Goal: Transaction & Acquisition: Purchase product/service

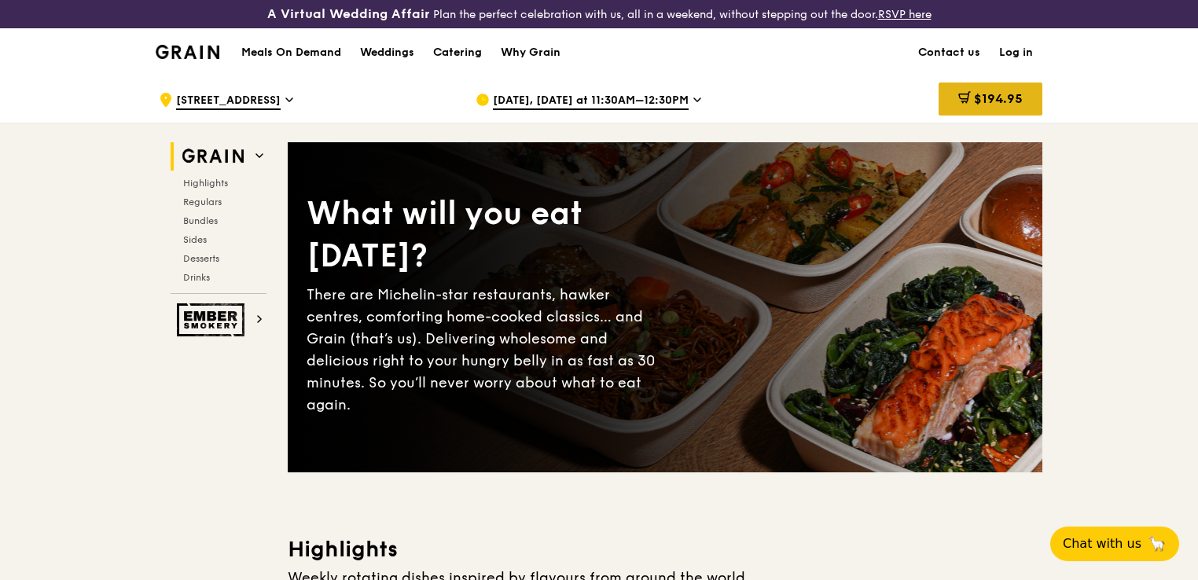
click at [1018, 99] on span "$194.95" at bounding box center [998, 98] width 49 height 15
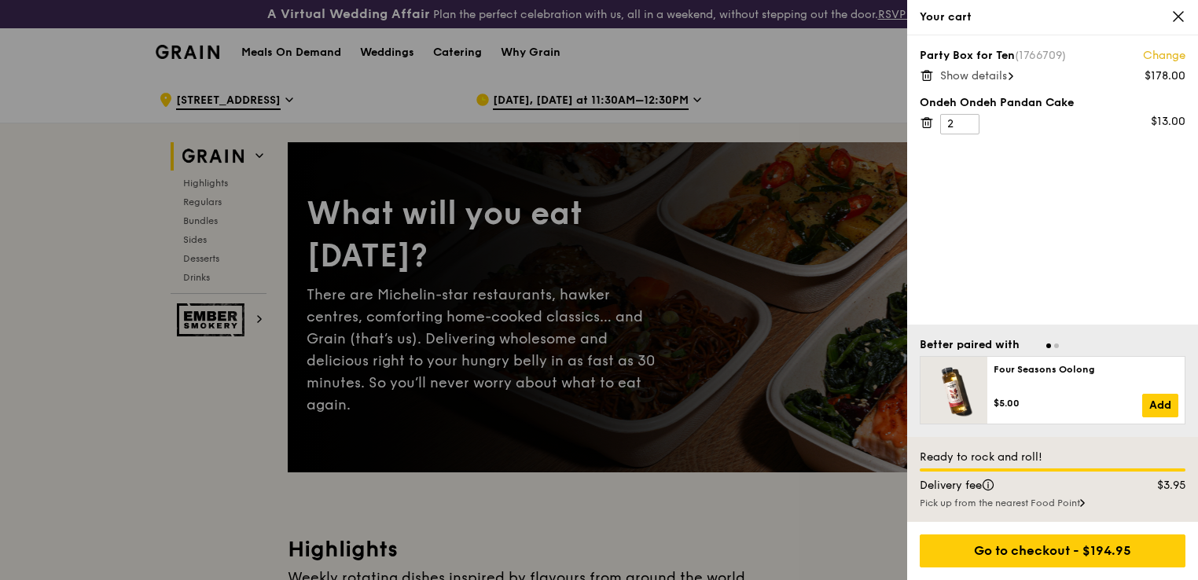
click at [928, 123] on icon at bounding box center [927, 123] width 14 height 14
click at [926, 76] on icon at bounding box center [927, 75] width 14 height 14
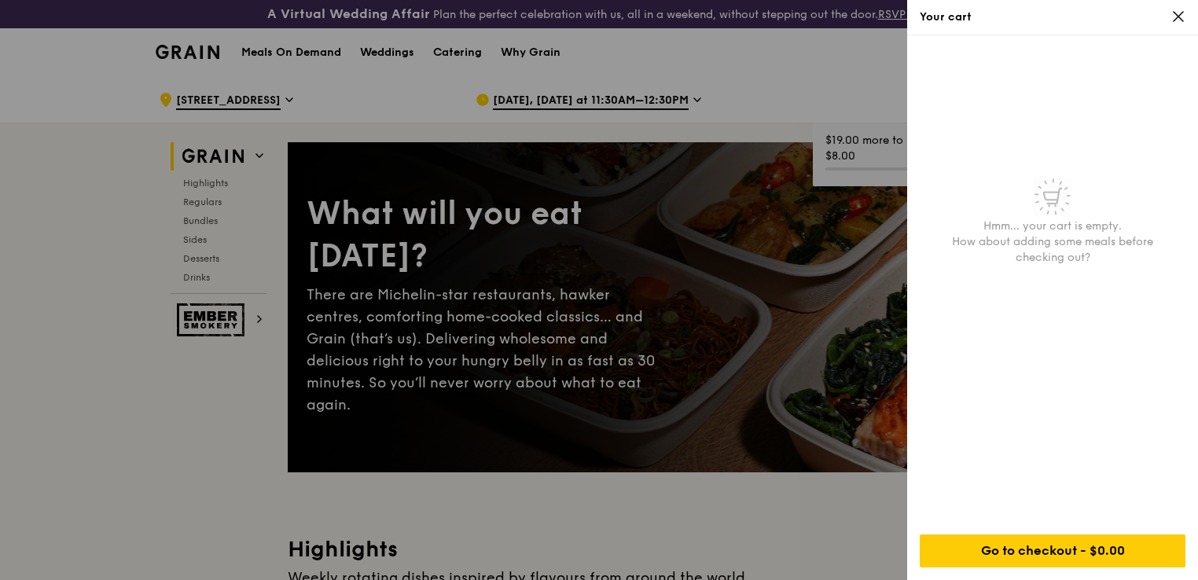
click at [1186, 15] on div "Your cart" at bounding box center [1052, 17] width 291 height 35
click at [1176, 18] on icon at bounding box center [1178, 16] width 9 height 9
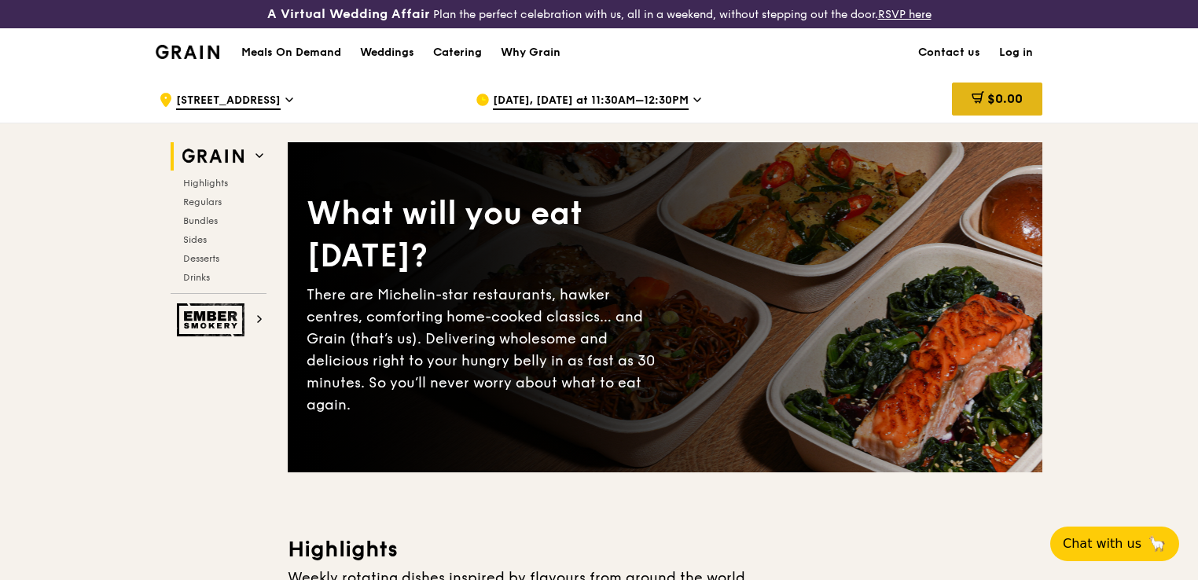
click at [1015, 98] on span "$0.00" at bounding box center [1005, 98] width 35 height 15
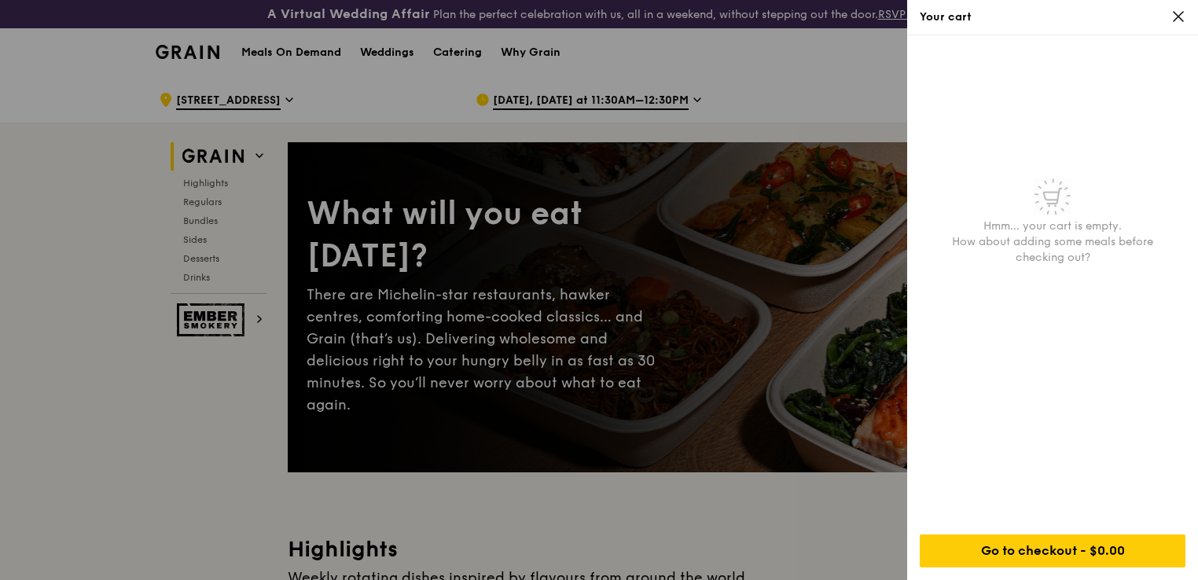
click at [1176, 8] on div "Your cart" at bounding box center [1052, 17] width 291 height 35
click at [97, 294] on div at bounding box center [599, 290] width 1198 height 580
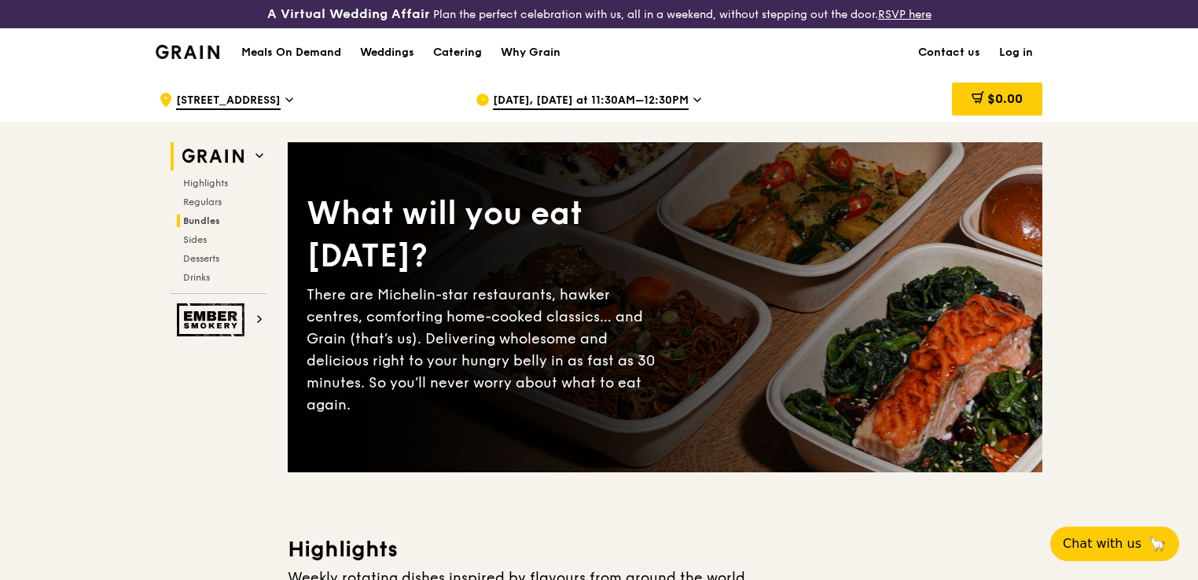
click at [201, 219] on span "Bundles" at bounding box center [201, 220] width 37 height 11
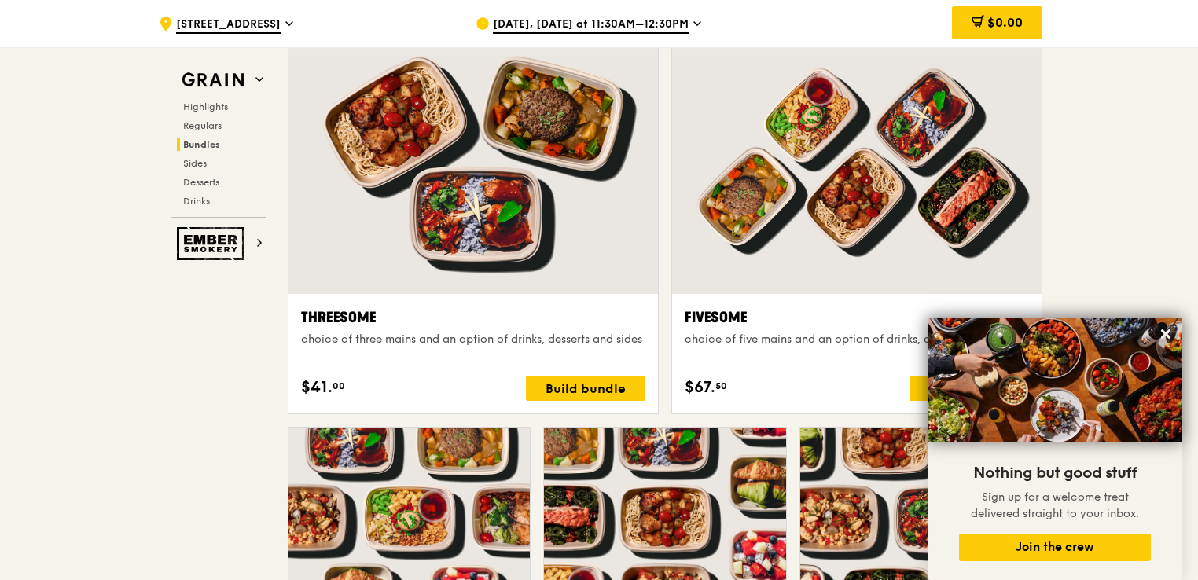
scroll to position [2750, 0]
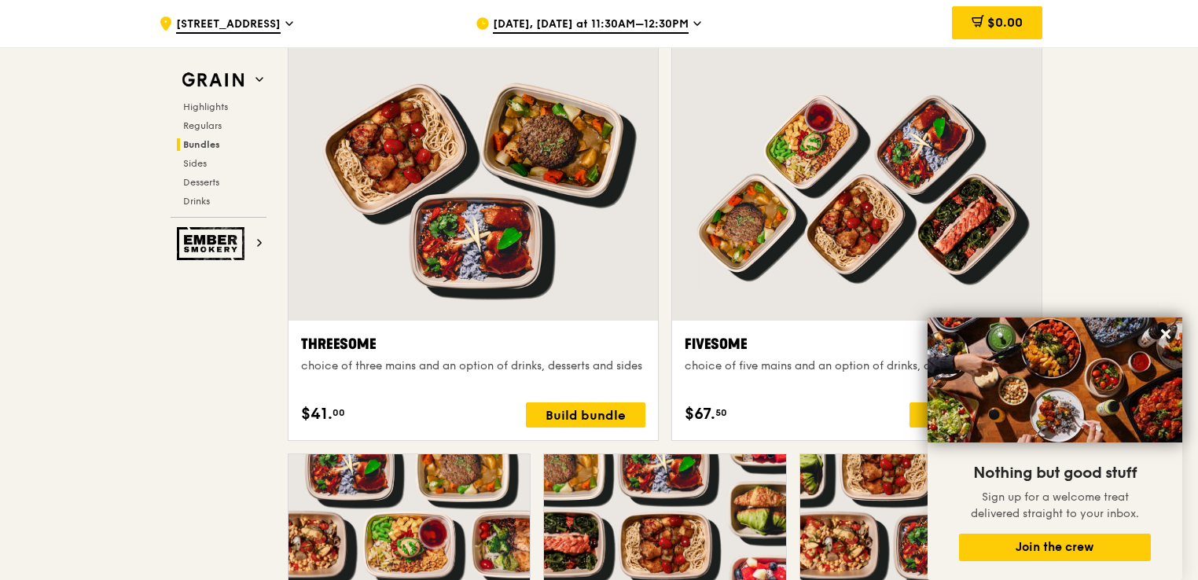
click at [1164, 331] on icon at bounding box center [1166, 334] width 14 height 14
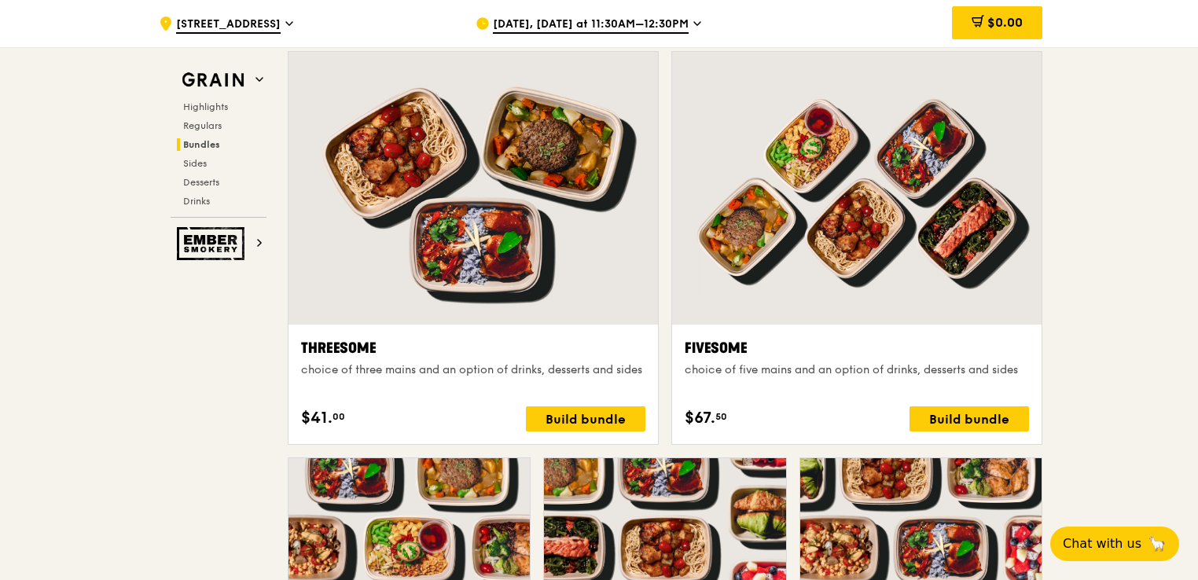
scroll to position [2671, 0]
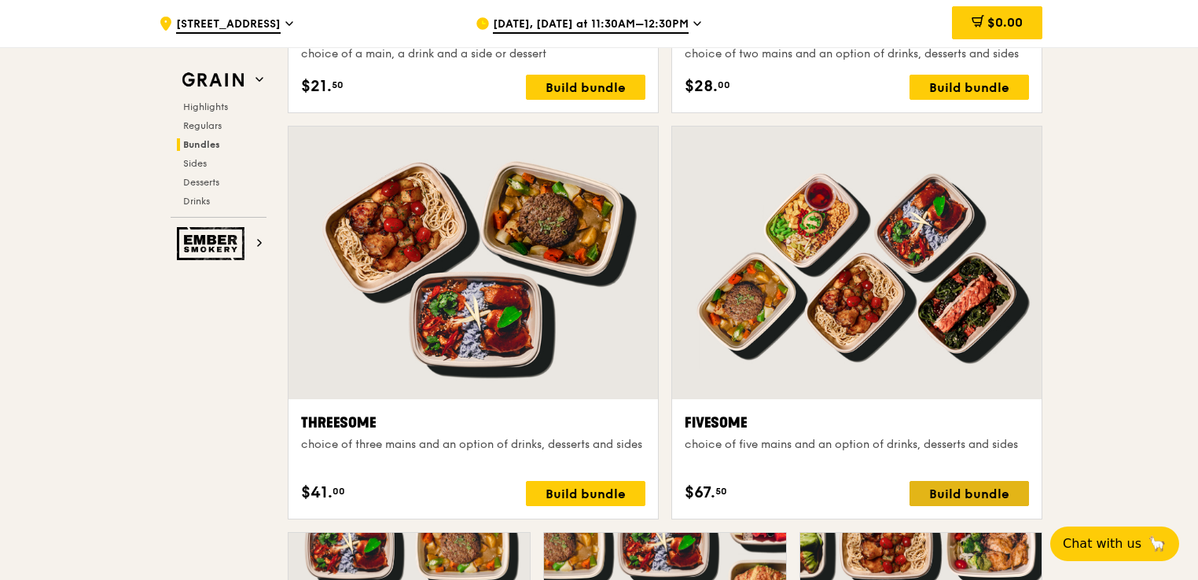
click at [985, 501] on div "Build bundle" at bounding box center [970, 493] width 120 height 25
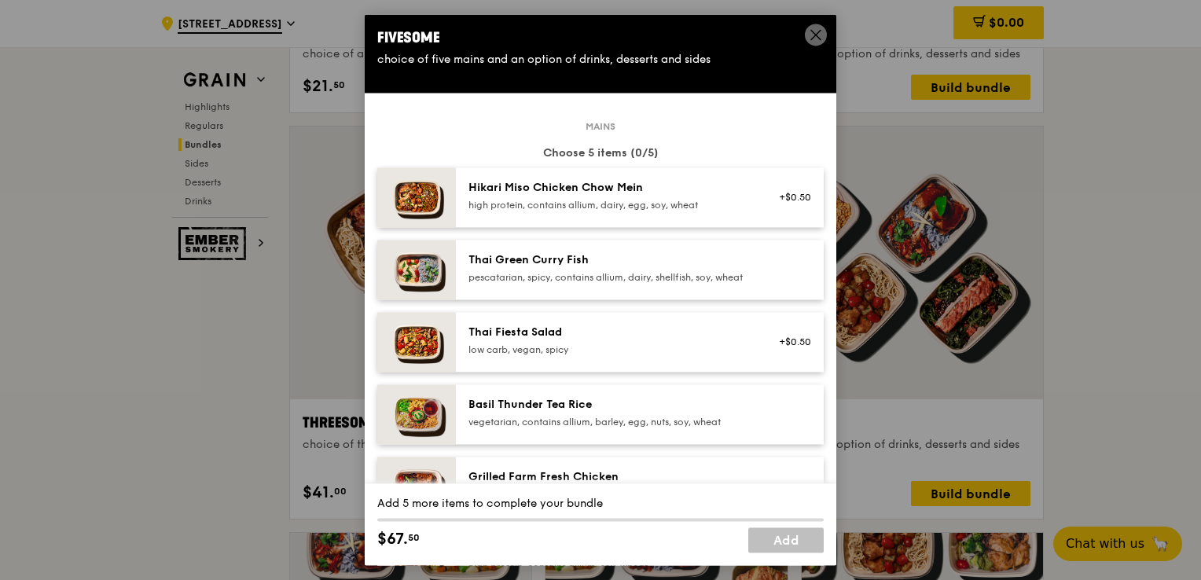
click at [815, 32] on icon at bounding box center [815, 34] width 9 height 9
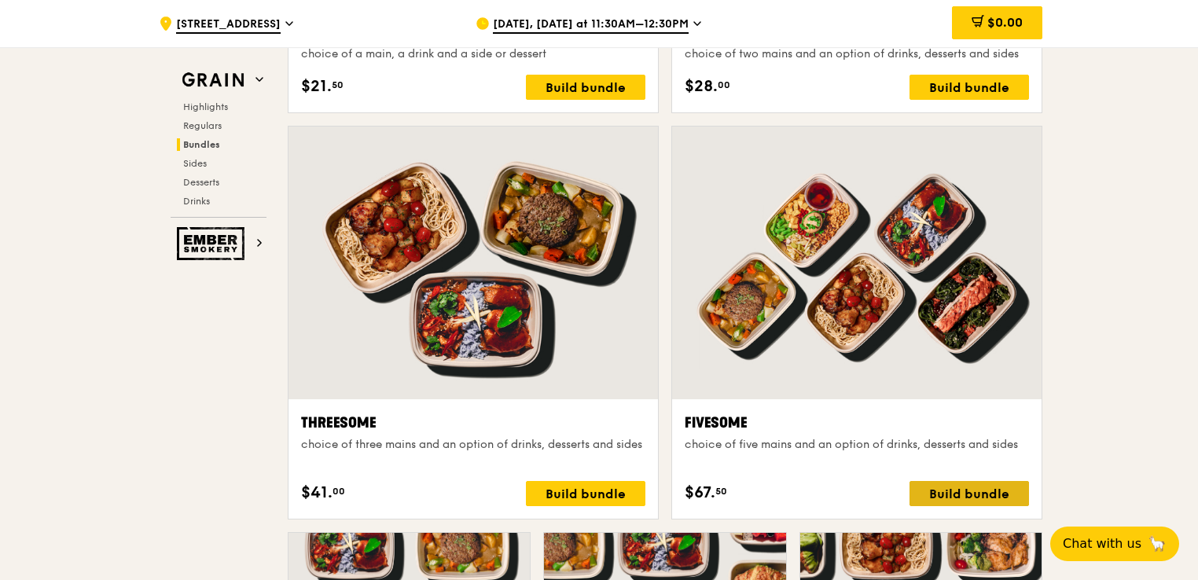
click at [966, 502] on div "Build bundle" at bounding box center [970, 493] width 120 height 25
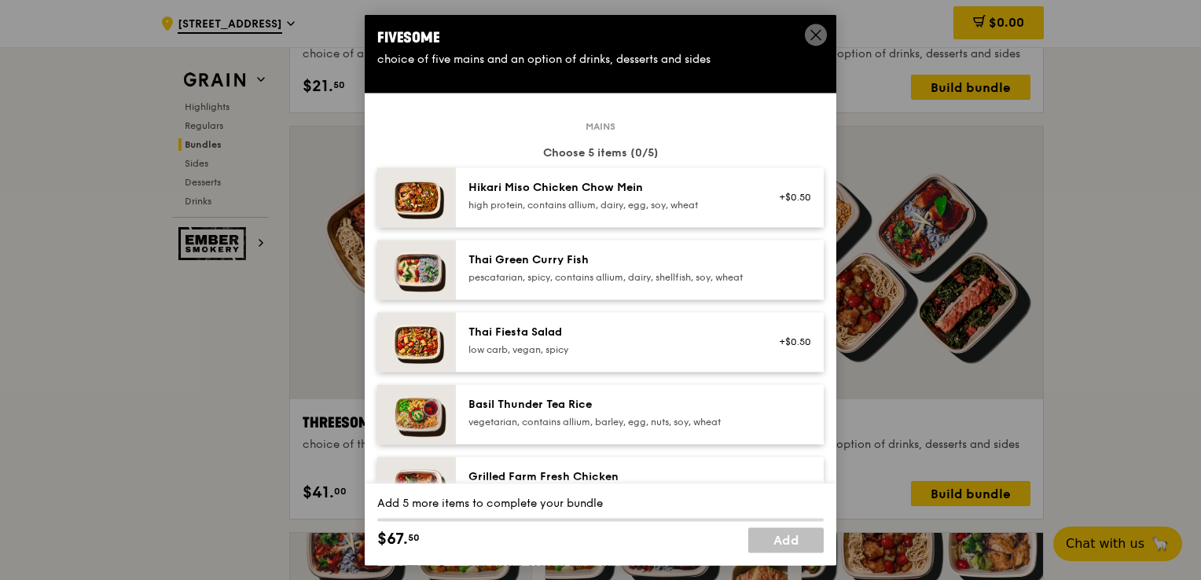
click at [818, 35] on icon at bounding box center [815, 34] width 9 height 9
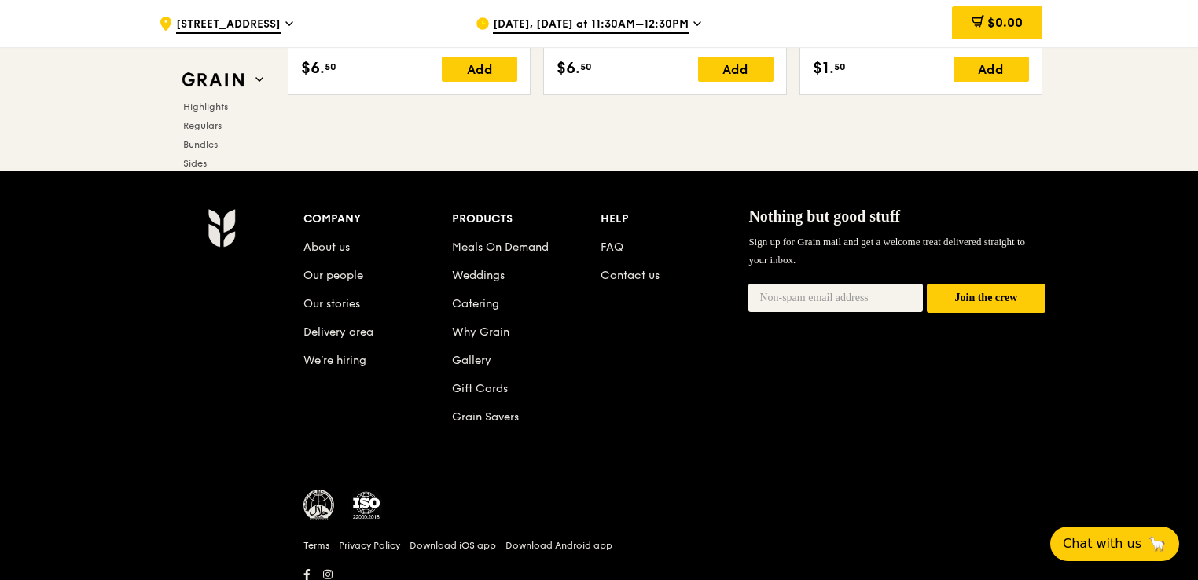
scroll to position [6568, 0]
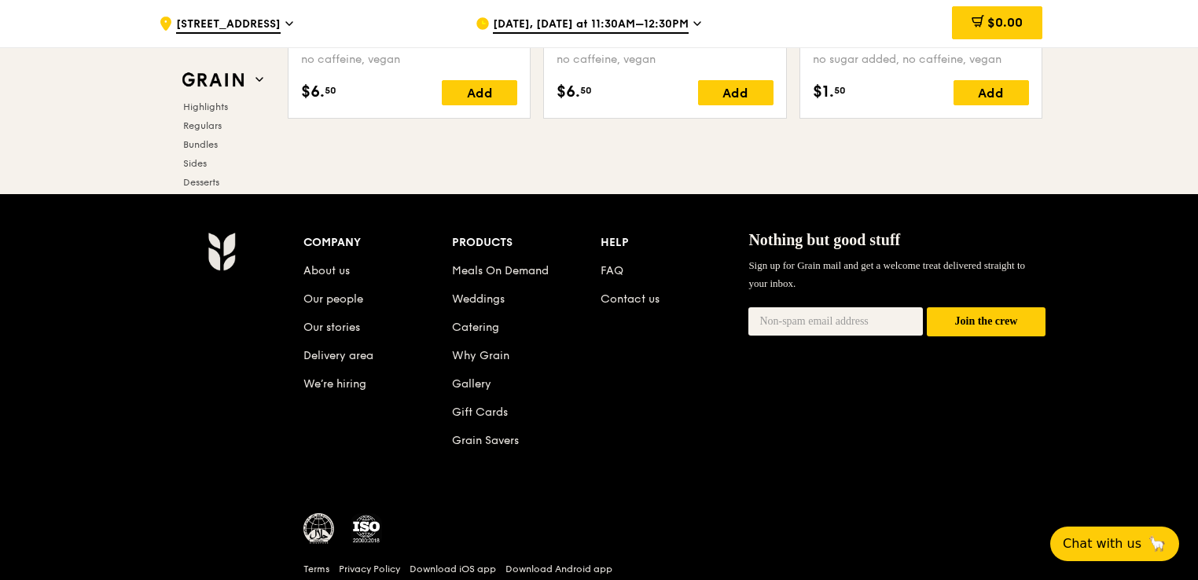
click at [322, 280] on li "About us" at bounding box center [377, 268] width 149 height 28
click at [316, 274] on link "About us" at bounding box center [326, 270] width 46 height 13
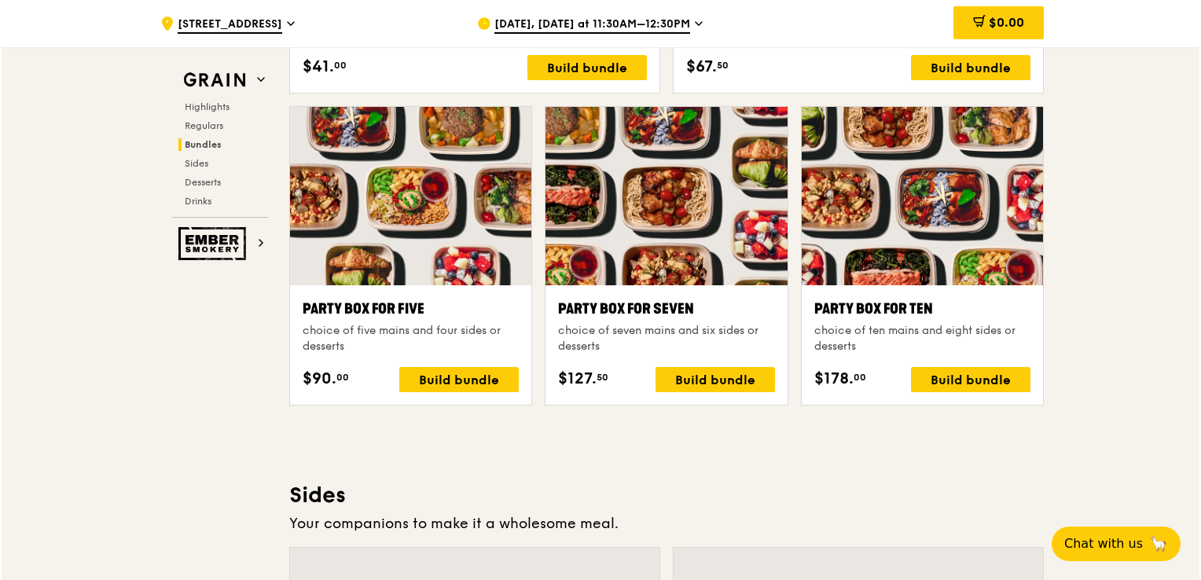
scroll to position [3106, 0]
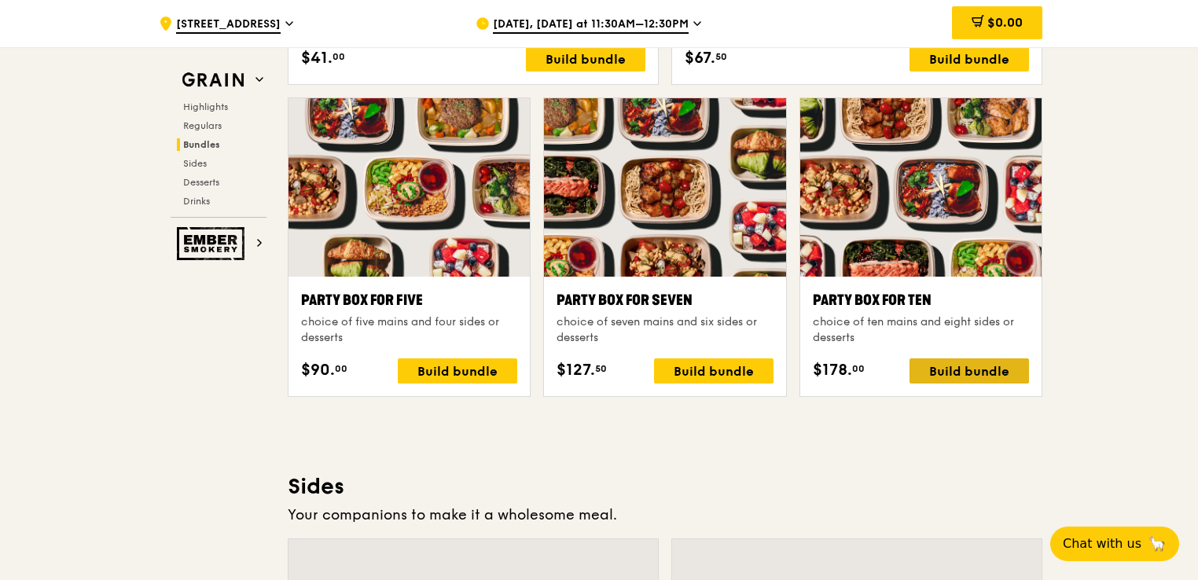
click at [940, 367] on div "Build bundle" at bounding box center [970, 371] width 120 height 25
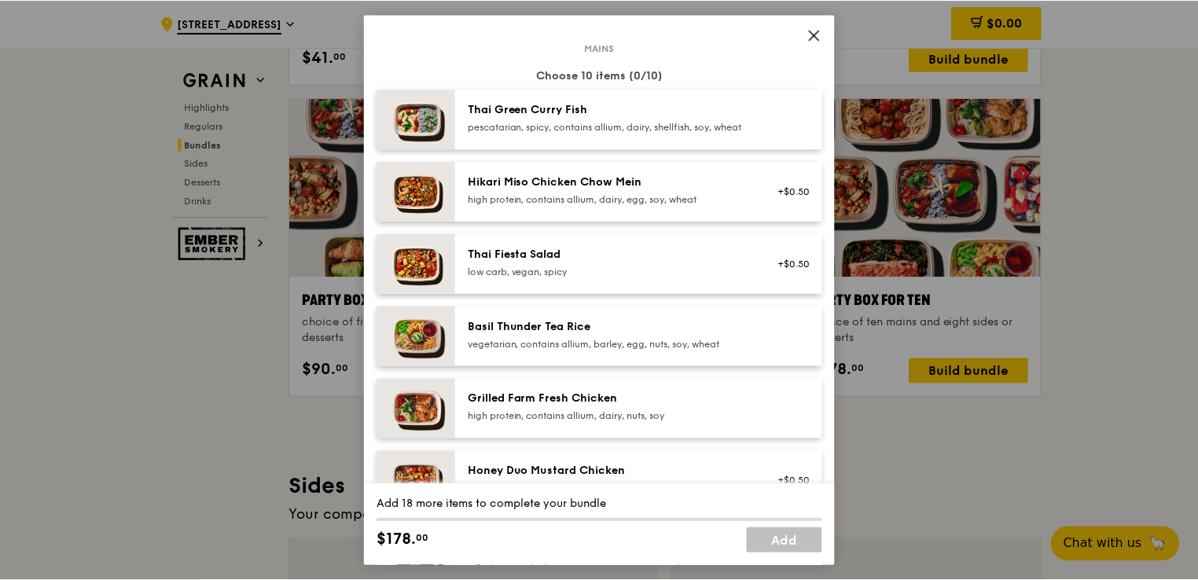
scroll to position [68, 0]
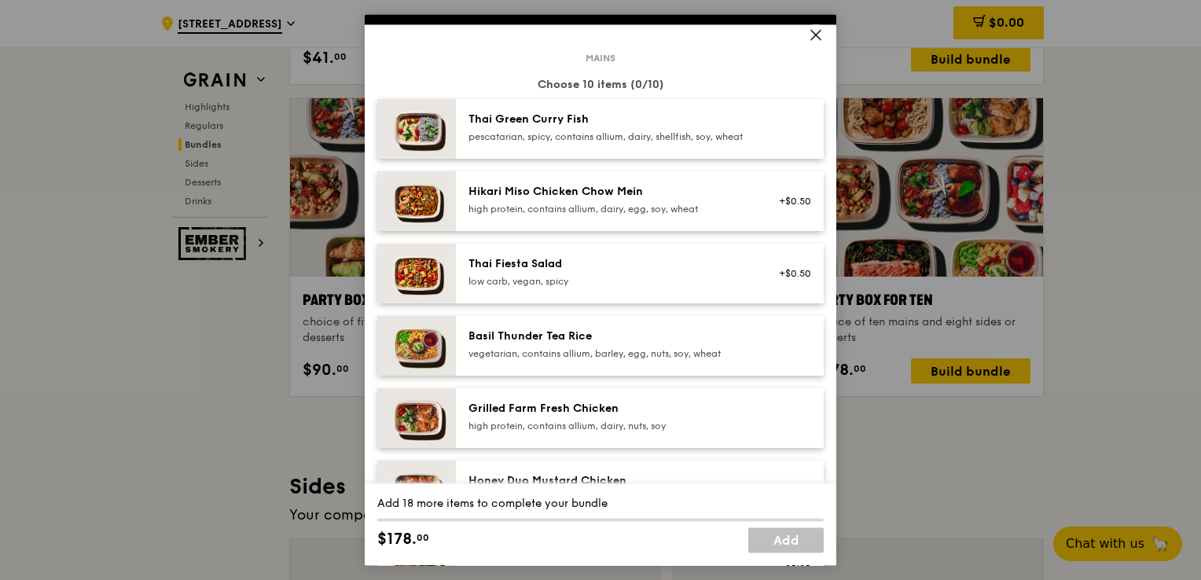
click at [811, 30] on icon at bounding box center [815, 34] width 9 height 9
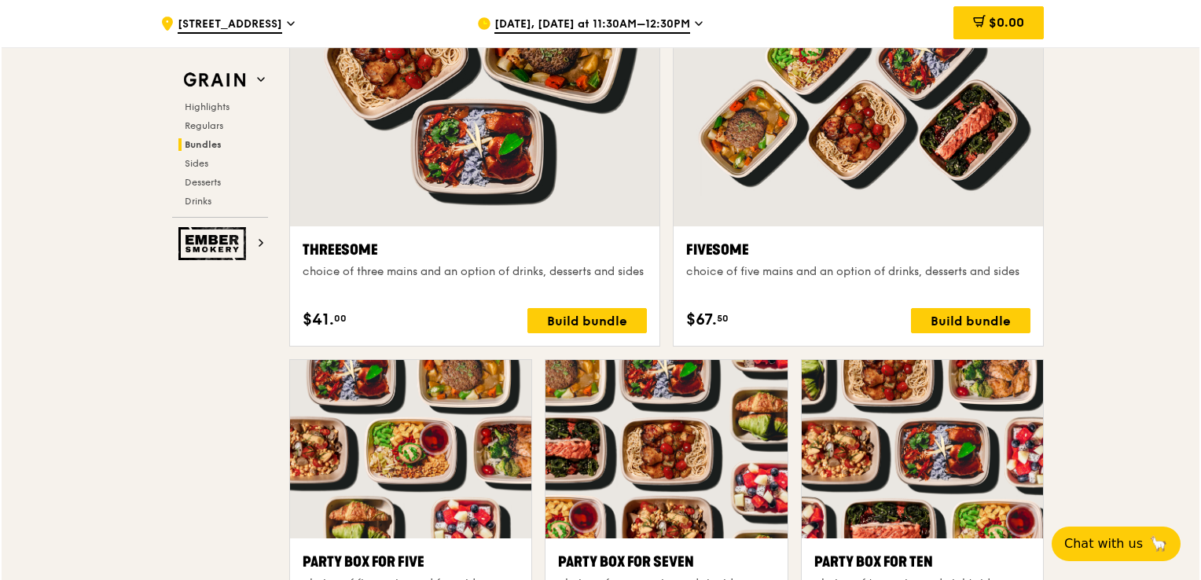
scroll to position [2948, 0]
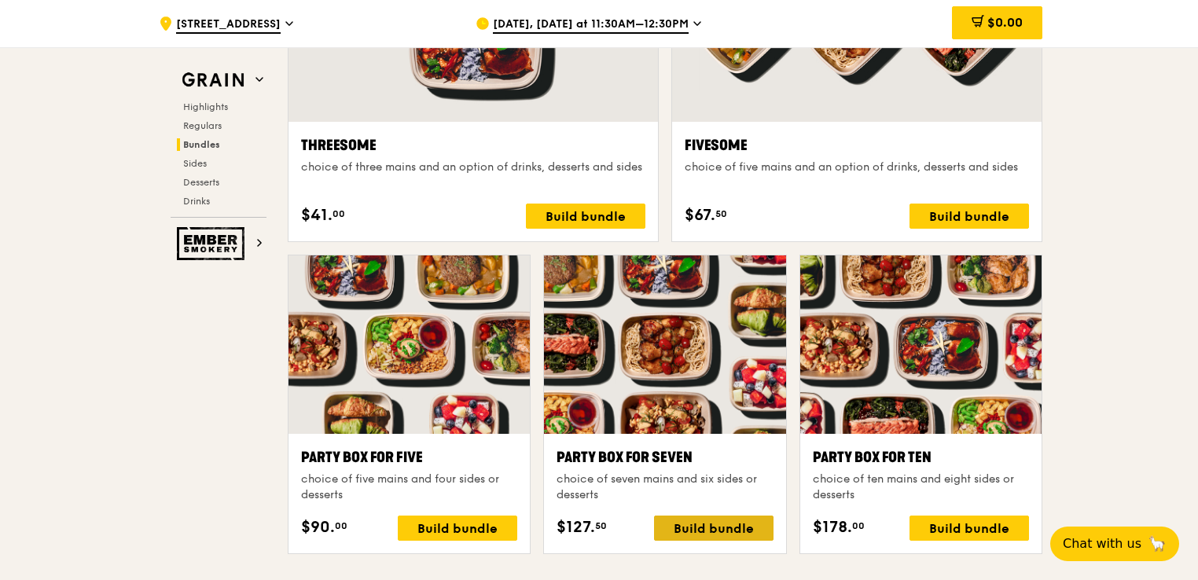
click at [682, 521] on div "Build bundle" at bounding box center [714, 528] width 120 height 25
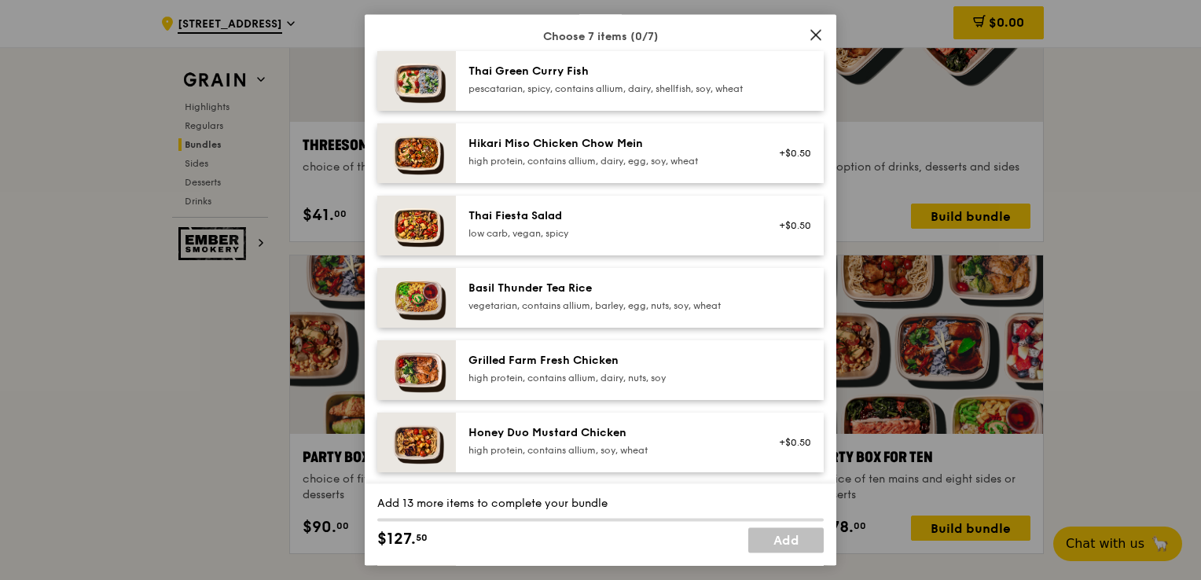
scroll to position [79, 0]
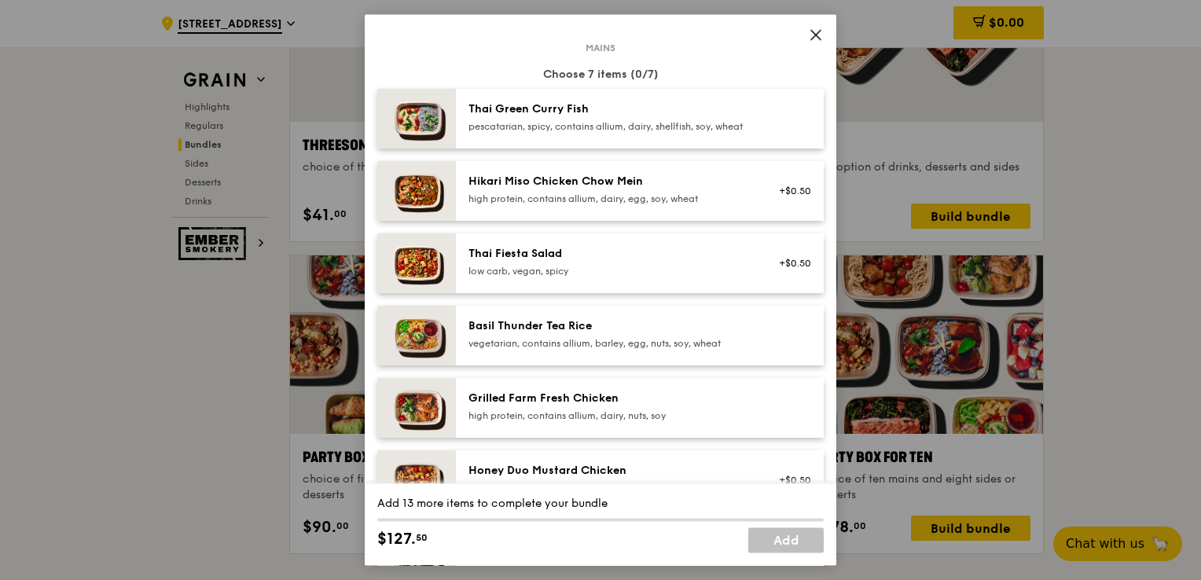
click at [817, 33] on icon at bounding box center [815, 34] width 9 height 9
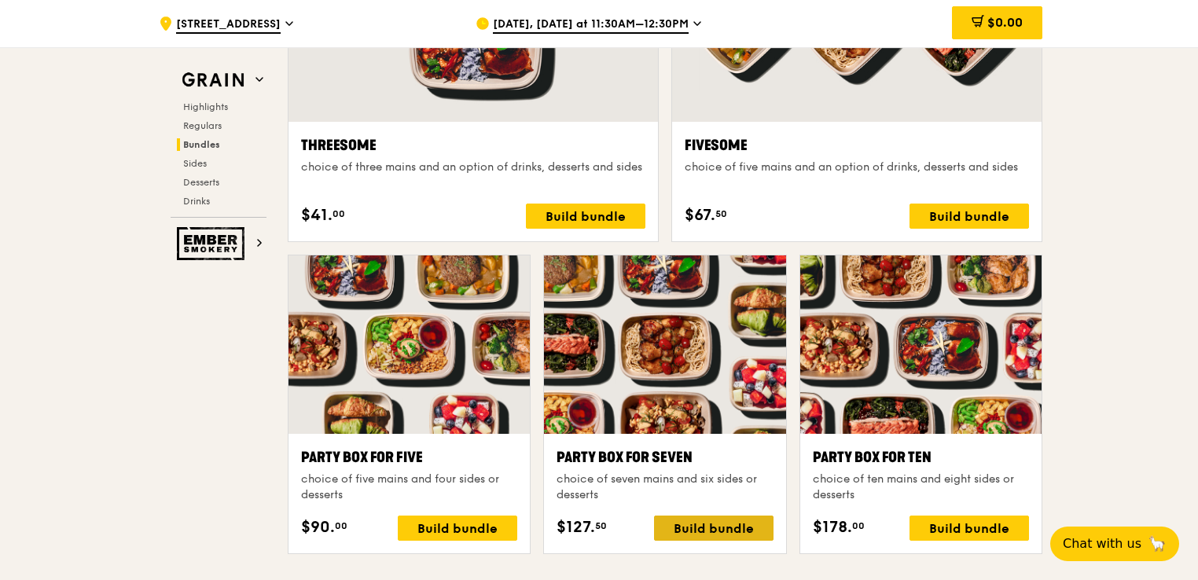
click at [696, 521] on div "Build bundle" at bounding box center [714, 528] width 120 height 25
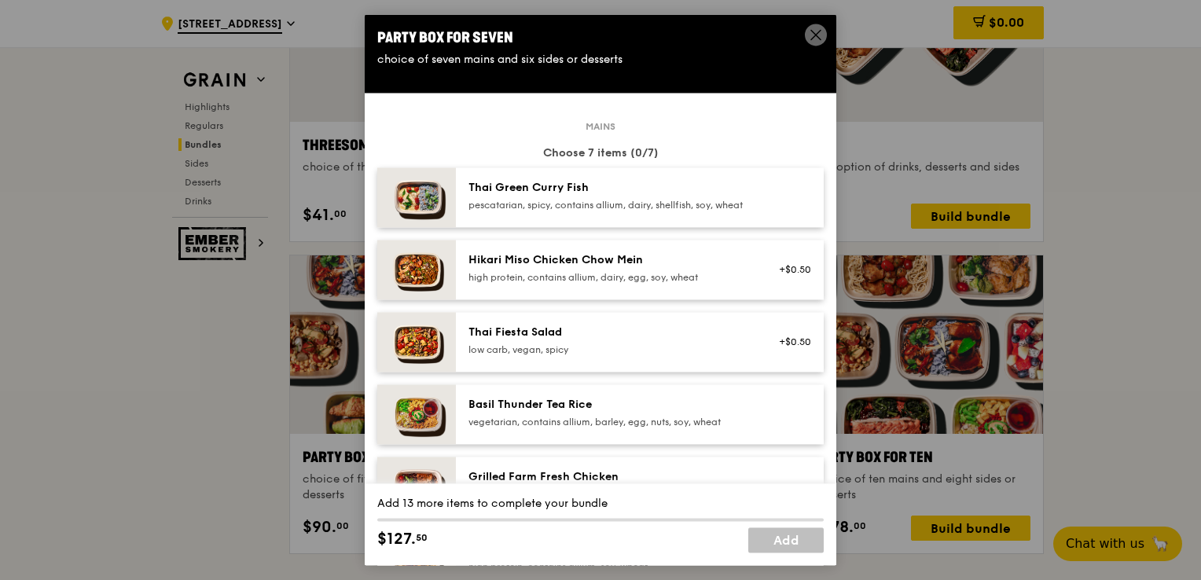
drag, startPoint x: 432, startPoint y: 63, endPoint x: 640, endPoint y: 56, distance: 207.7
click at [640, 55] on div "choice of seven mains and six sides or desserts" at bounding box center [600, 60] width 447 height 16
copy div "seven mains and six sides or desserts"
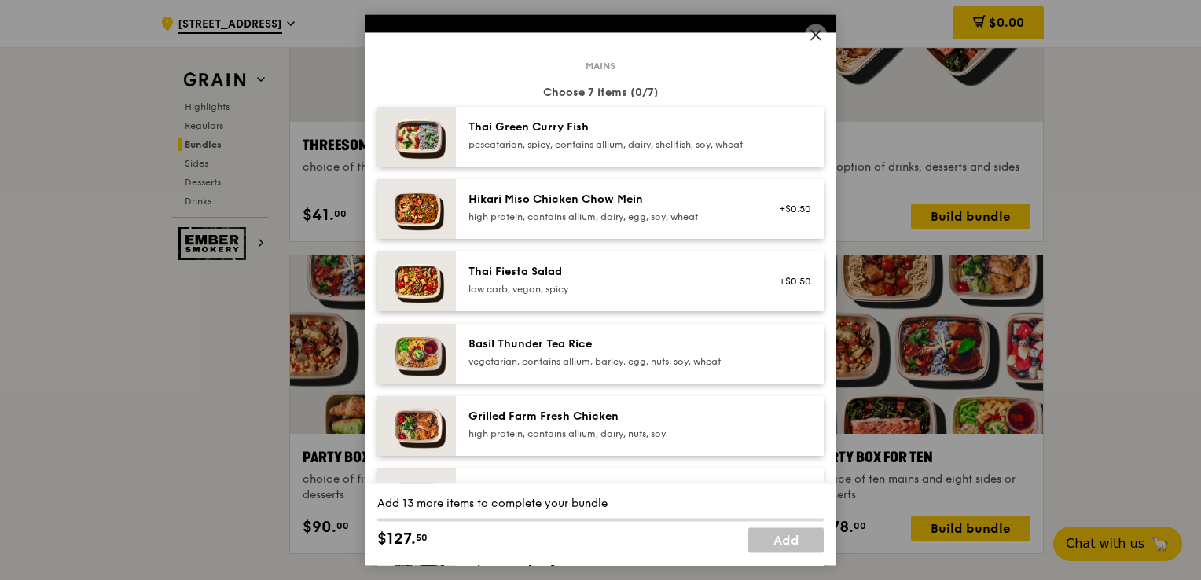
scroll to position [157, 0]
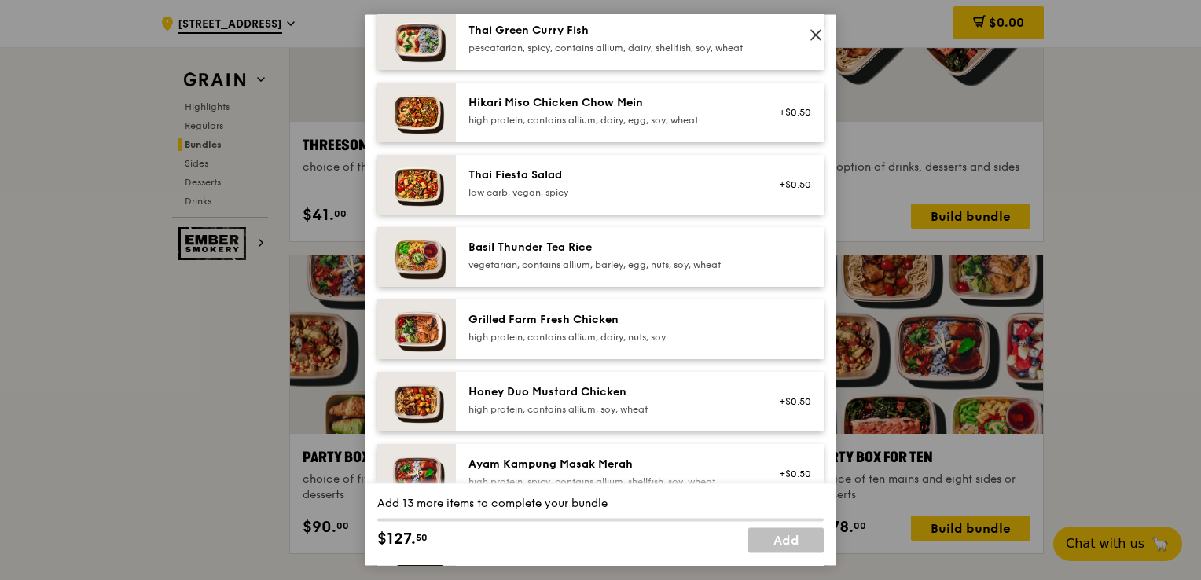
click at [548, 328] on div "Grilled Farm Fresh Chicken" at bounding box center [610, 320] width 282 height 16
click at [540, 328] on div "Grilled Farm Fresh Chicken" at bounding box center [610, 320] width 282 height 16
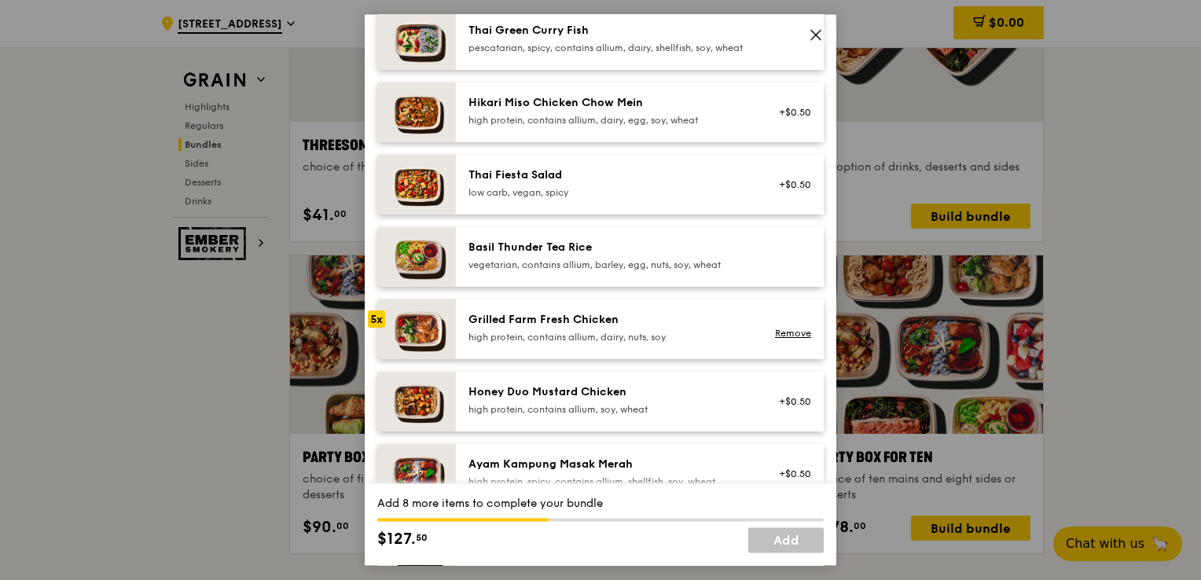
click at [540, 328] on div "Grilled Farm Fresh Chicken" at bounding box center [610, 320] width 282 height 16
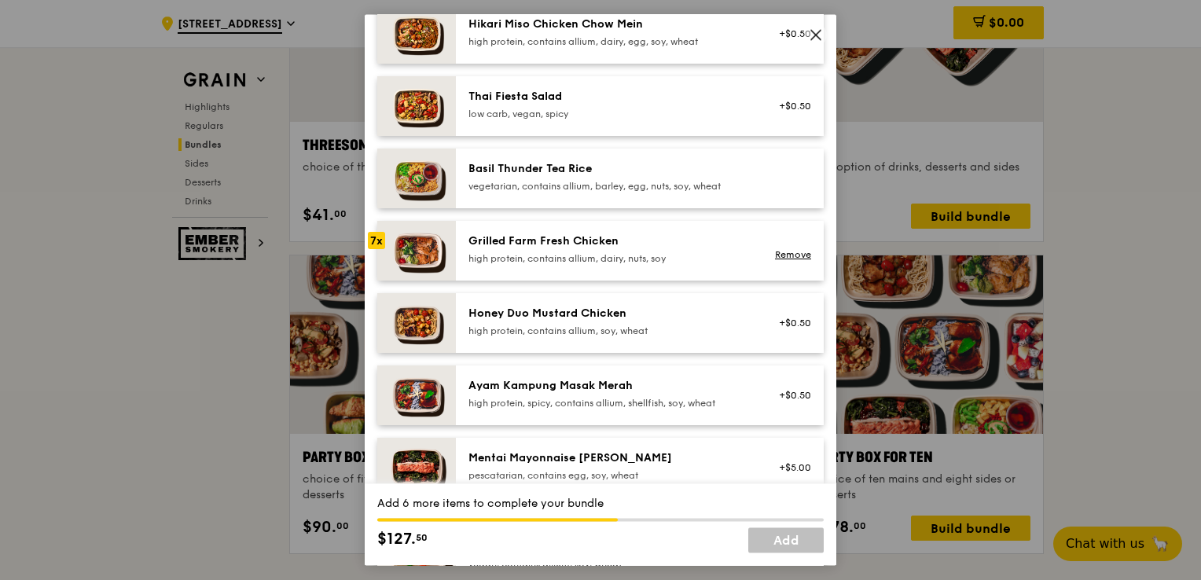
click at [544, 249] on div "Grilled Farm Fresh Chicken" at bounding box center [610, 242] width 282 height 16
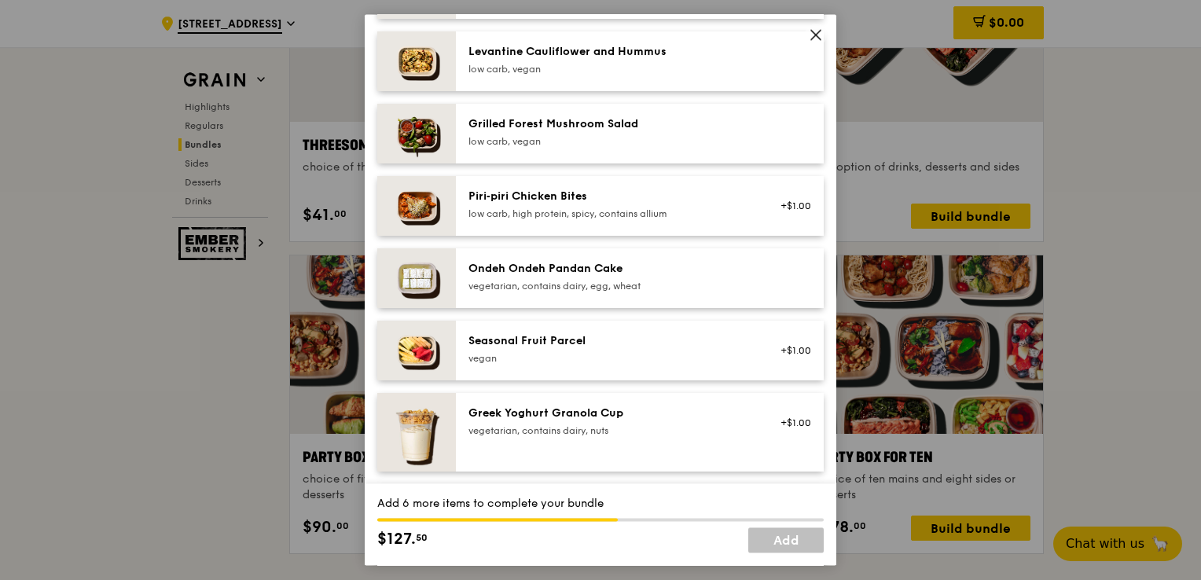
scroll to position [1022, 0]
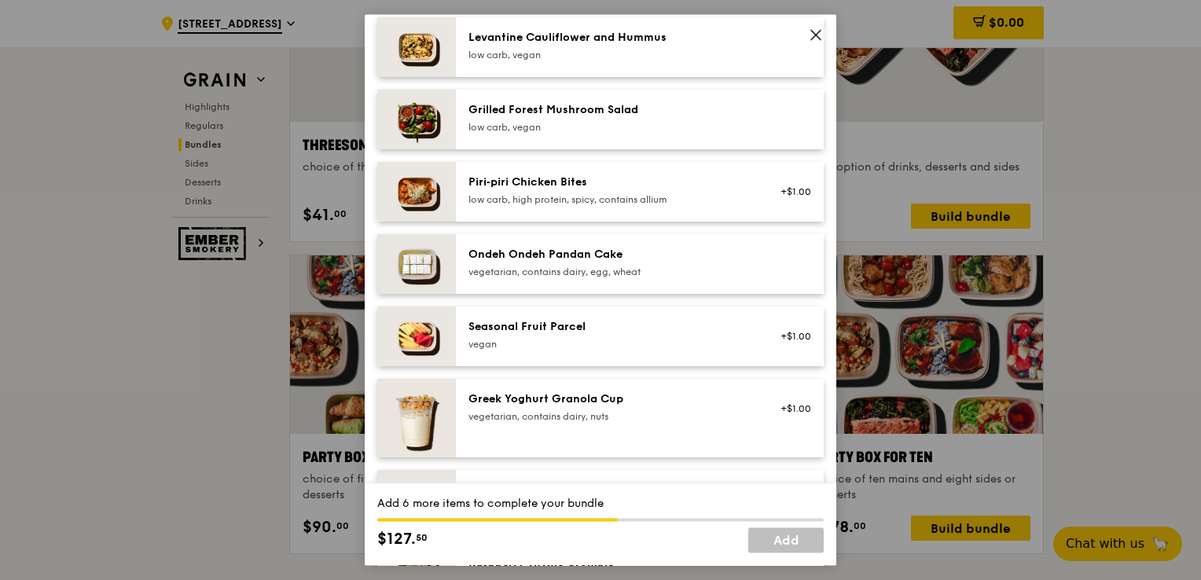
click at [578, 278] on div "vegetarian, contains dairy, egg, wheat" at bounding box center [610, 272] width 282 height 13
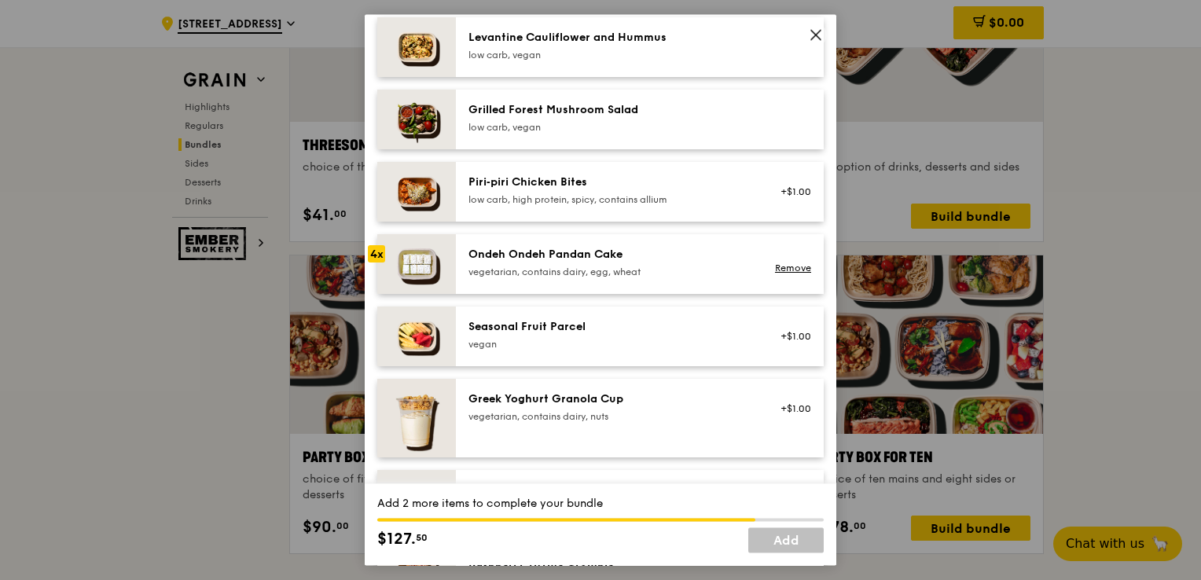
click at [578, 278] on div "vegetarian, contains dairy, egg, wheat" at bounding box center [610, 272] width 282 height 13
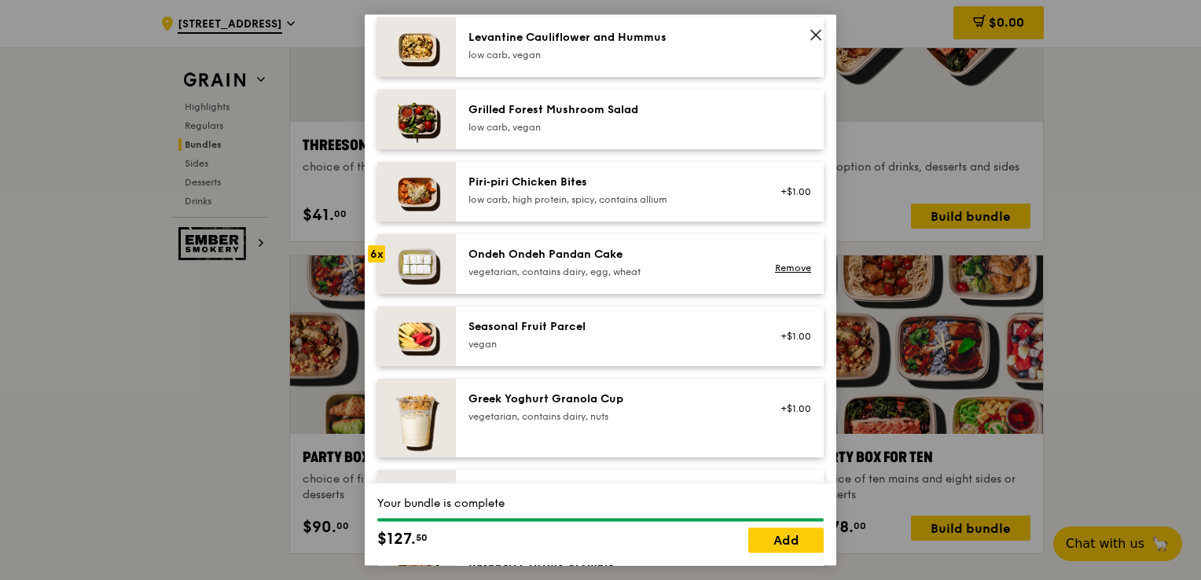
click at [578, 278] on div "vegetarian, contains dairy, egg, wheat" at bounding box center [610, 272] width 282 height 13
click at [589, 278] on div "vegetarian, contains dairy, egg, wheat" at bounding box center [610, 272] width 282 height 13
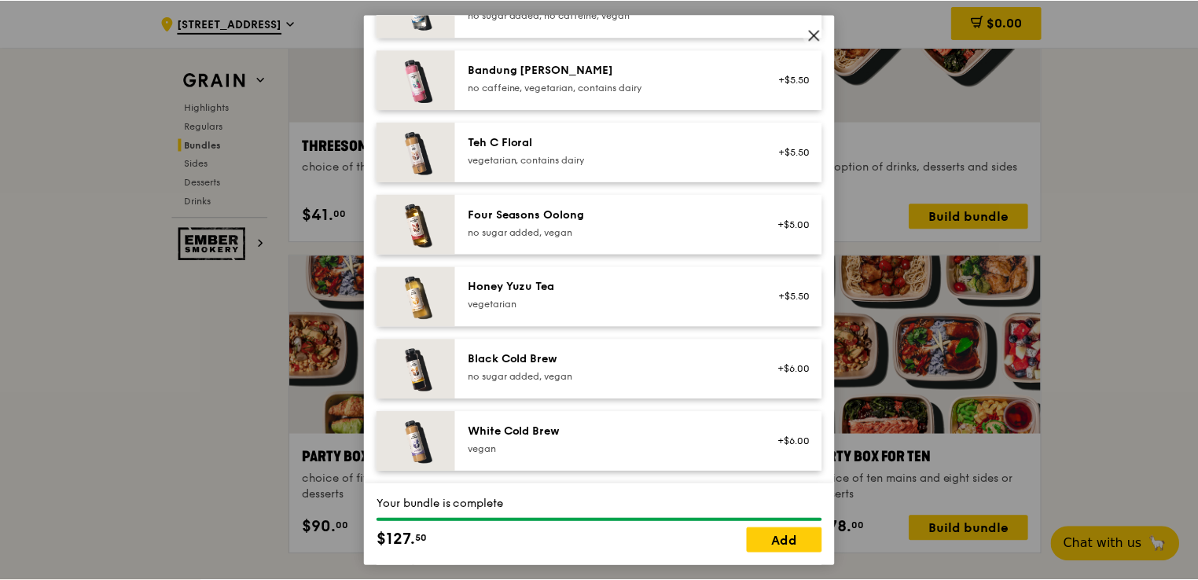
scroll to position [1730, 0]
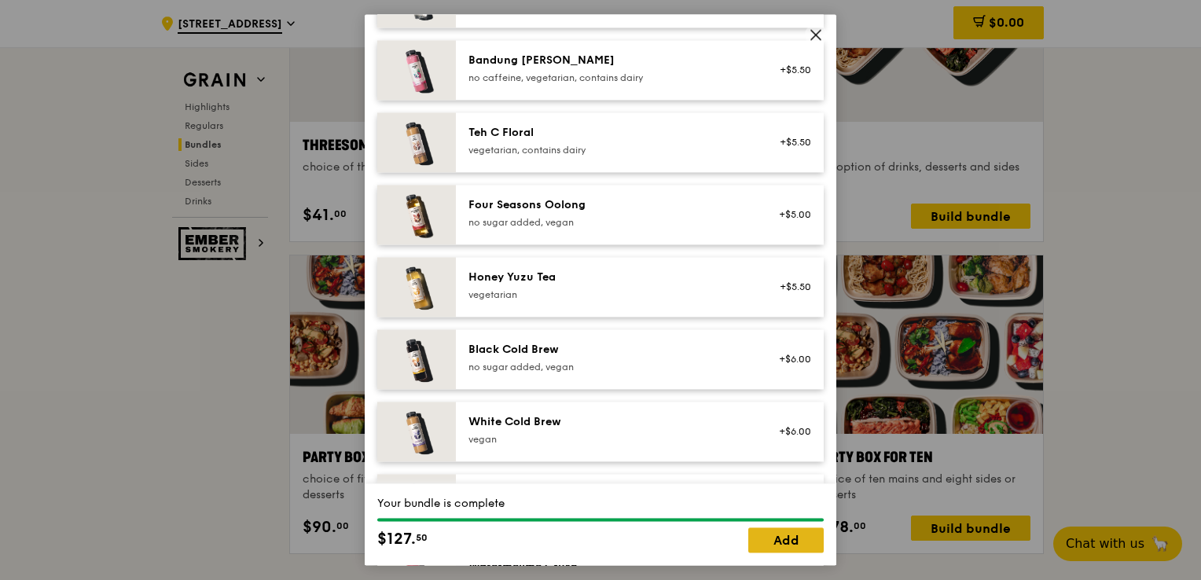
click at [760, 549] on link "Add" at bounding box center [786, 540] width 75 height 25
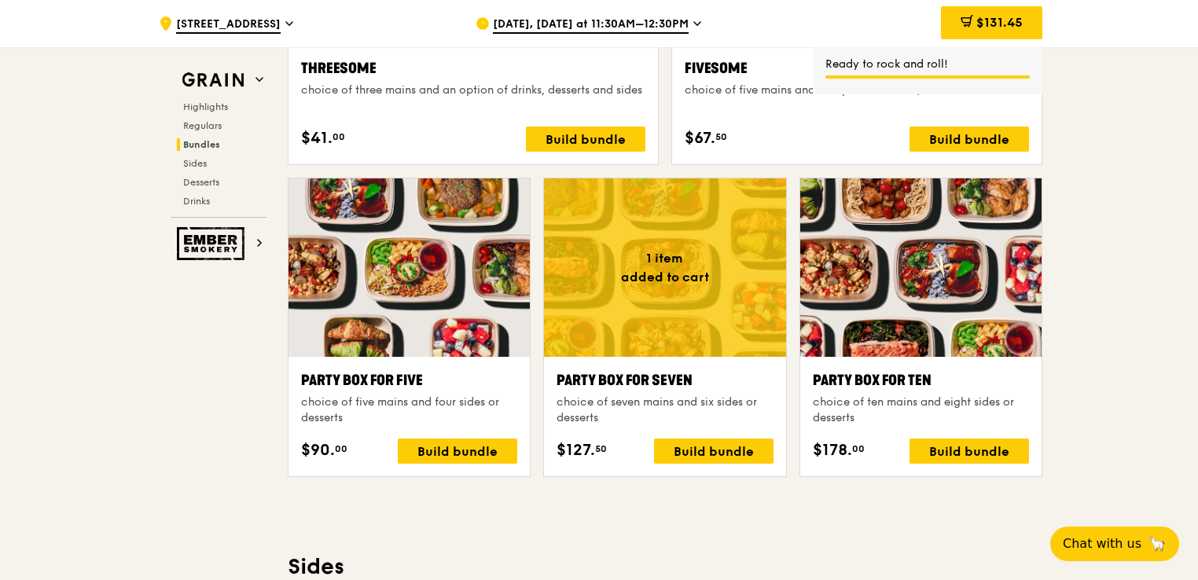
scroll to position [3027, 0]
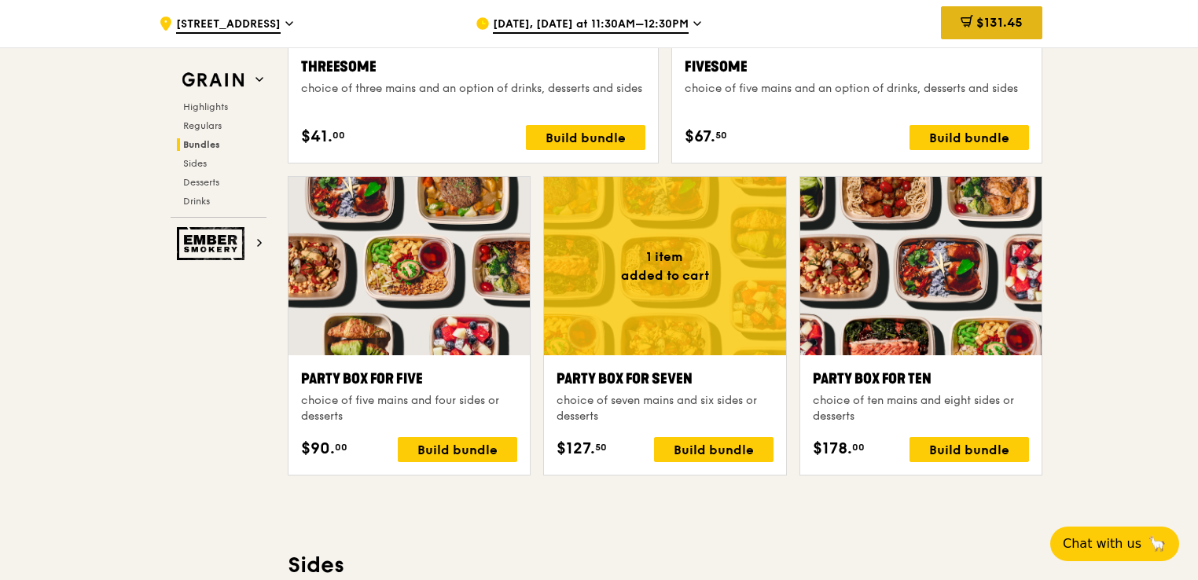
click at [955, 39] on div "$131.45" at bounding box center [991, 22] width 101 height 33
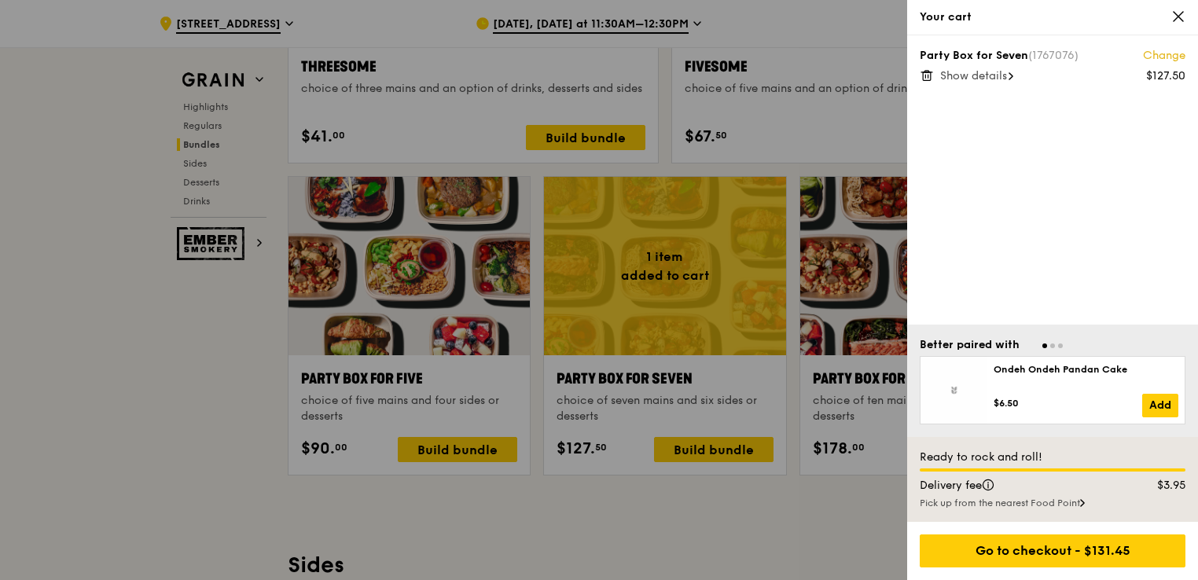
click at [958, 31] on div "$131.45" at bounding box center [991, 22] width 101 height 33
click at [1178, 16] on icon at bounding box center [1178, 16] width 9 height 9
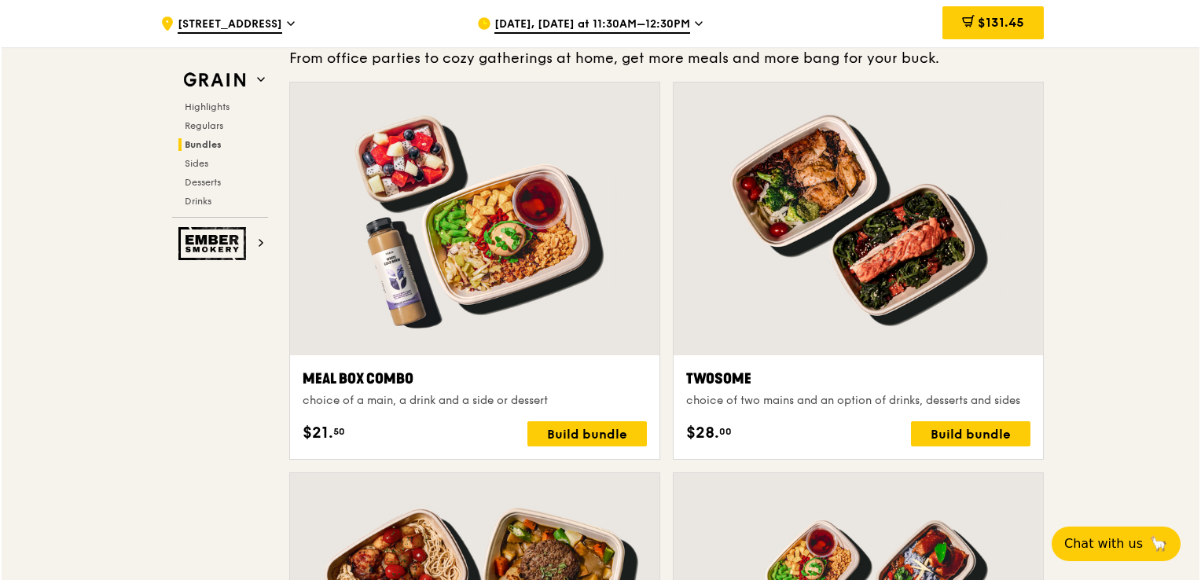
scroll to position [2319, 0]
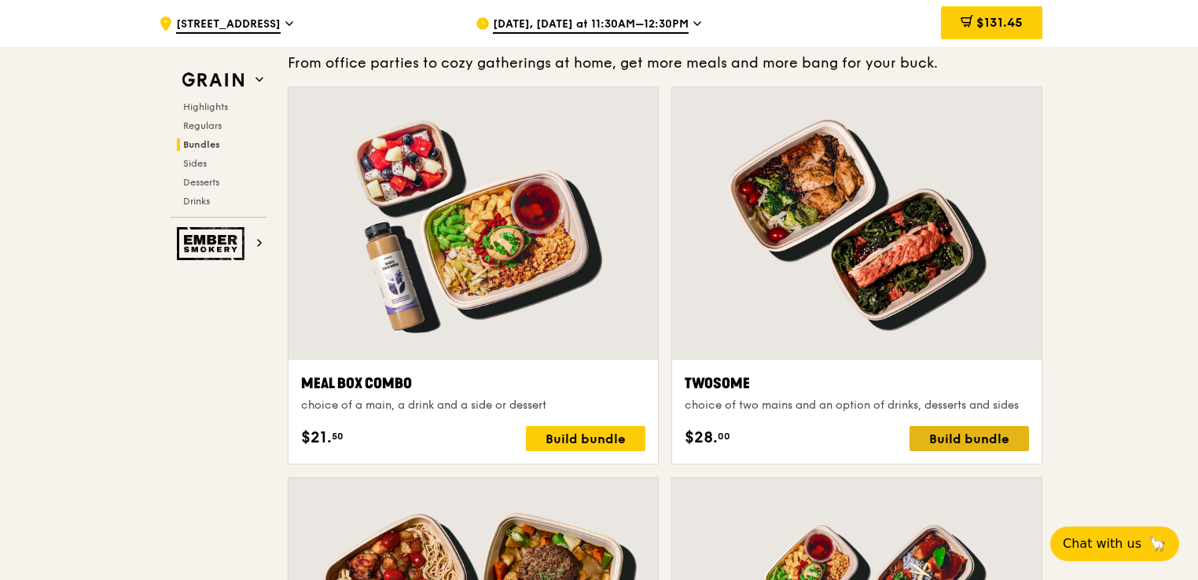
click at [946, 436] on div "Build bundle" at bounding box center [970, 438] width 120 height 25
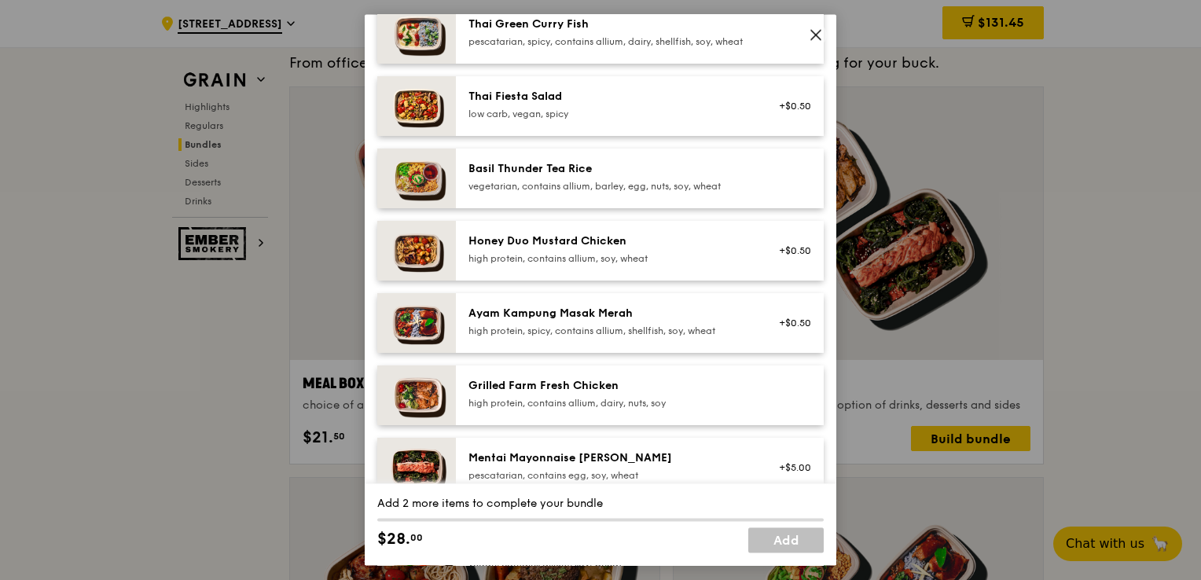
scroll to position [0, 0]
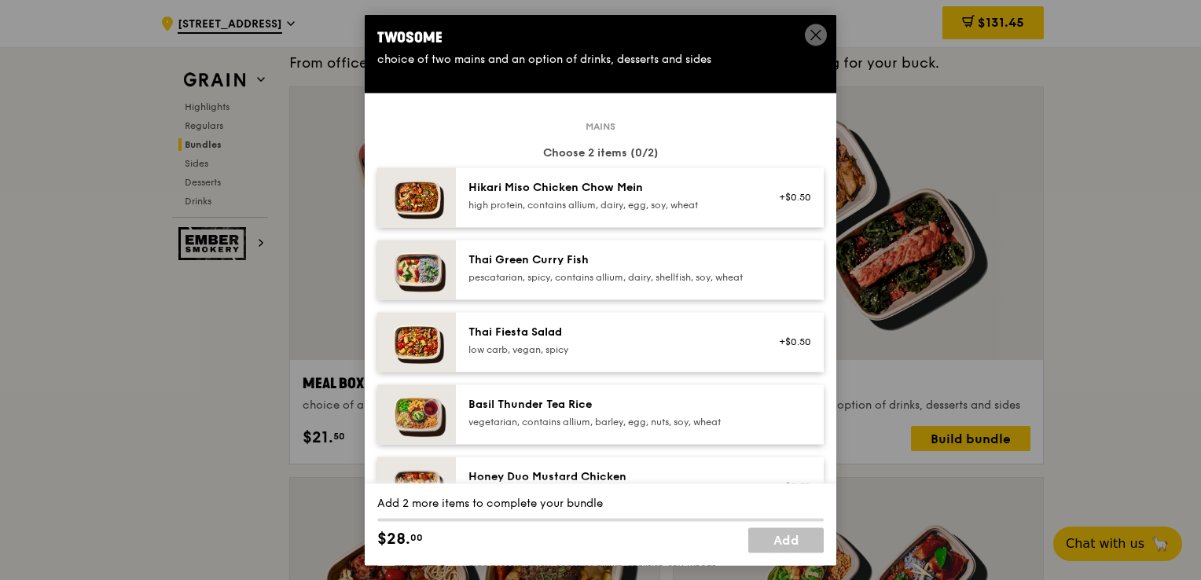
click at [556, 273] on div "pescatarian, spicy, contains allium, dairy, shellfish, soy, wheat" at bounding box center [610, 277] width 282 height 13
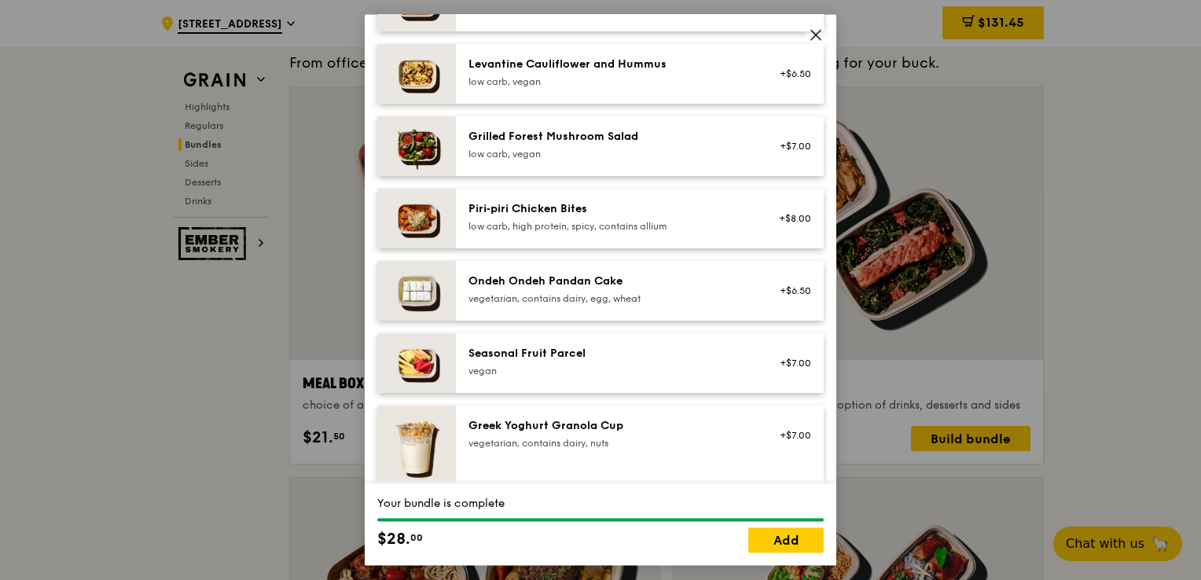
scroll to position [1022, 0]
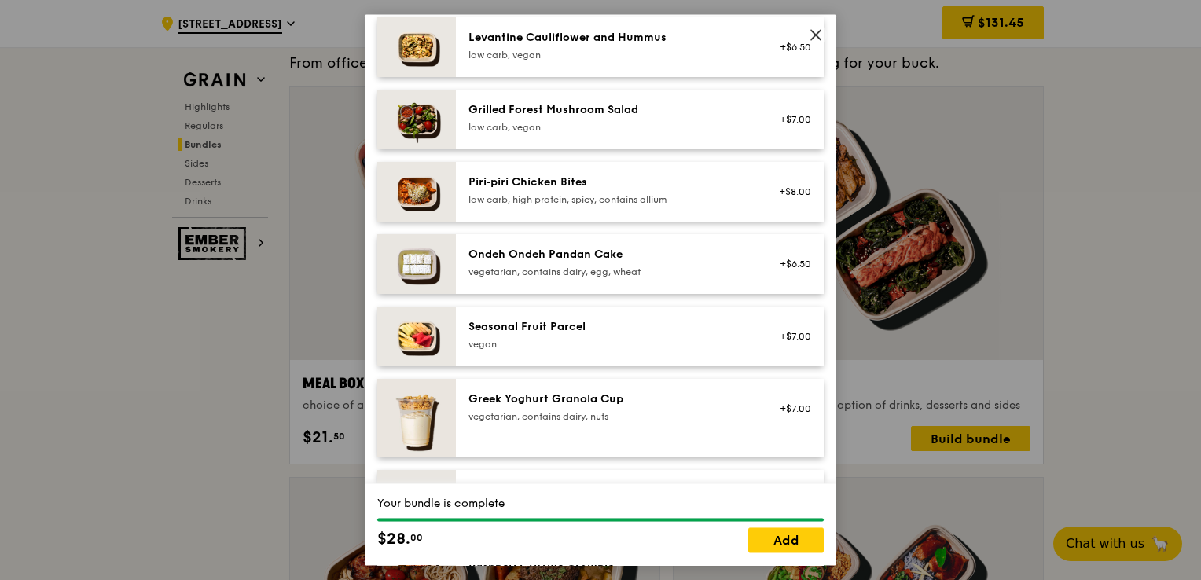
click at [607, 278] on div "vegetarian, contains dairy, egg, wheat" at bounding box center [610, 272] width 282 height 13
click at [583, 278] on div "Ondeh Ondeh Pandan Cake vegetarian, contains dairy, egg, wheat" at bounding box center [610, 262] width 282 height 31
click at [782, 278] on link "Remove" at bounding box center [793, 272] width 36 height 11
click at [745, 279] on div "Ondeh Ondeh Pandan Cake vegetarian, contains dairy, egg, wheat" at bounding box center [609, 264] width 301 height 35
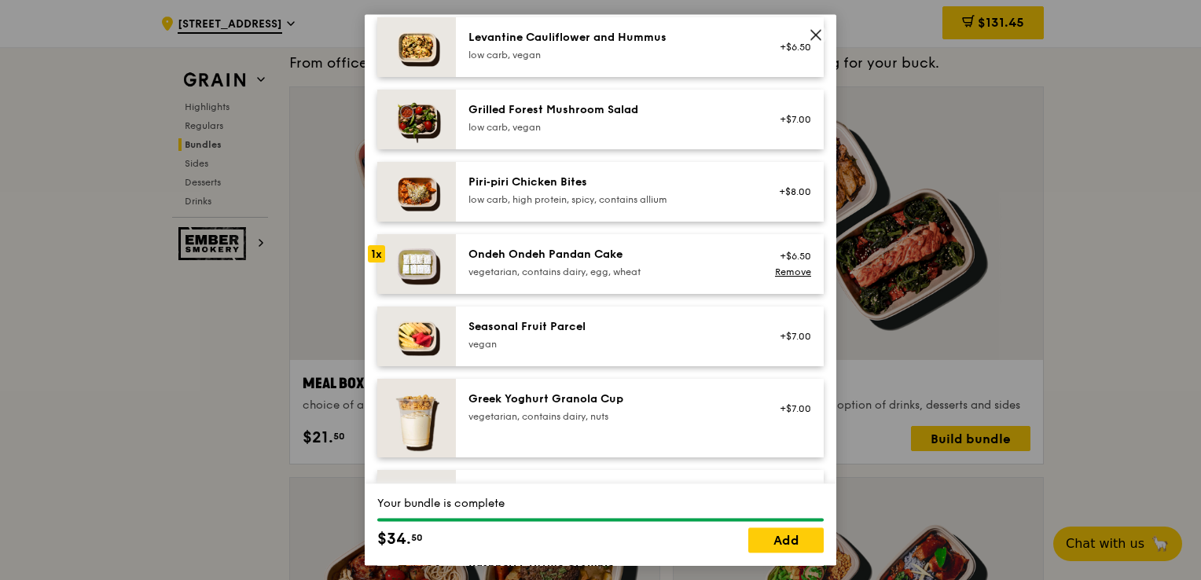
click at [719, 278] on div "vegetarian, contains dairy, egg, wheat" at bounding box center [610, 272] width 282 height 13
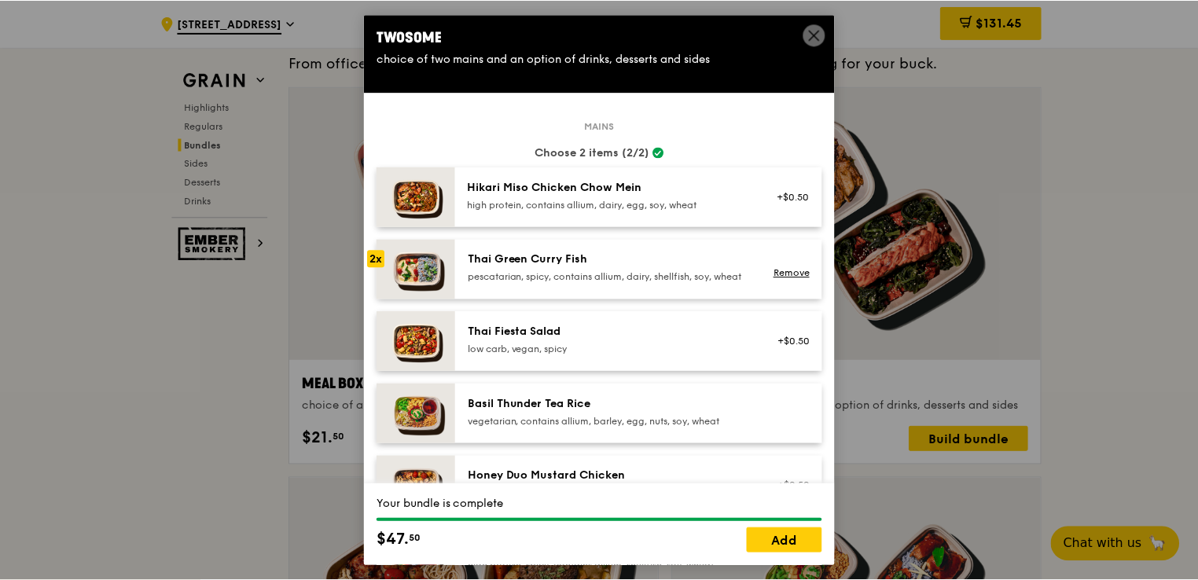
scroll to position [0, 0]
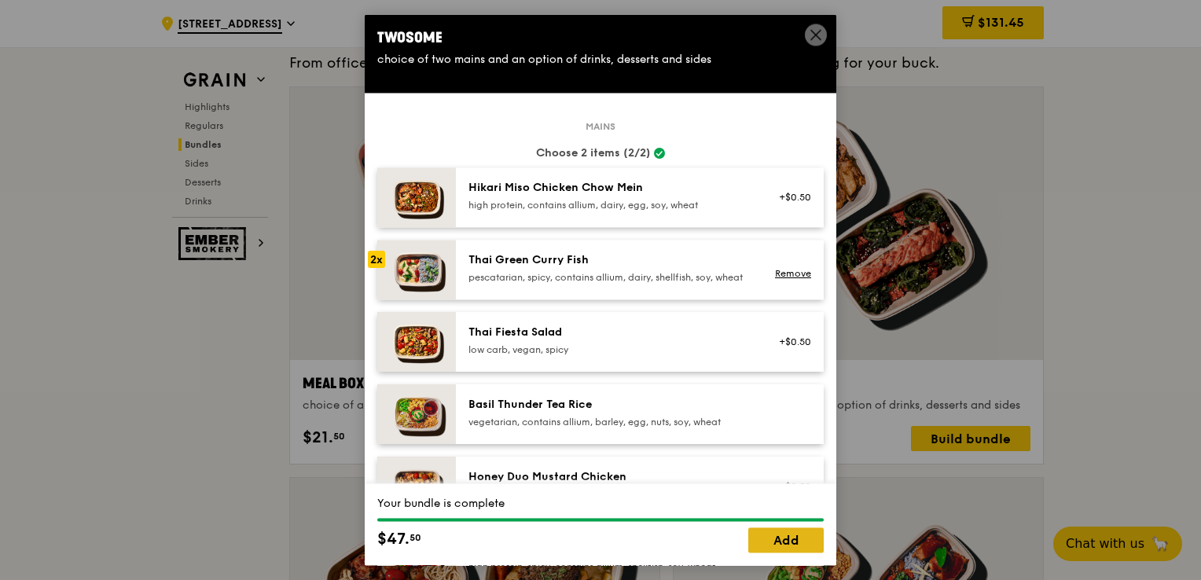
click at [771, 535] on link "Add" at bounding box center [786, 540] width 75 height 25
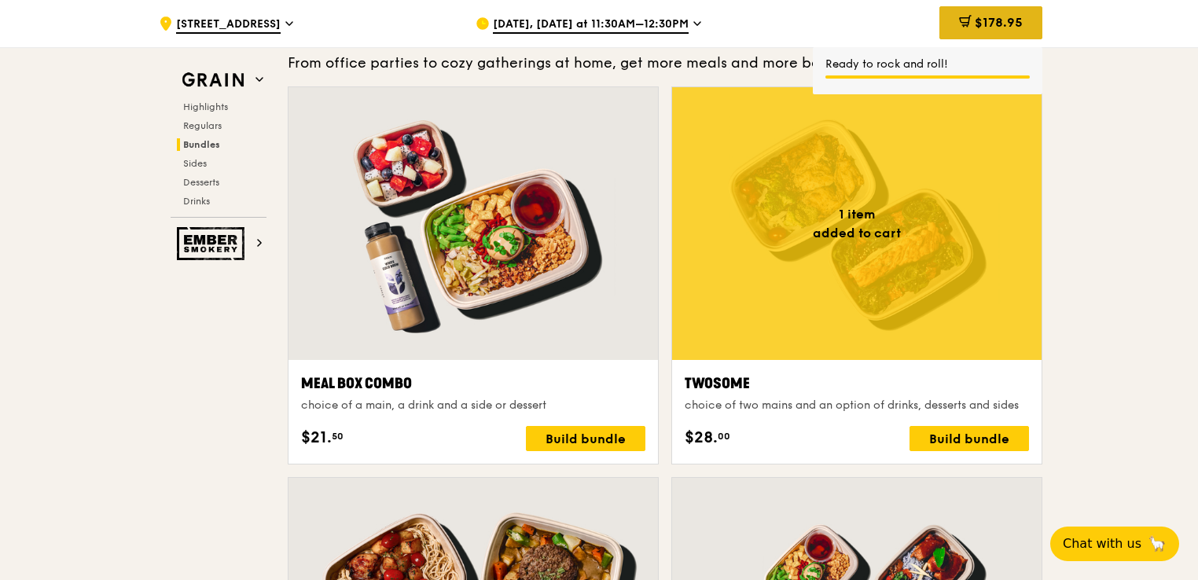
click at [1026, 20] on div "$178.95" at bounding box center [991, 22] width 103 height 33
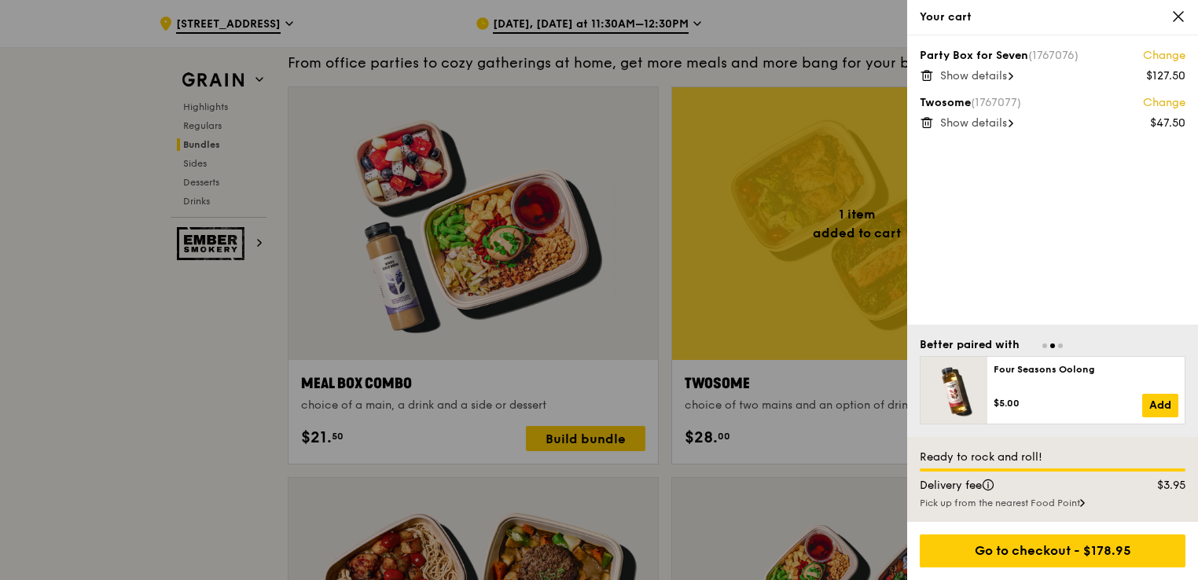
click at [988, 77] on span "Show details" at bounding box center [973, 75] width 67 height 13
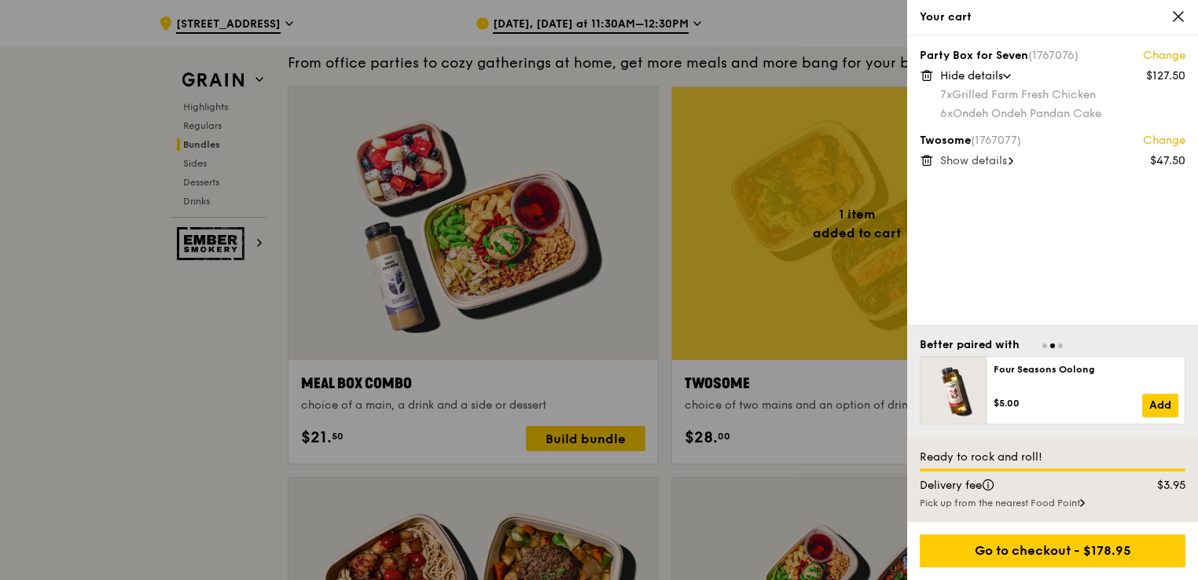
click at [1000, 160] on span "Show details" at bounding box center [973, 160] width 67 height 13
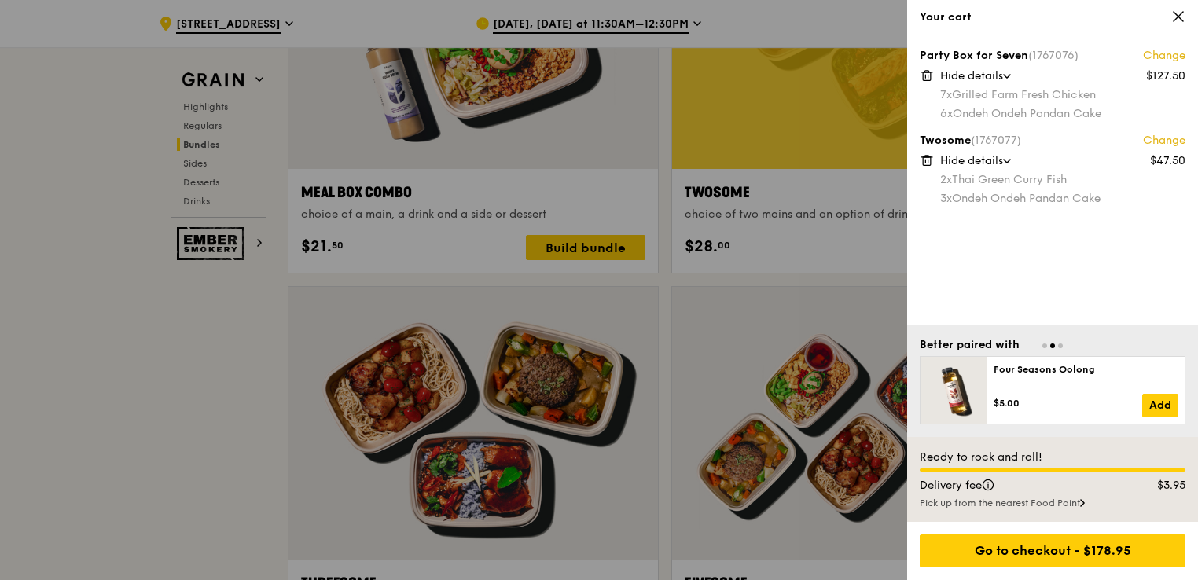
scroll to position [2477, 0]
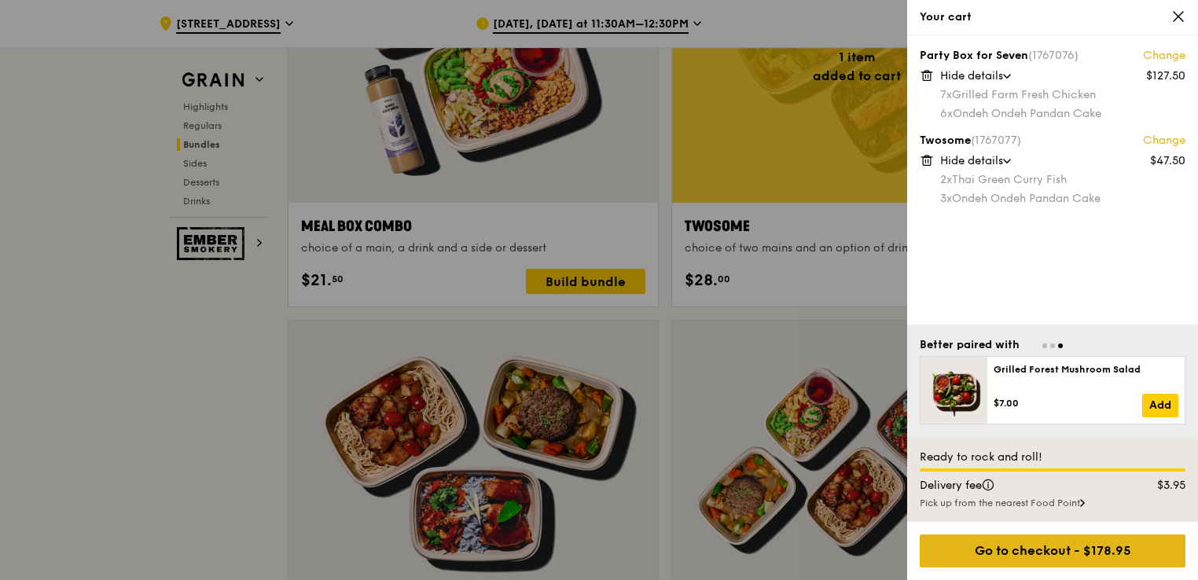
click at [1028, 548] on div "Go to checkout - $178.95" at bounding box center [1053, 551] width 266 height 33
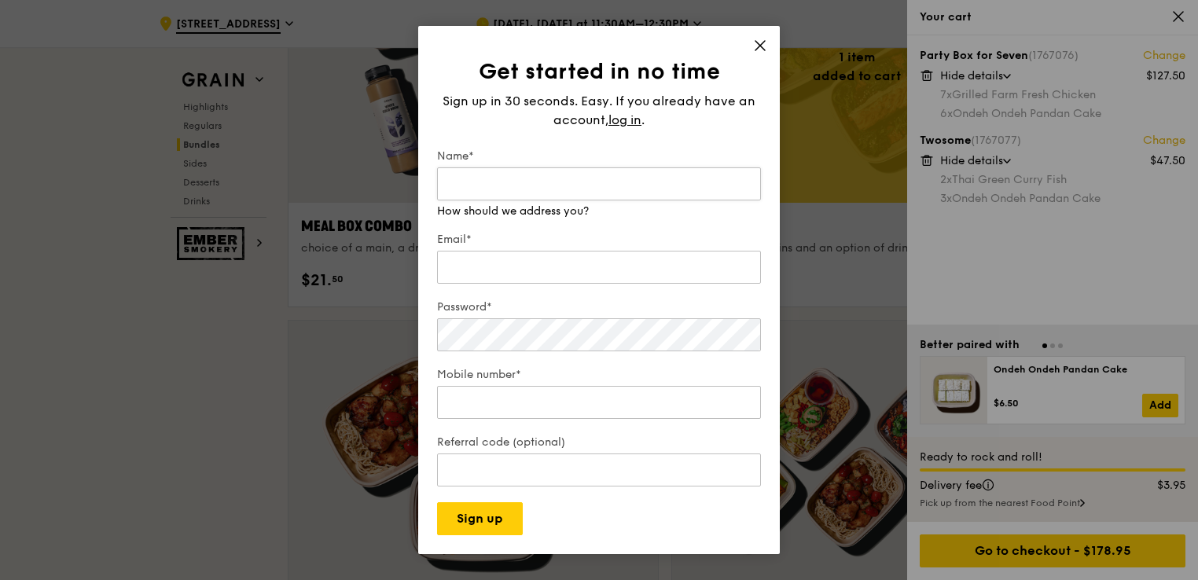
click at [557, 178] on input "Name*" at bounding box center [599, 183] width 324 height 33
type input "Mingmin"
click at [509, 253] on input "Email*" at bounding box center [599, 267] width 324 height 33
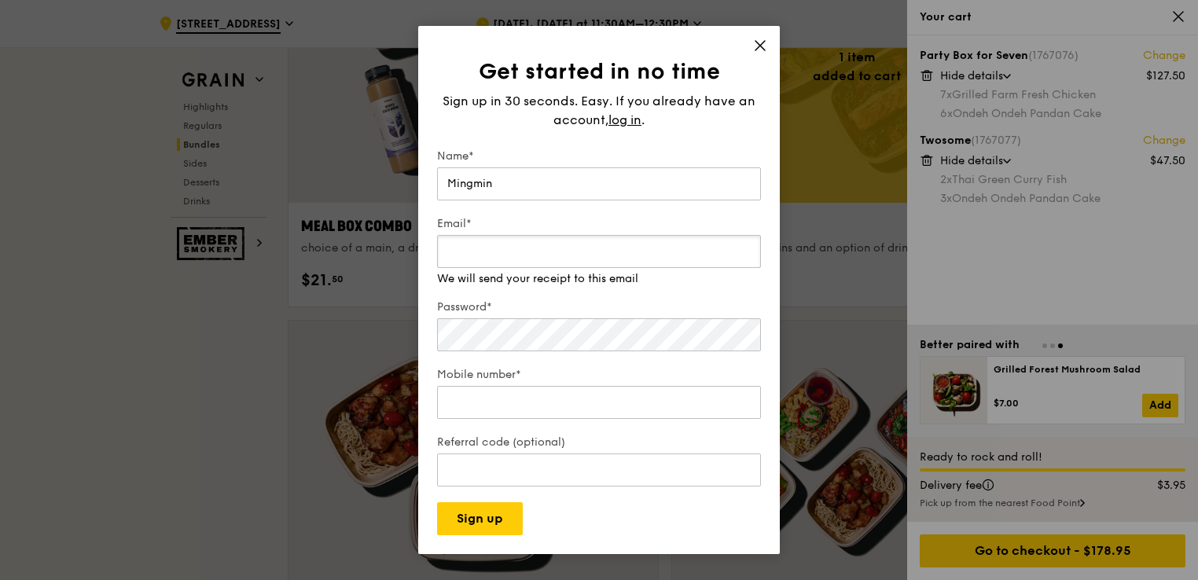
type input "[EMAIL_ADDRESS][DOMAIN_NAME]"
type input "97221682"
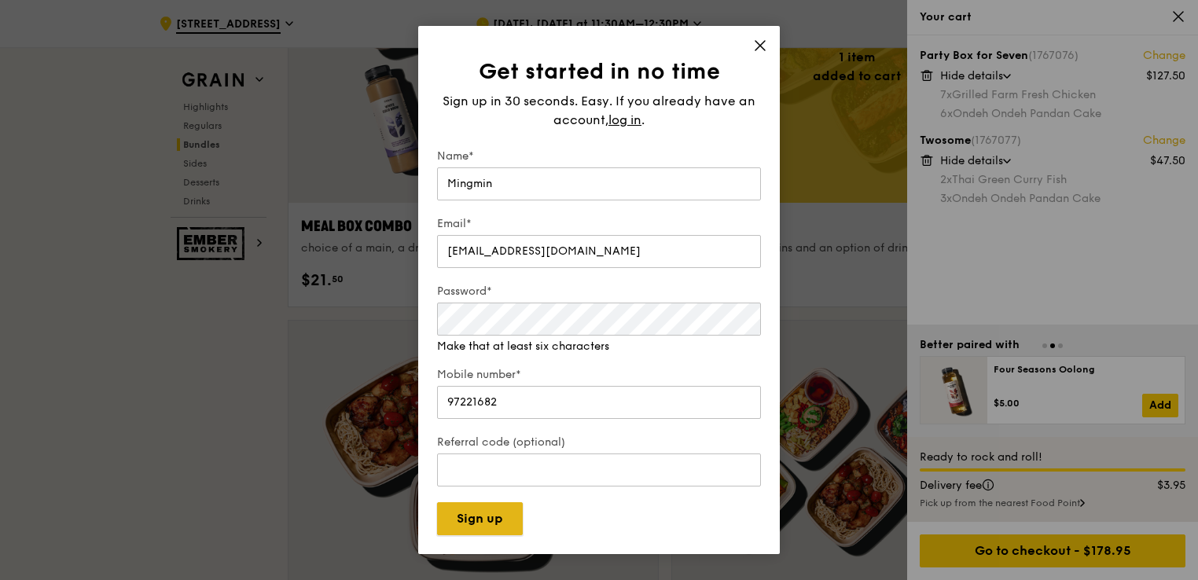
click at [487, 510] on button "Sign up" at bounding box center [480, 518] width 86 height 33
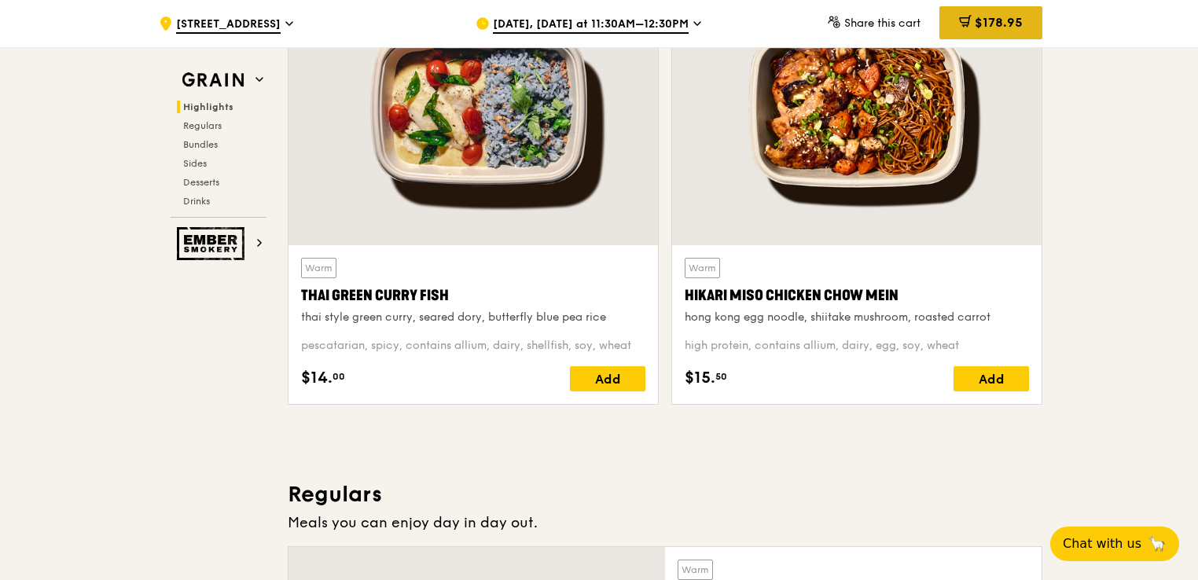
click at [977, 23] on span "$178.95" at bounding box center [999, 22] width 48 height 15
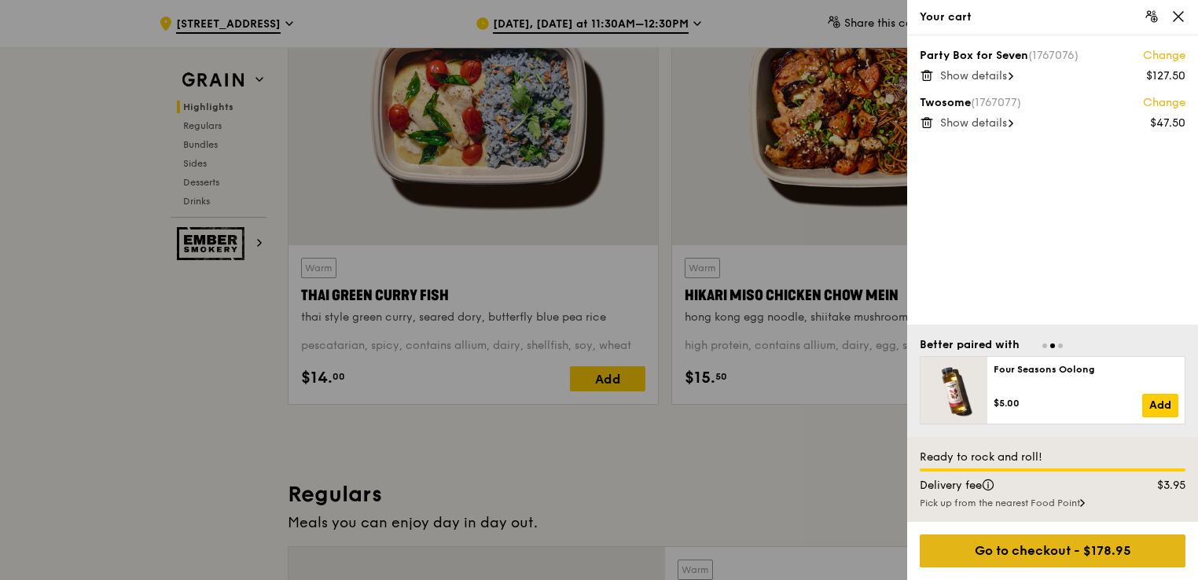
click at [958, 541] on div "Go to checkout - $178.95" at bounding box center [1053, 551] width 266 height 33
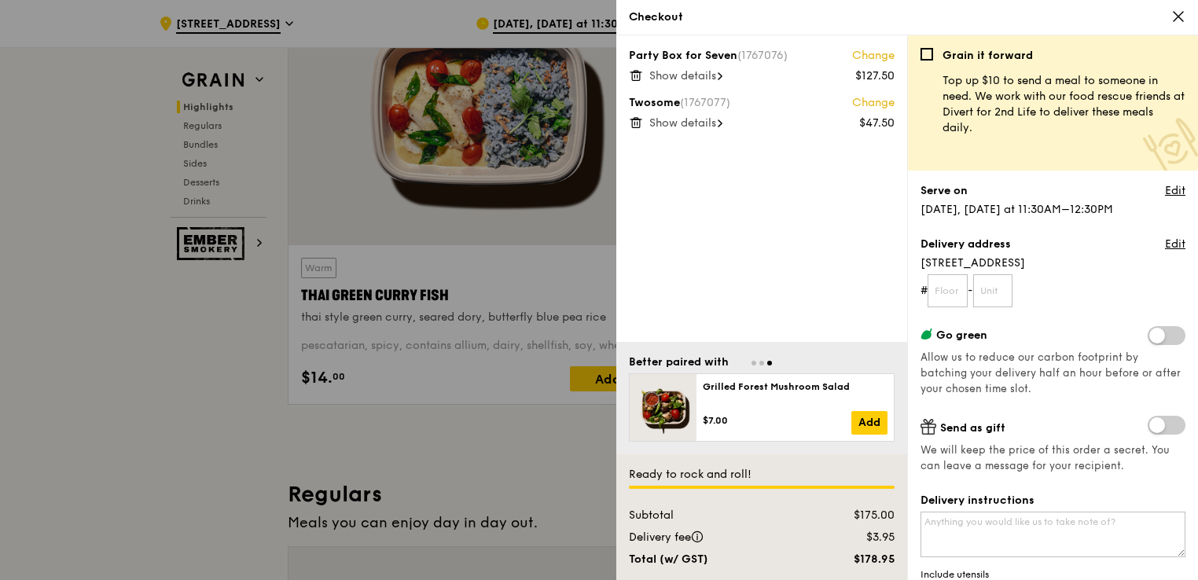
click at [706, 76] on span "Show details" at bounding box center [682, 75] width 67 height 13
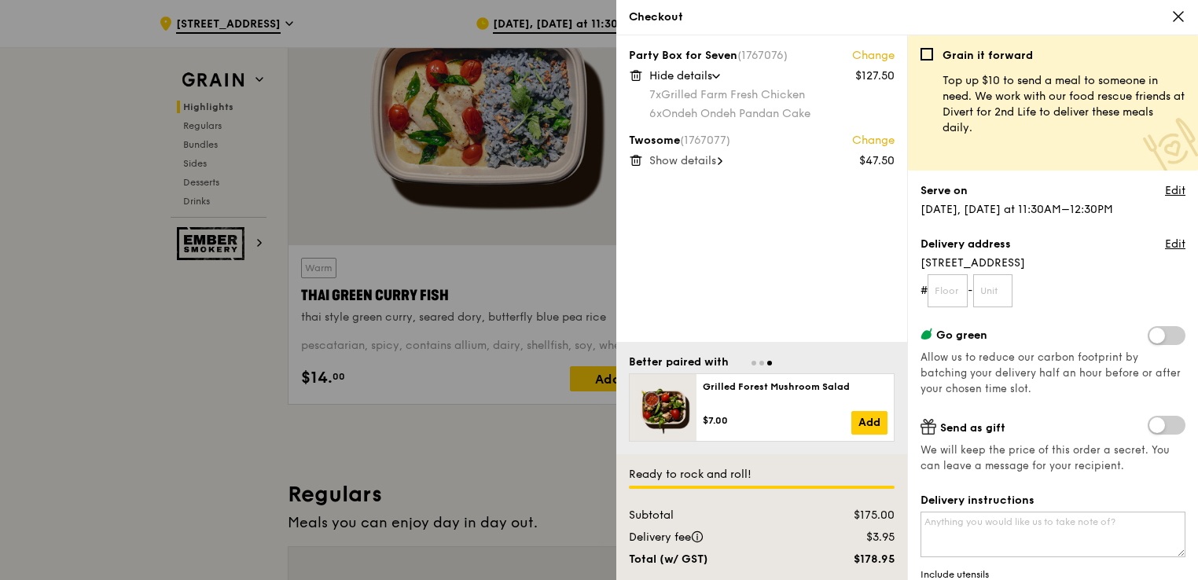
click at [701, 156] on span "Show details" at bounding box center [682, 160] width 67 height 13
drag, startPoint x: 1179, startPoint y: 13, endPoint x: 677, endPoint y: 103, distance: 509.6
click at [677, 102] on div "Checkout Party Box for Seven (1767076) Change $127.50 Hide details 7x Grilled F…" at bounding box center [907, 290] width 582 height 580
click at [690, 82] on span "Hide details" at bounding box center [680, 75] width 63 height 13
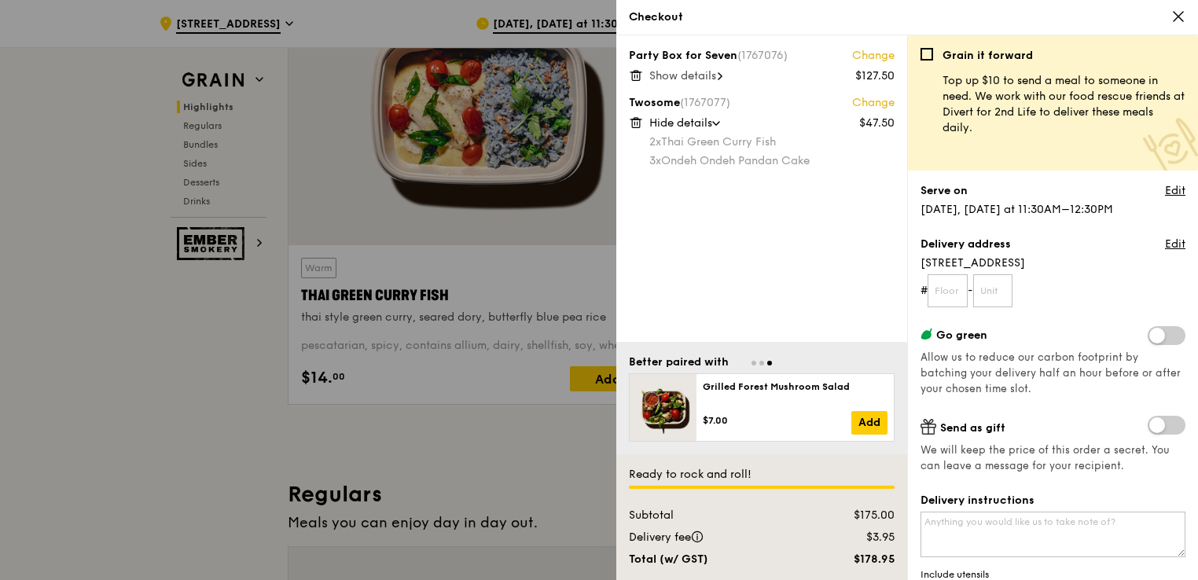
click at [707, 71] on span "Show details" at bounding box center [682, 75] width 67 height 13
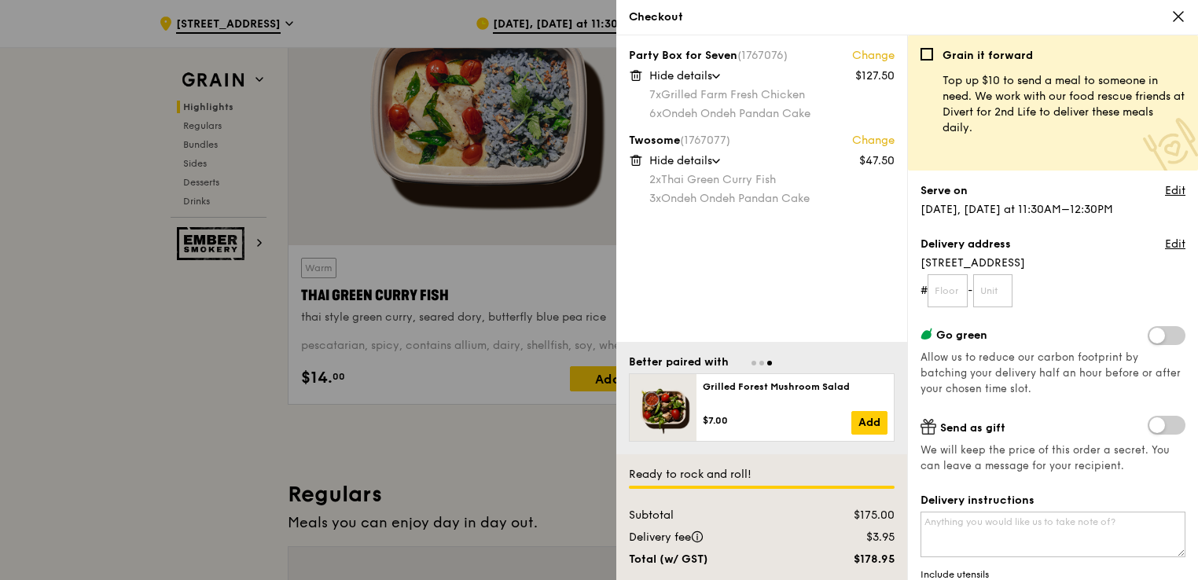
click at [859, 46] on div "Party Box for Seven (1767076) Change $127.50 Hide details 7x Grilled Farm Fresh…" at bounding box center [761, 188] width 291 height 307
click at [863, 52] on link "Change" at bounding box center [873, 56] width 42 height 16
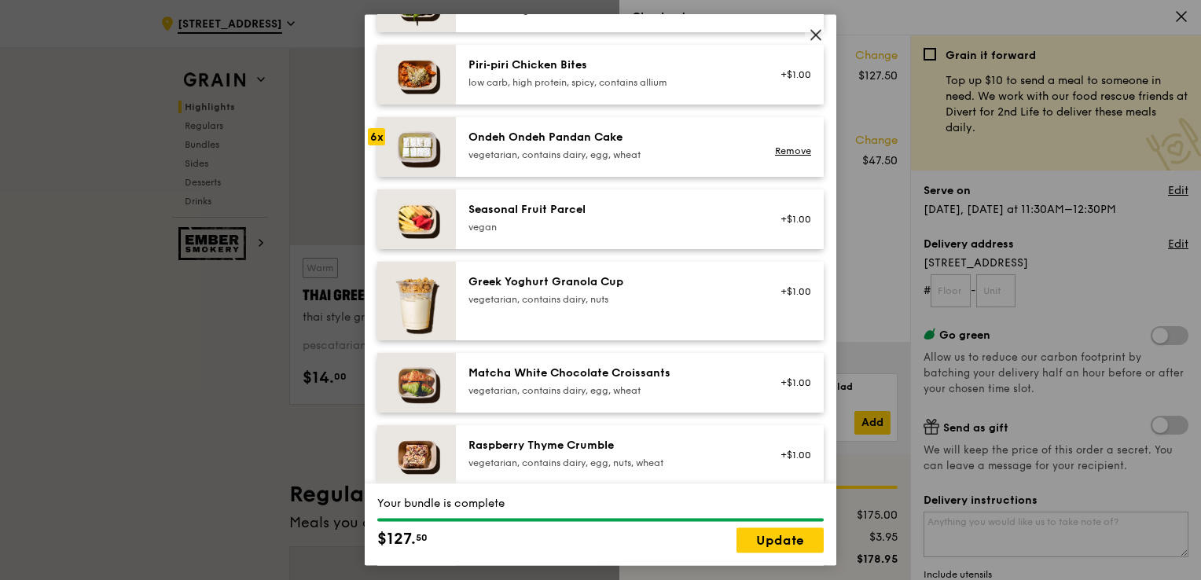
scroll to position [1101, 0]
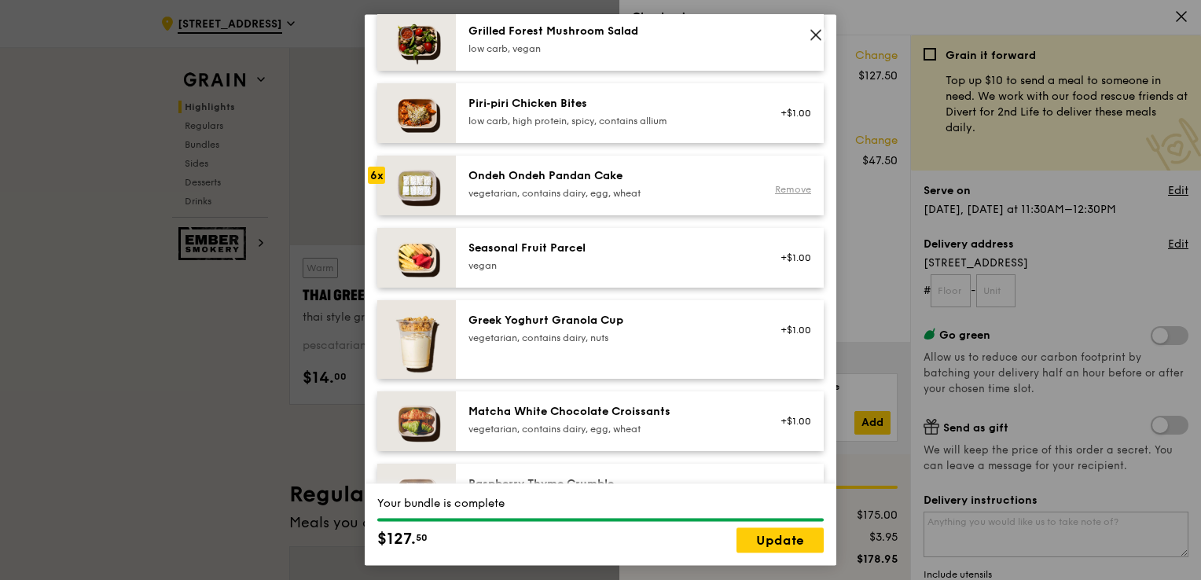
click at [775, 195] on link "Remove" at bounding box center [793, 189] width 36 height 11
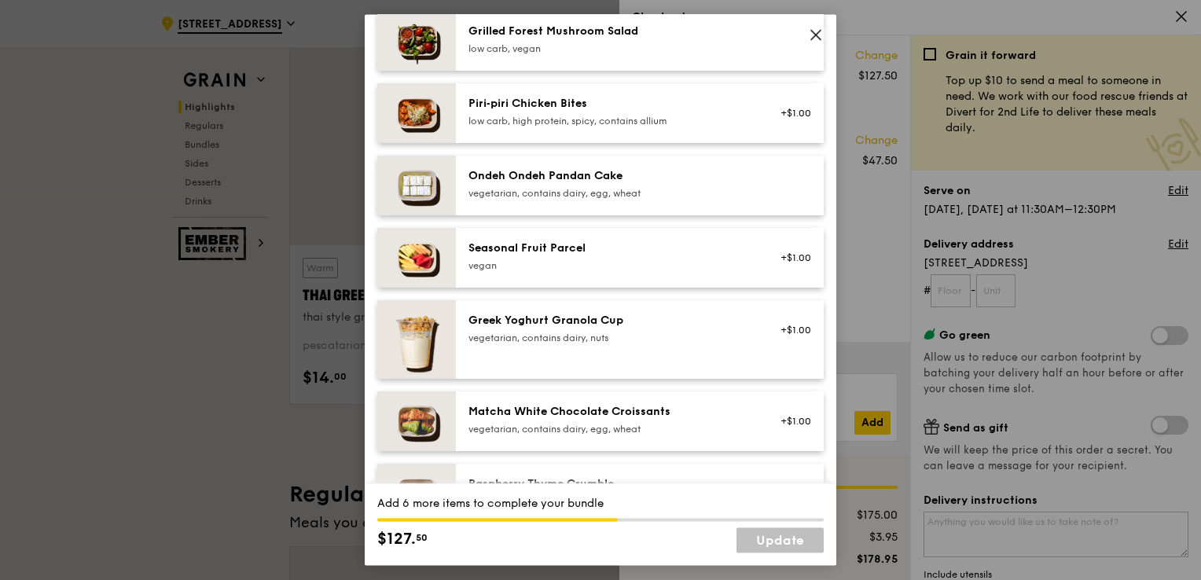
click at [729, 272] on div "vegan" at bounding box center [610, 265] width 282 height 13
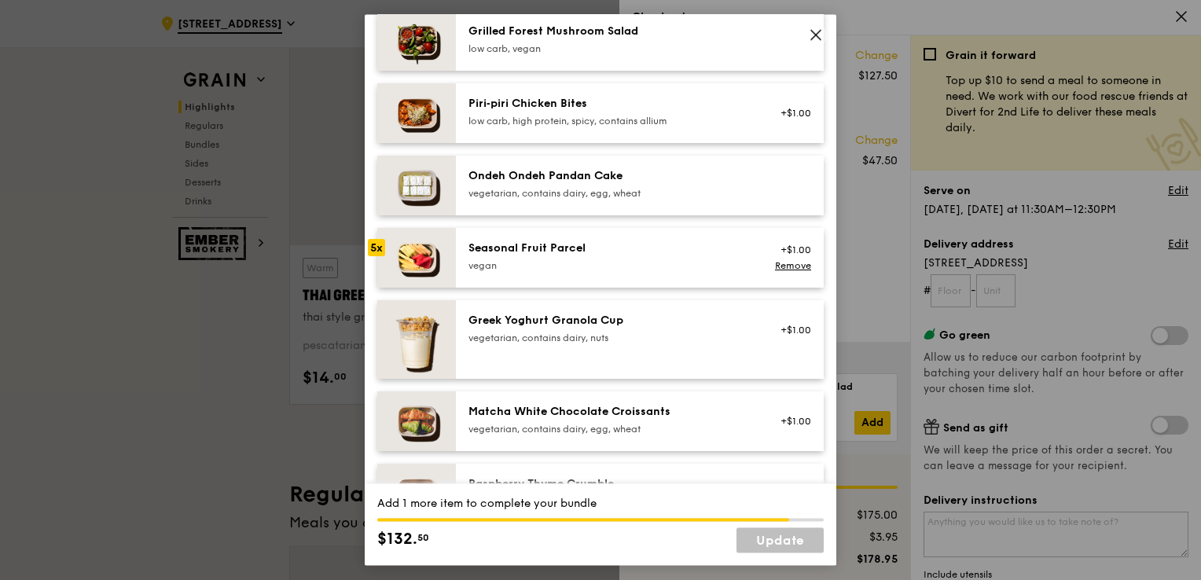
click at [729, 272] on div "vegan" at bounding box center [610, 265] width 282 height 13
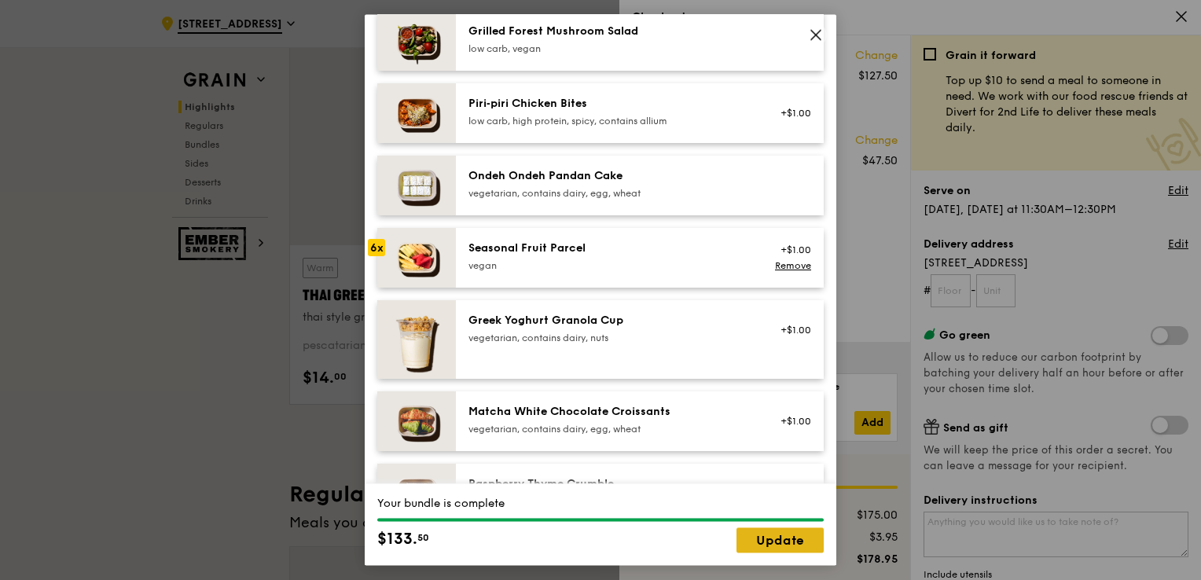
click at [779, 545] on link "Update" at bounding box center [780, 540] width 87 height 25
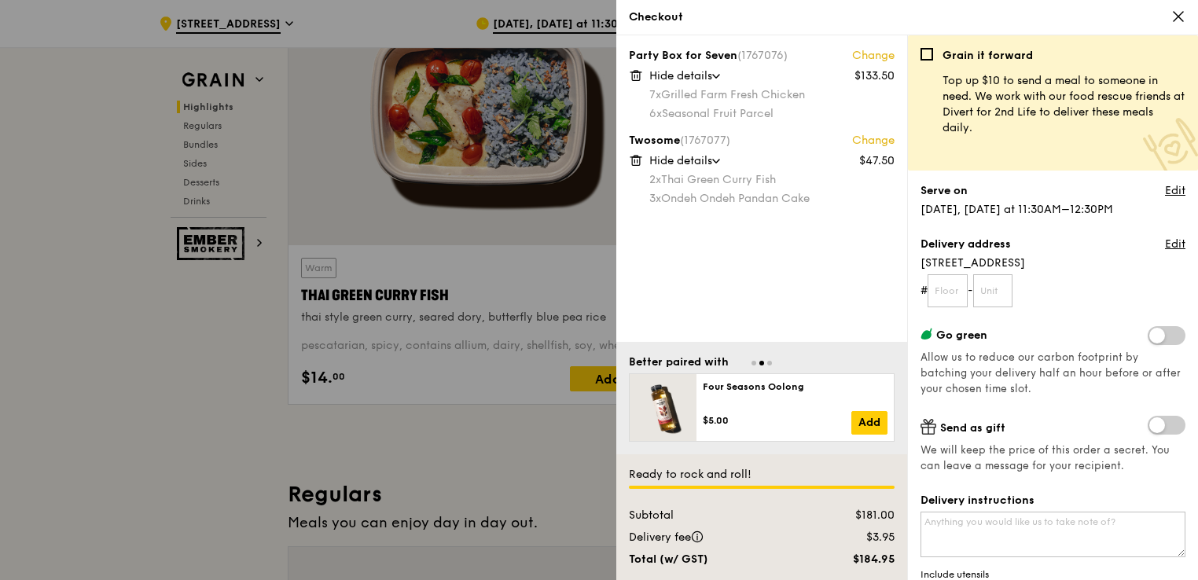
click at [877, 133] on link "Change" at bounding box center [873, 141] width 42 height 16
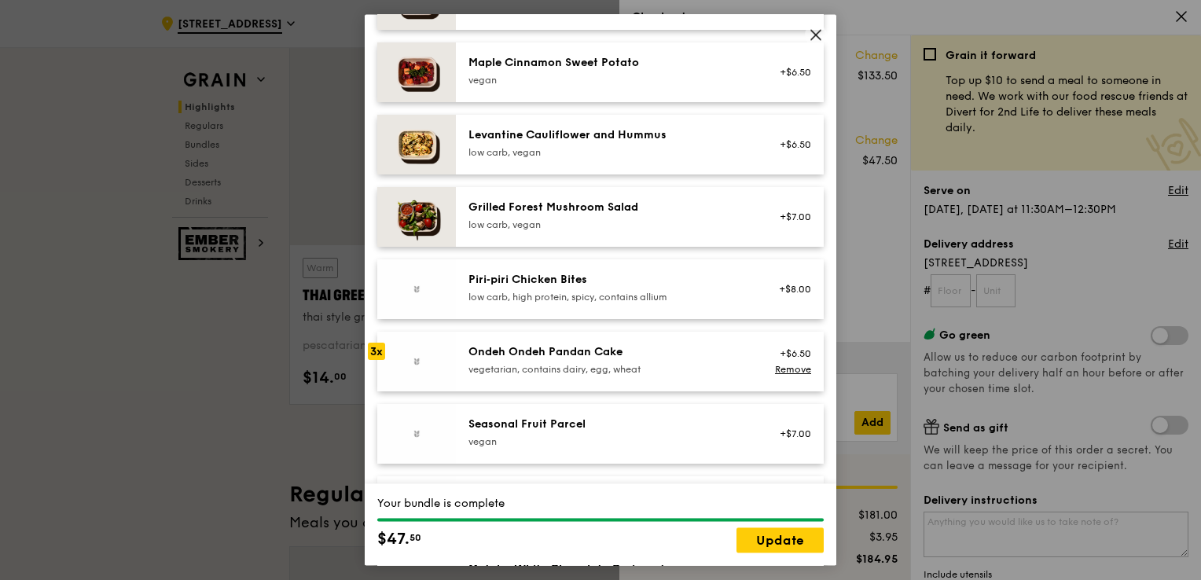
scroll to position [944, 0]
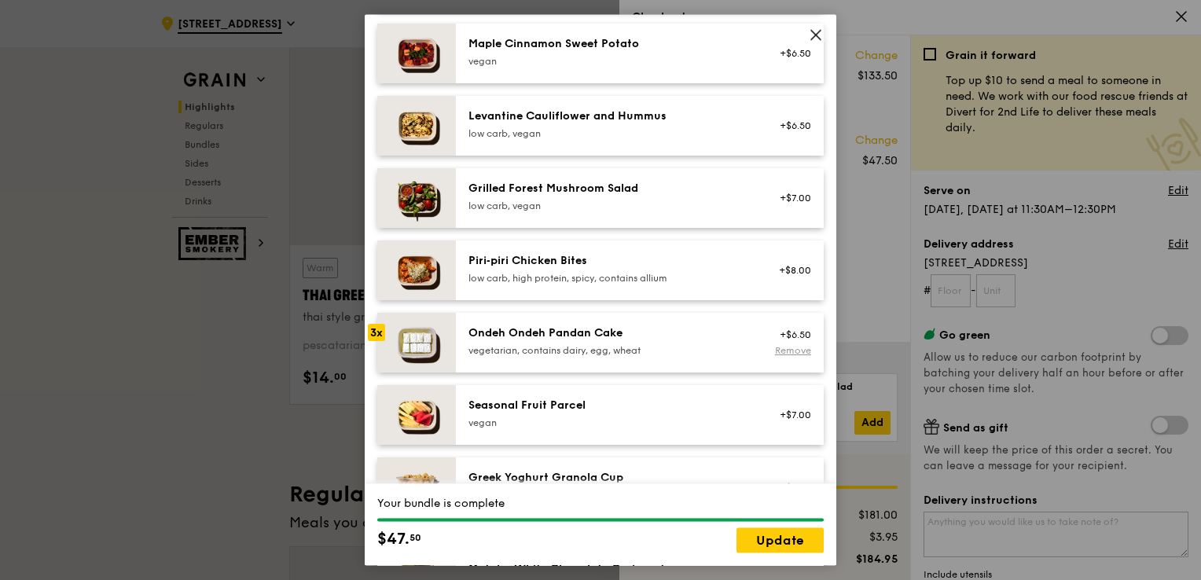
click at [778, 356] on link "Remove" at bounding box center [793, 350] width 36 height 11
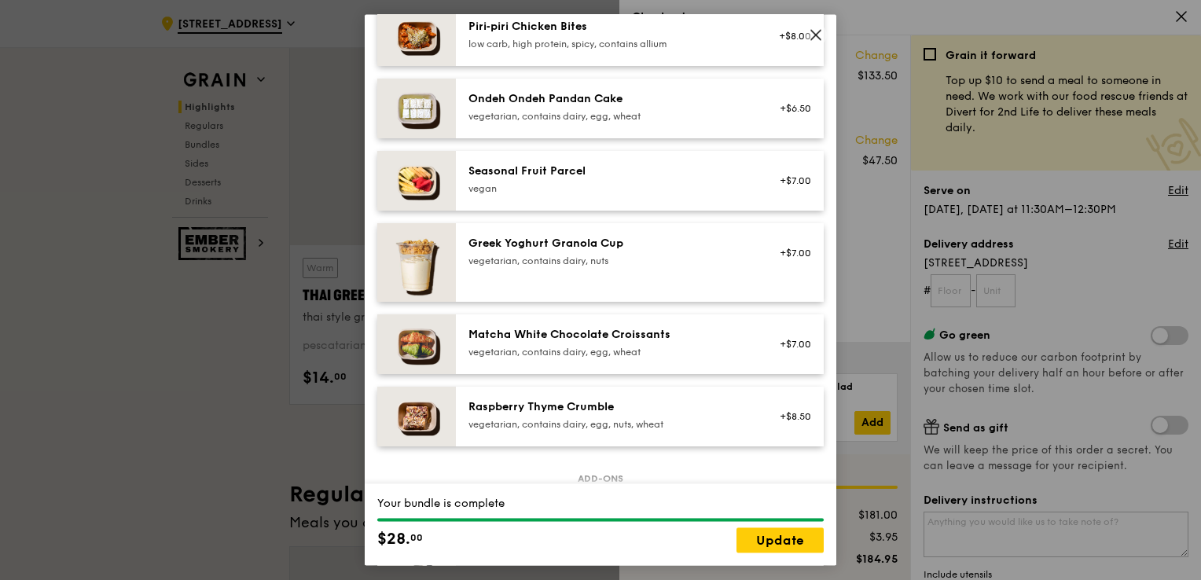
scroll to position [1179, 0]
click at [786, 186] on div "+$7.00" at bounding box center [791, 179] width 42 height 13
click at [786, 193] on div "Remove" at bounding box center [791, 187] width 42 height 13
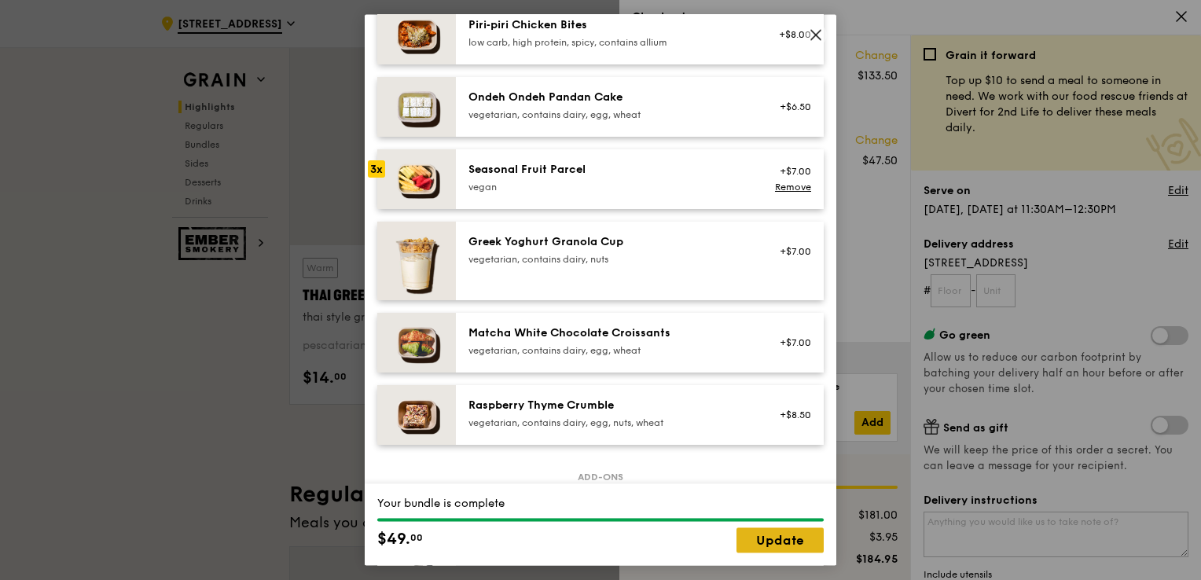
click at [762, 540] on link "Update" at bounding box center [780, 540] width 87 height 25
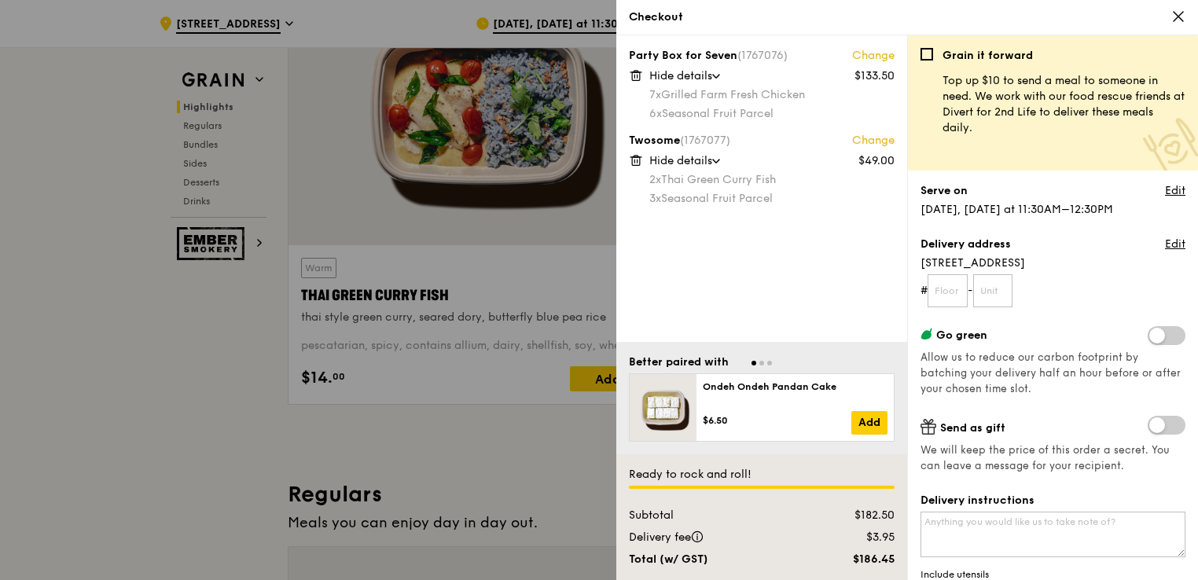
click at [874, 137] on link "Change" at bounding box center [873, 141] width 42 height 16
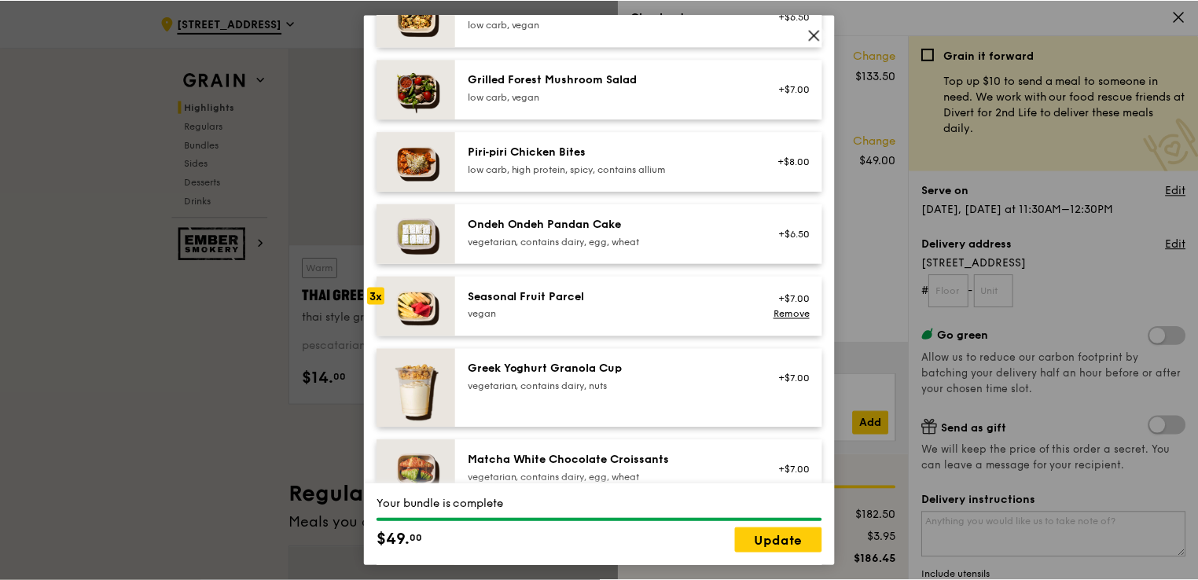
scroll to position [1101, 0]
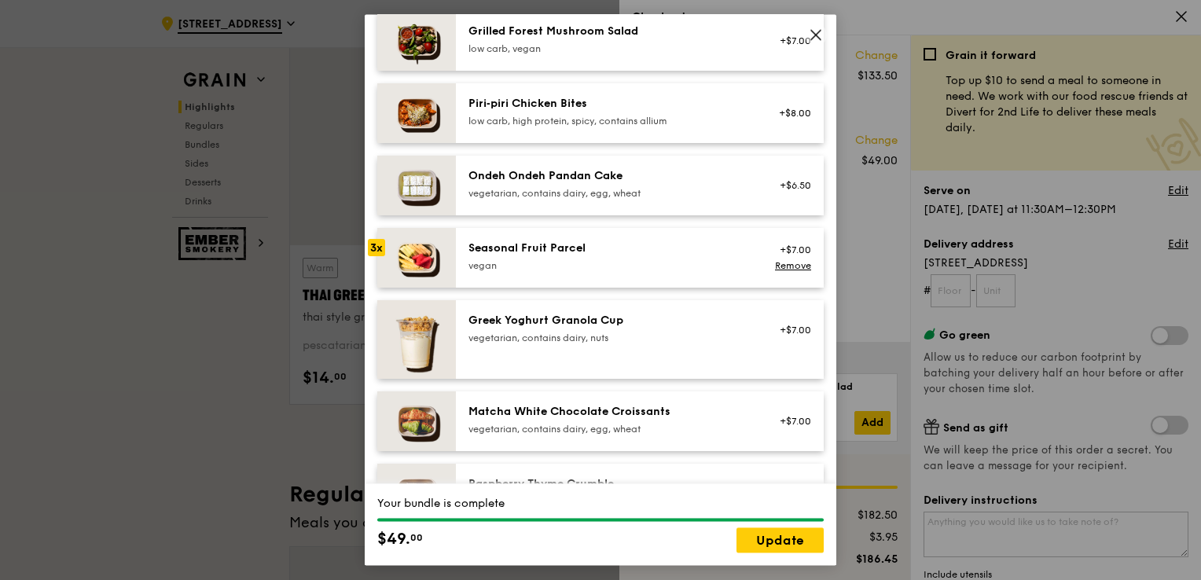
click at [819, 31] on icon at bounding box center [815, 34] width 9 height 9
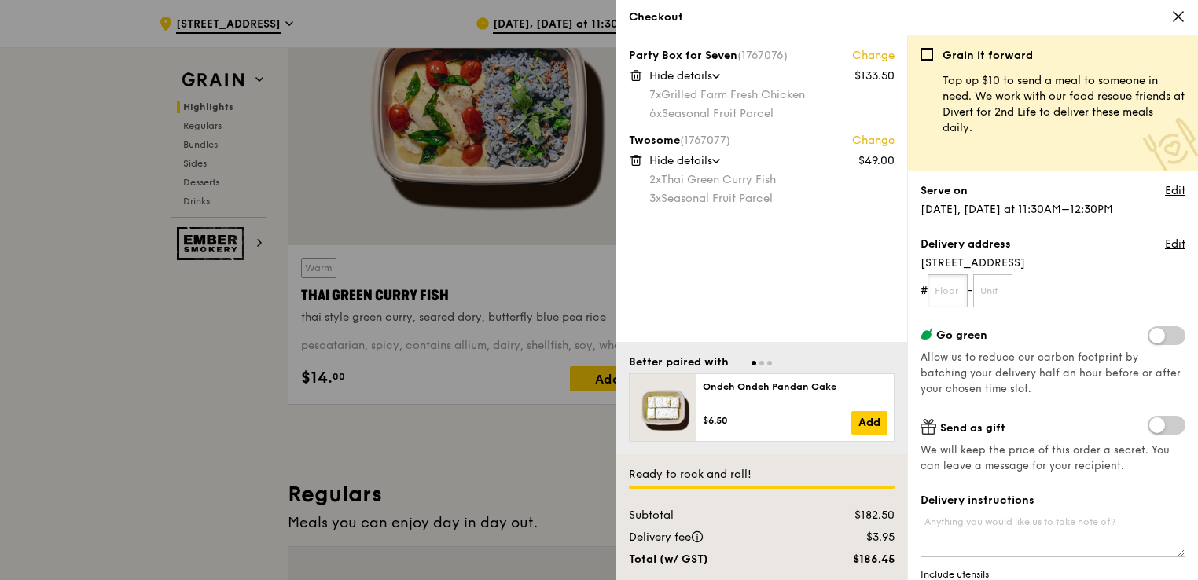
click at [953, 293] on input "text" at bounding box center [948, 290] width 40 height 33
type input "36"
click at [992, 292] on input "text" at bounding box center [993, 290] width 40 height 33
click at [1004, 300] on input "text" at bounding box center [993, 290] width 40 height 33
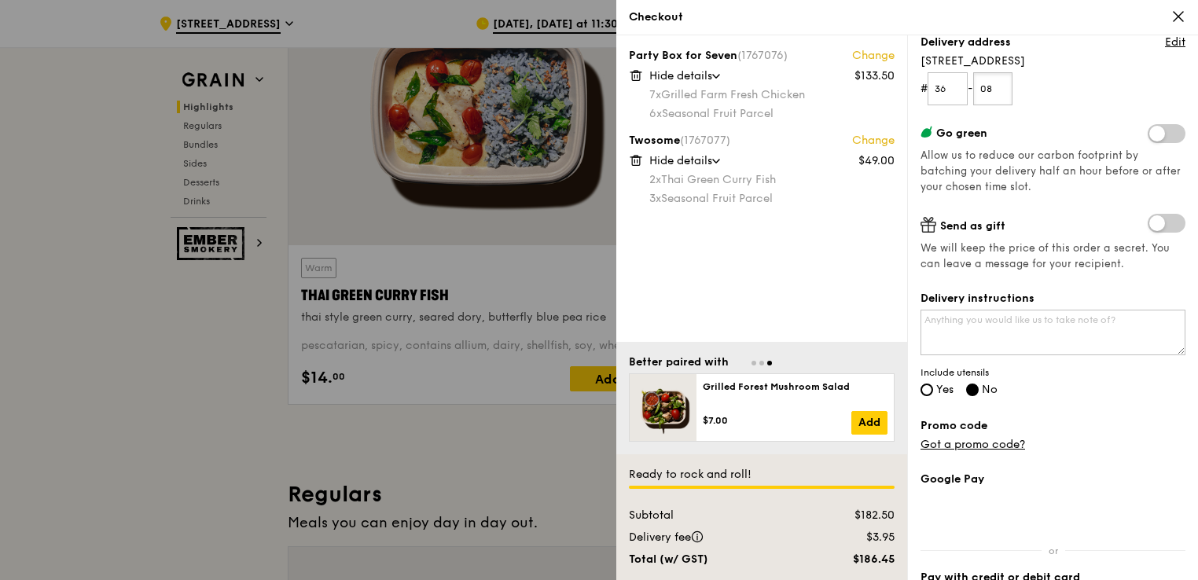
scroll to position [237, 0]
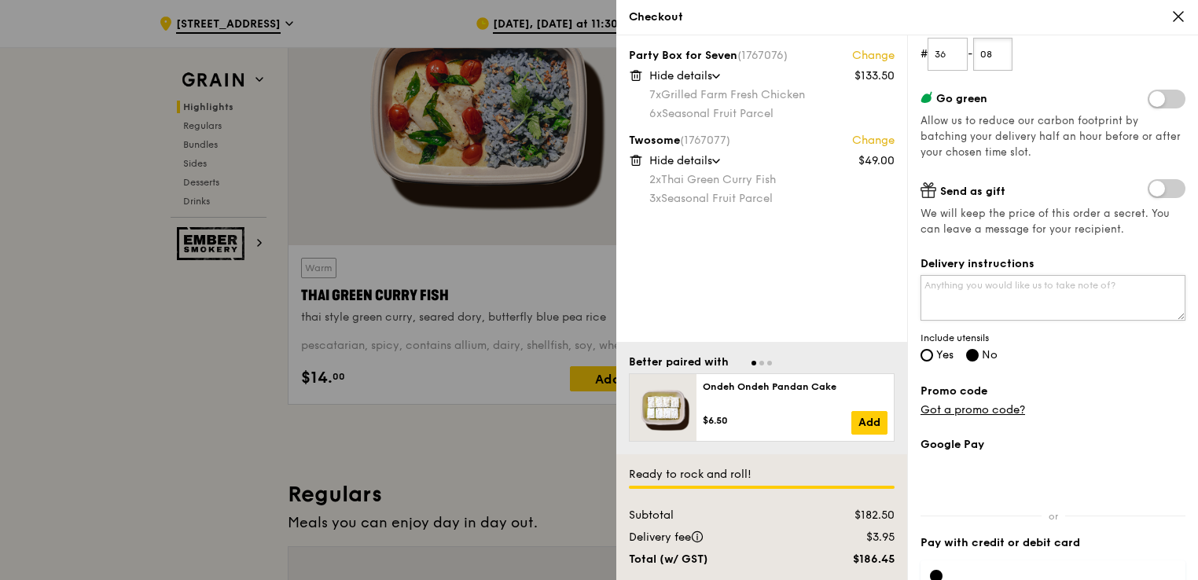
type input "08"
click at [1066, 292] on textarea "Delivery instructions" at bounding box center [1053, 298] width 265 height 46
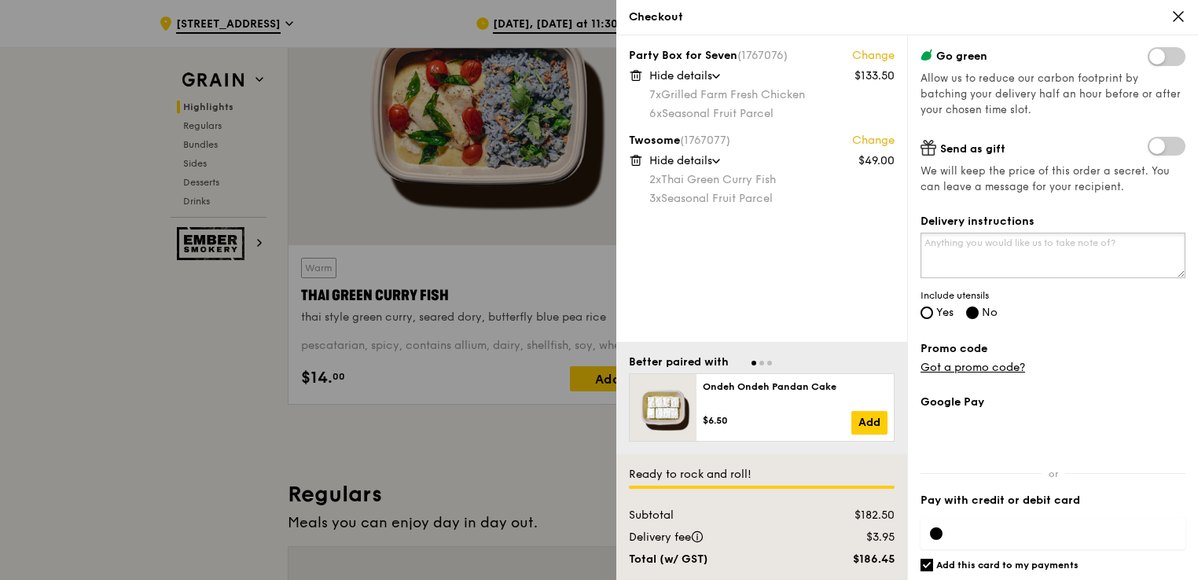
scroll to position [315, 0]
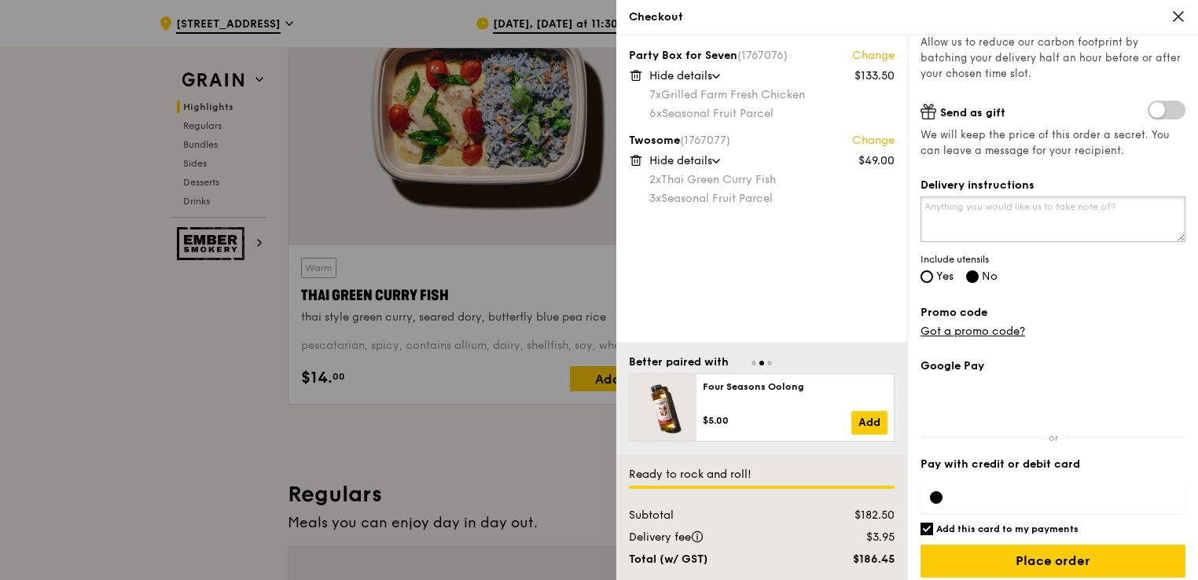
click at [1000, 210] on textarea "Delivery instructions" at bounding box center [1053, 220] width 265 height 46
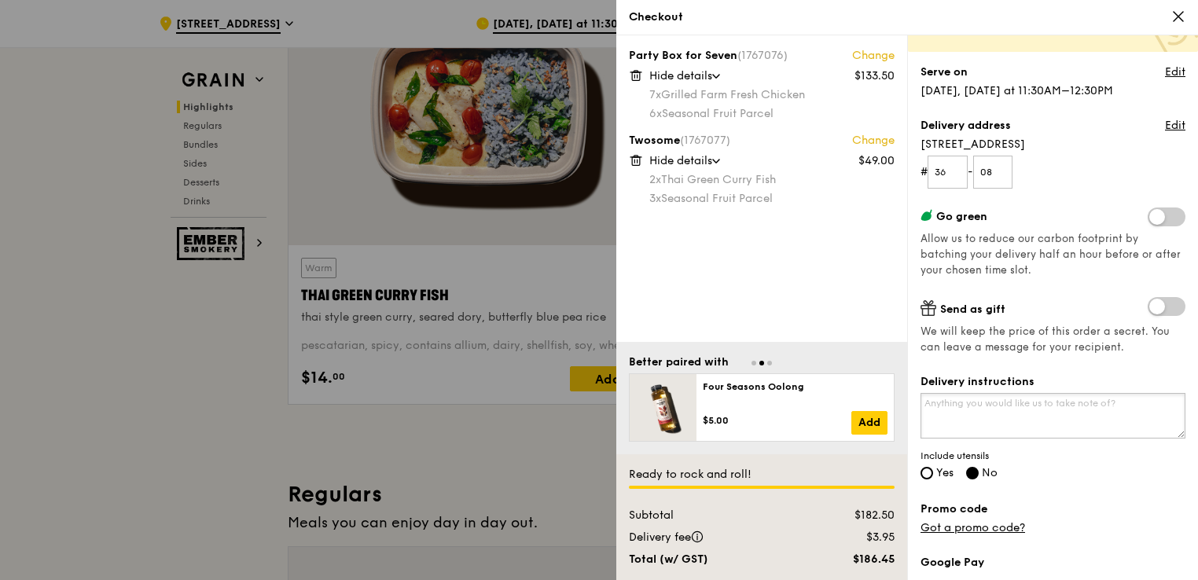
scroll to position [157, 0]
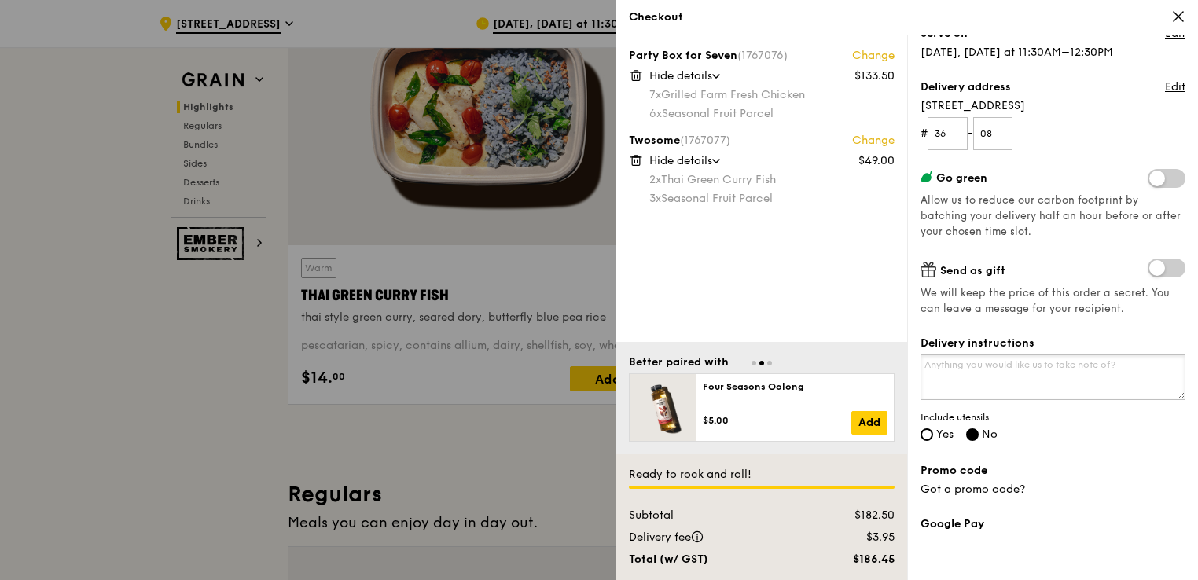
click at [1017, 380] on textarea "Delivery instructions" at bounding box center [1053, 378] width 265 height 46
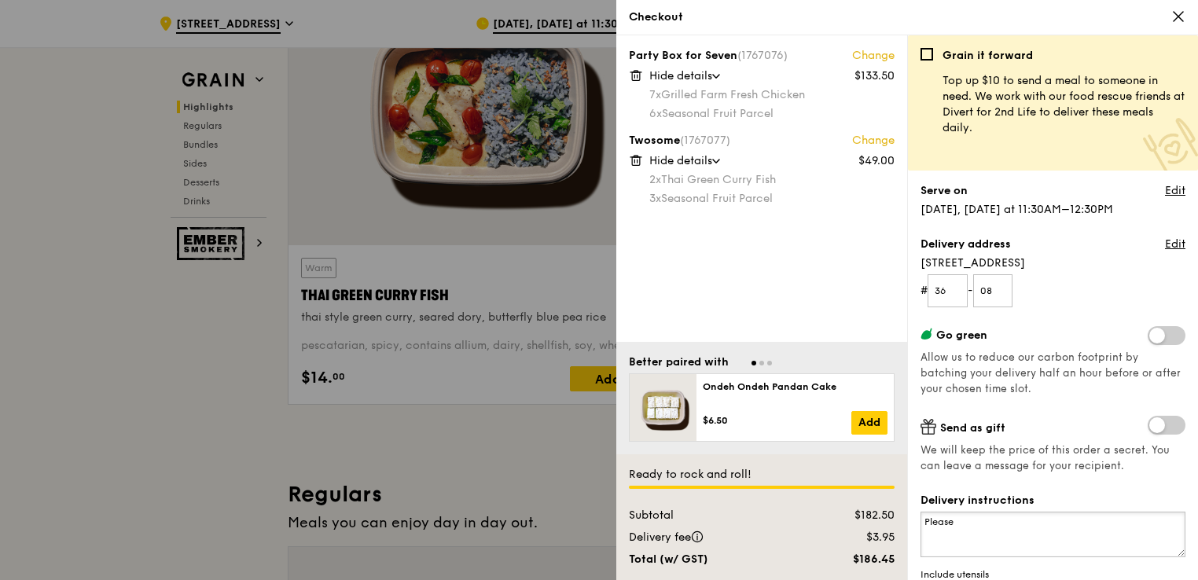
scroll to position [79, 0]
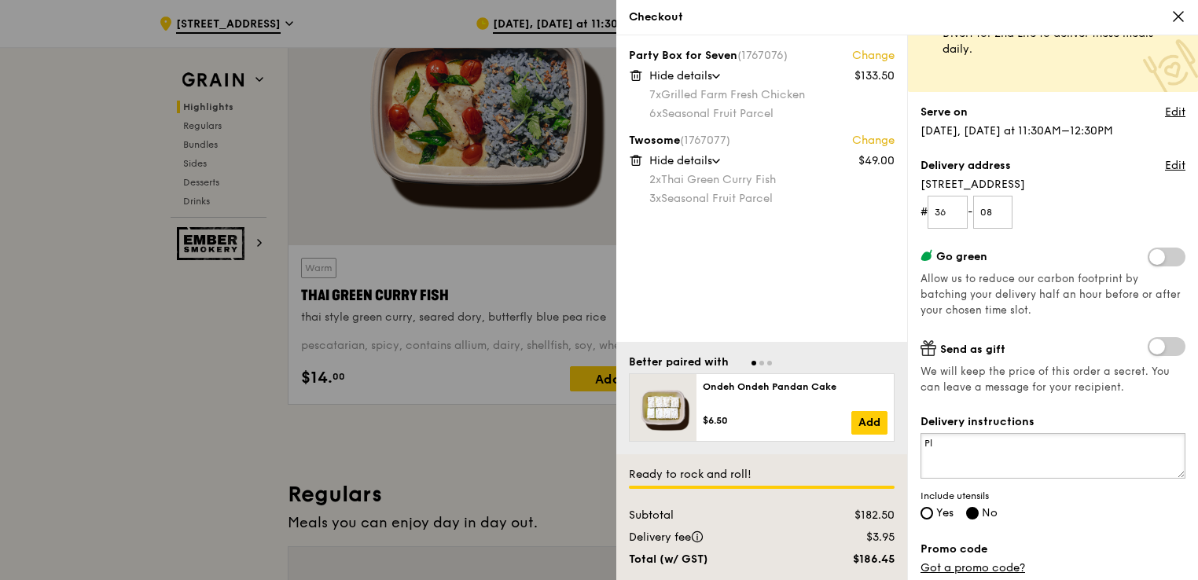
type textarea "P"
click at [977, 444] on textarea "Delivery instructions" at bounding box center [1053, 456] width 265 height 46
type textarea "S"
click at [1010, 451] on textarea "Delivery instructions" at bounding box center [1053, 456] width 265 height 46
click at [991, 451] on textarea "Please contact 97221682" at bounding box center [1053, 456] width 265 height 46
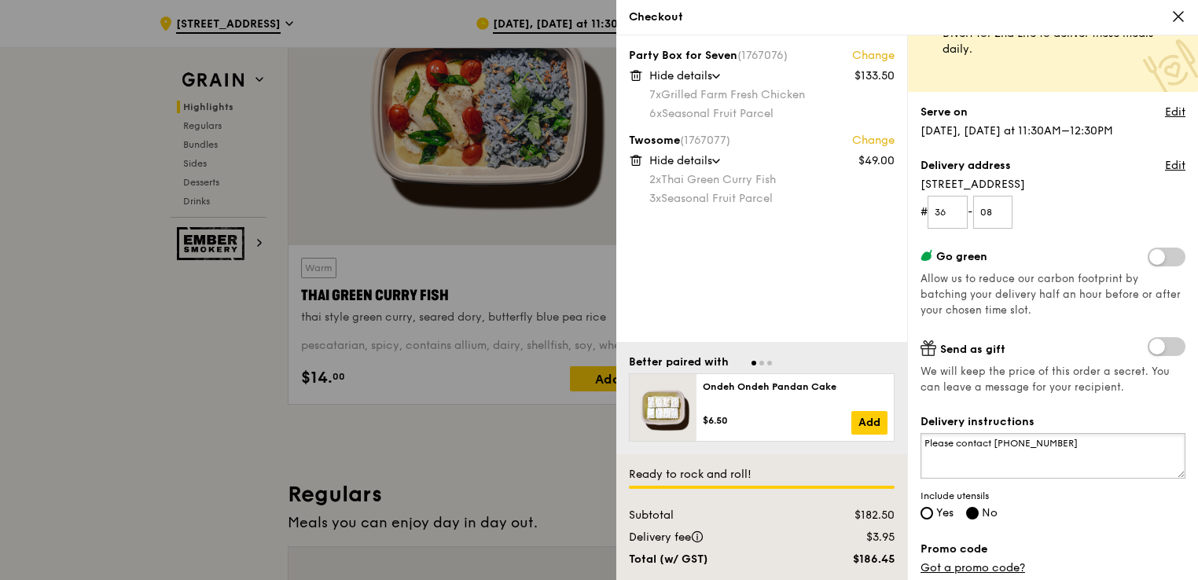
click at [991, 449] on textarea "Please contact 97221682" at bounding box center [1053, 456] width 265 height 46
click at [1125, 443] on textarea "Please contact Mingmin 97221682" at bounding box center [1053, 456] width 265 height 46
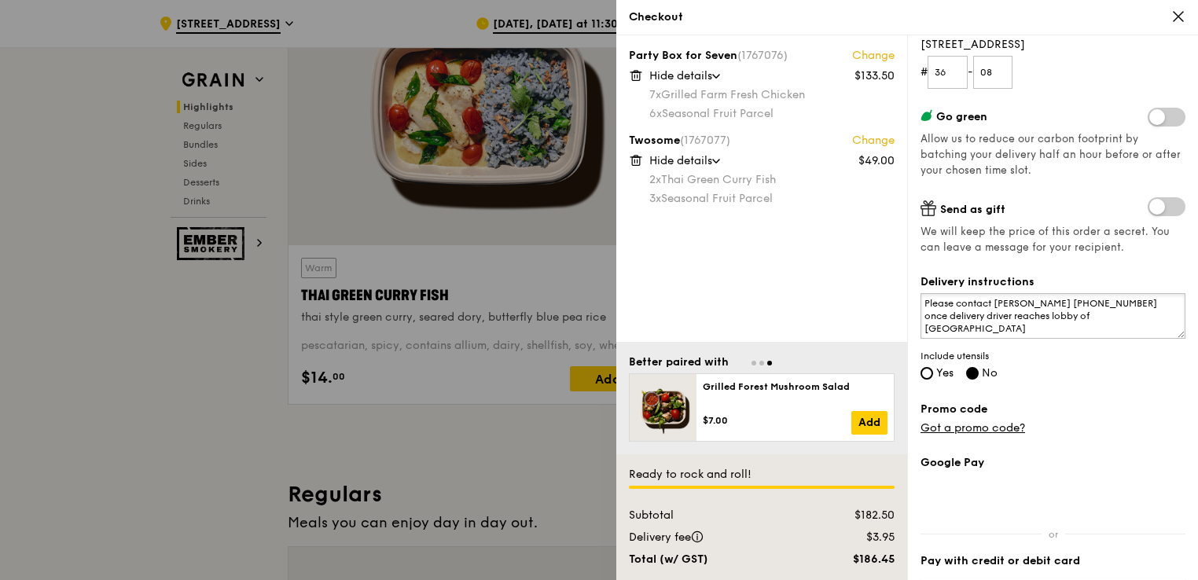
scroll to position [237, 0]
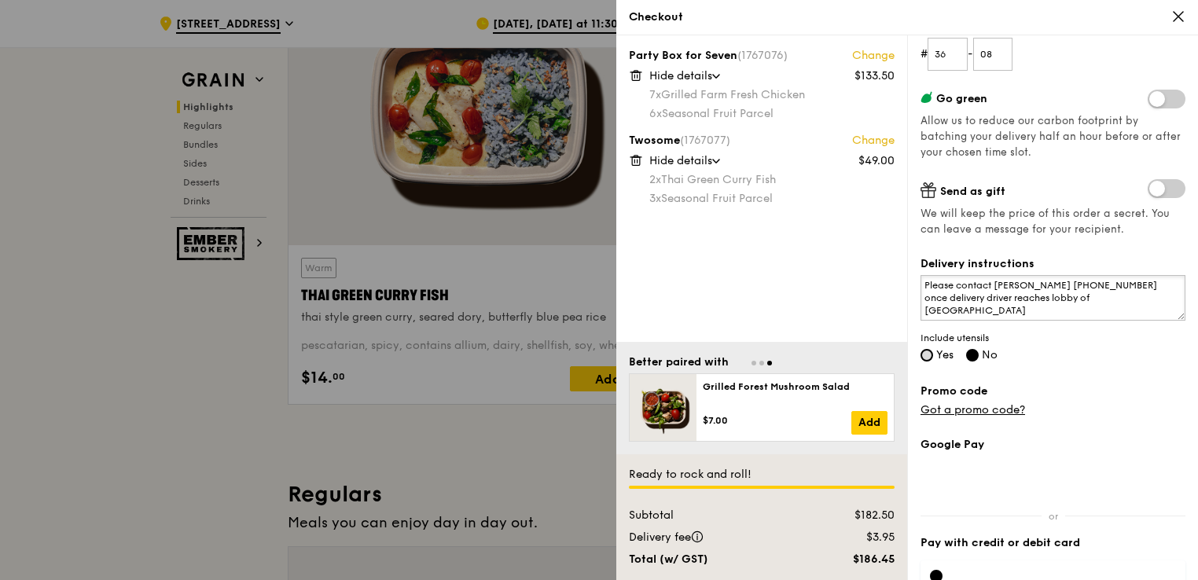
type textarea "Please contact Mingmin 97221682 once delivery driver reaches lobby of Gateway W…"
click at [925, 358] on input "Yes" at bounding box center [927, 355] width 13 height 13
radio input "true"
radio input "false"
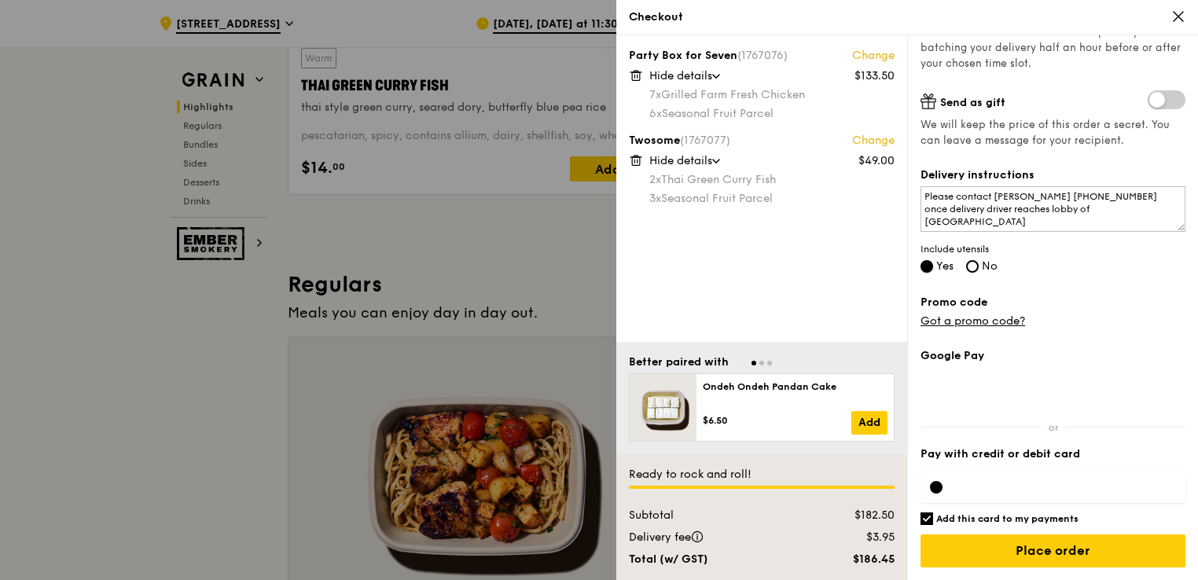
scroll to position [865, 0]
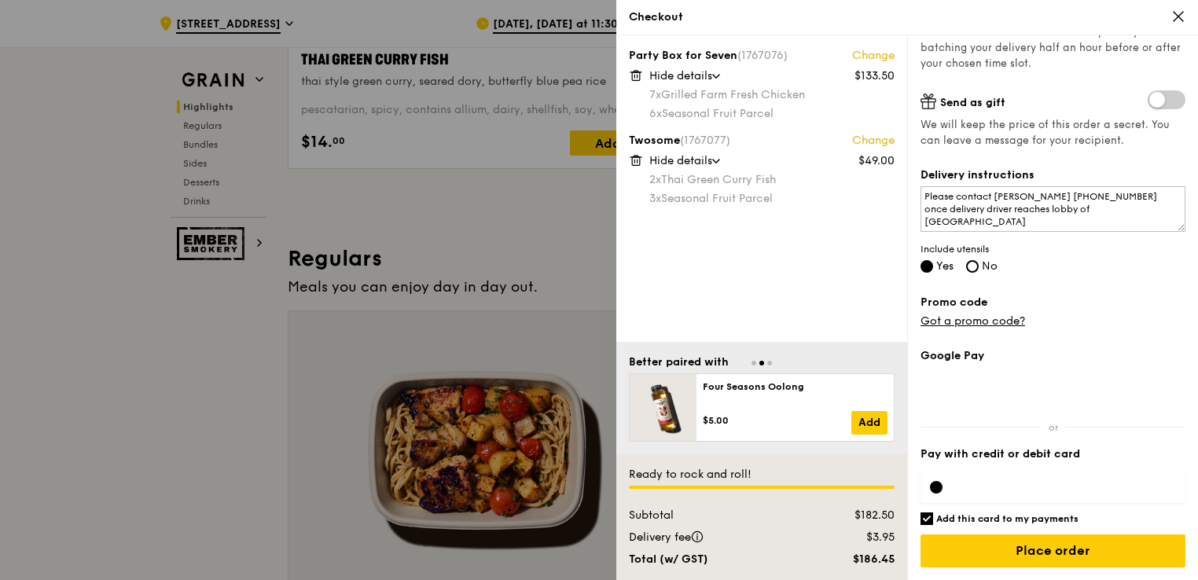
click at [936, 481] on div at bounding box center [936, 487] width 13 height 13
click at [768, 275] on div "Party Box for Seven (1767076) Change $133.50 Hide details 7x Grilled Farm Fresh…" at bounding box center [761, 188] width 291 height 307
click at [1035, 547] on input "Place order" at bounding box center [1053, 551] width 265 height 33
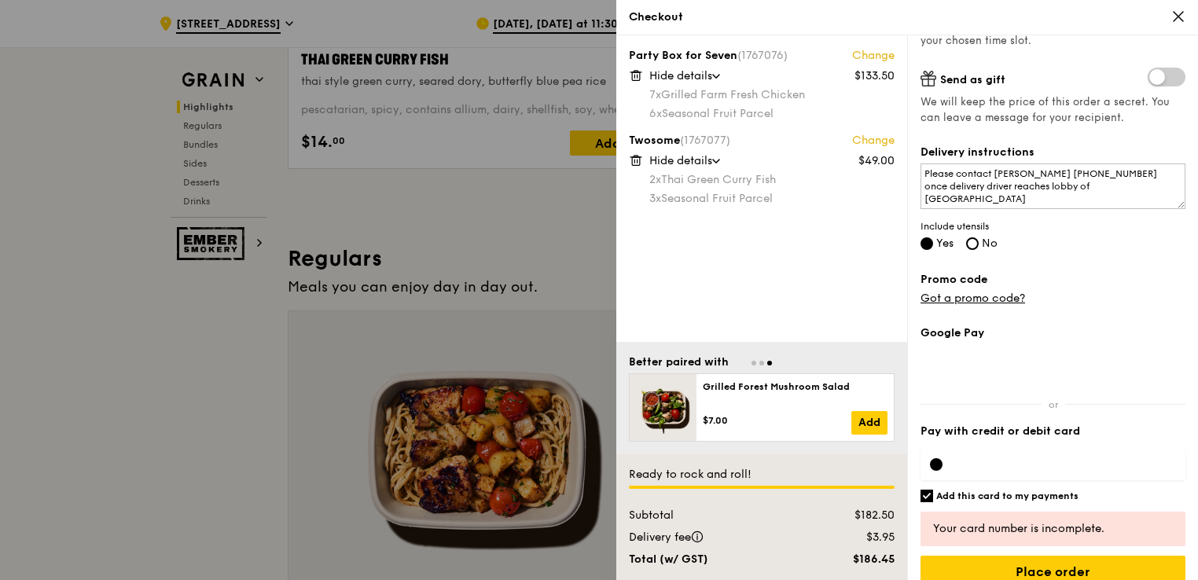
scroll to position [370, 0]
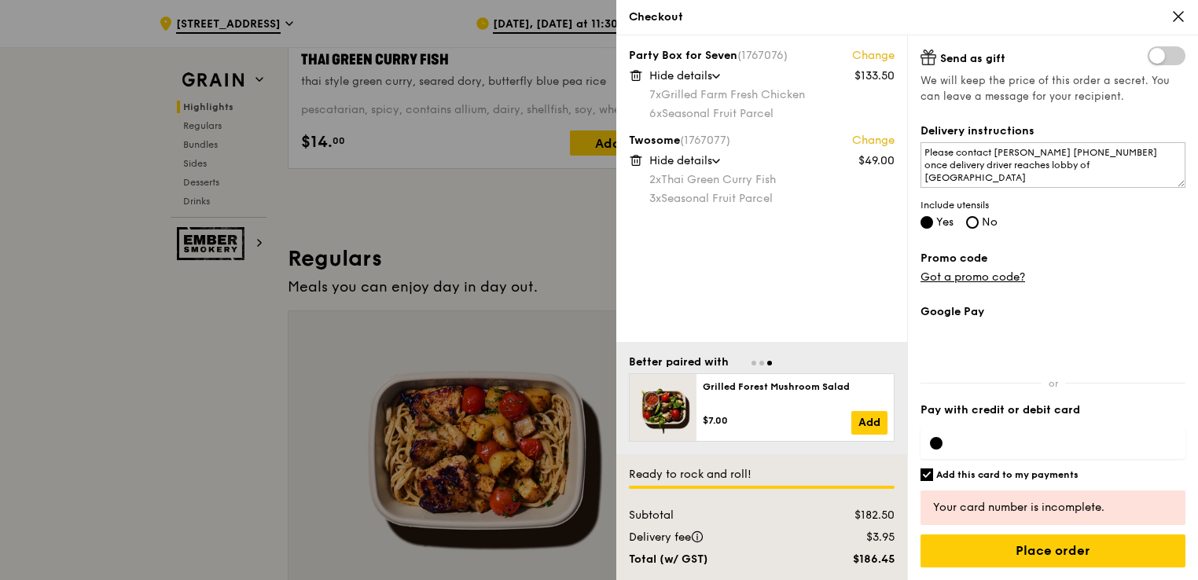
click at [1006, 450] on div at bounding box center [1053, 443] width 265 height 31
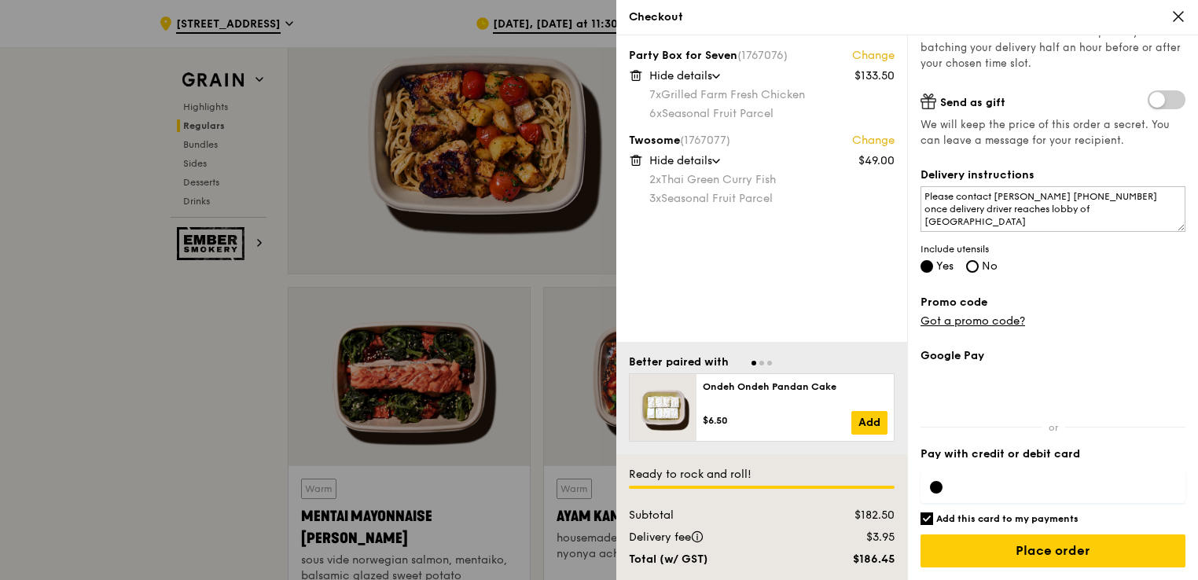
scroll to position [1259, 0]
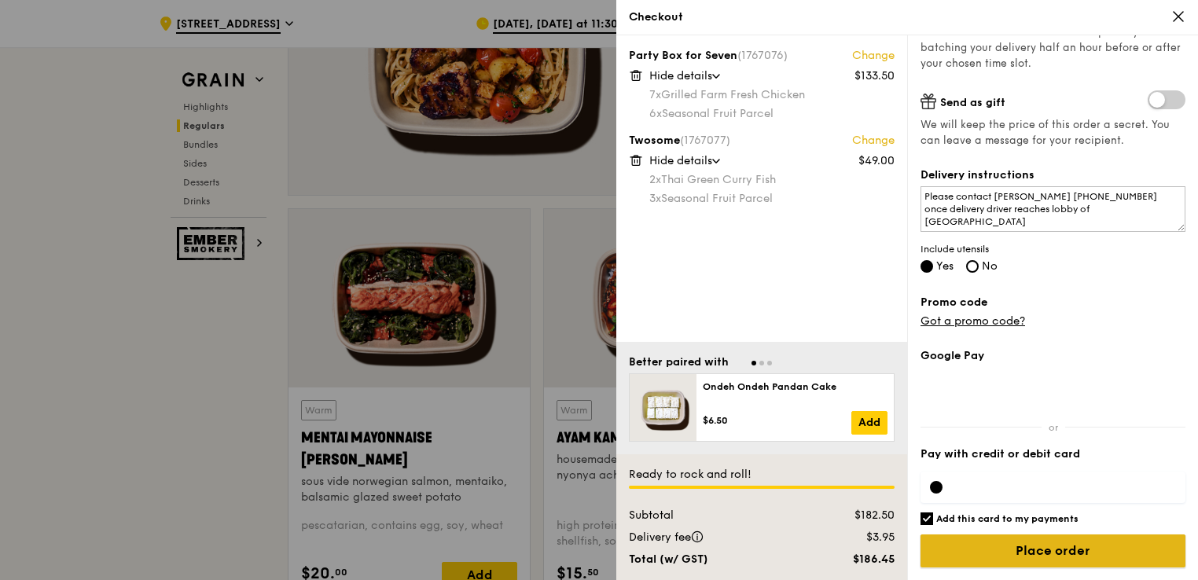
click at [1001, 551] on input "Place order" at bounding box center [1053, 551] width 265 height 33
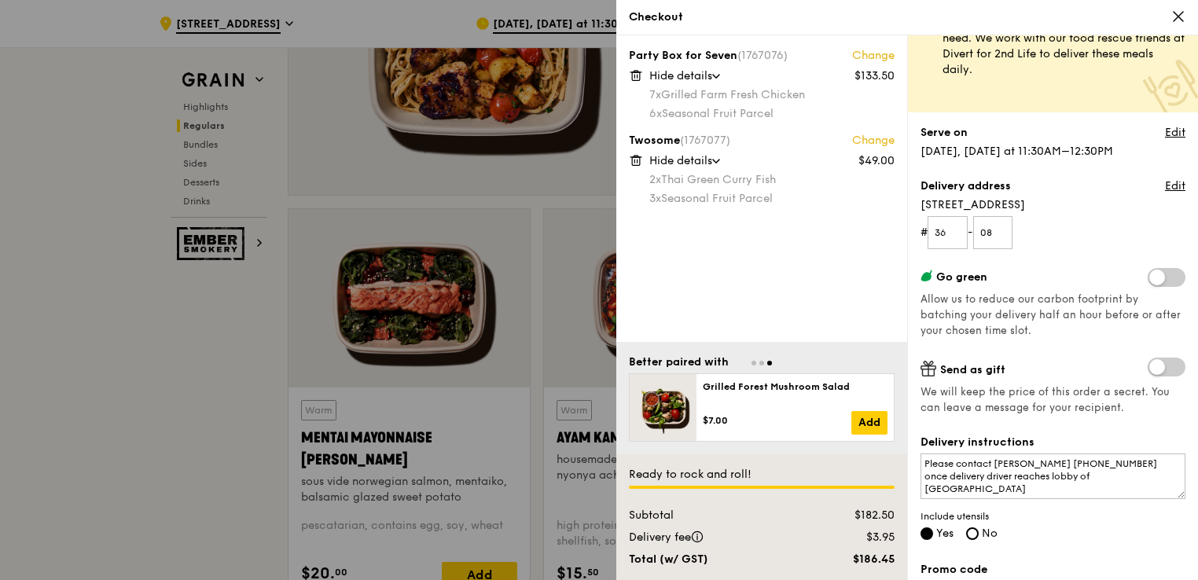
scroll to position [0, 0]
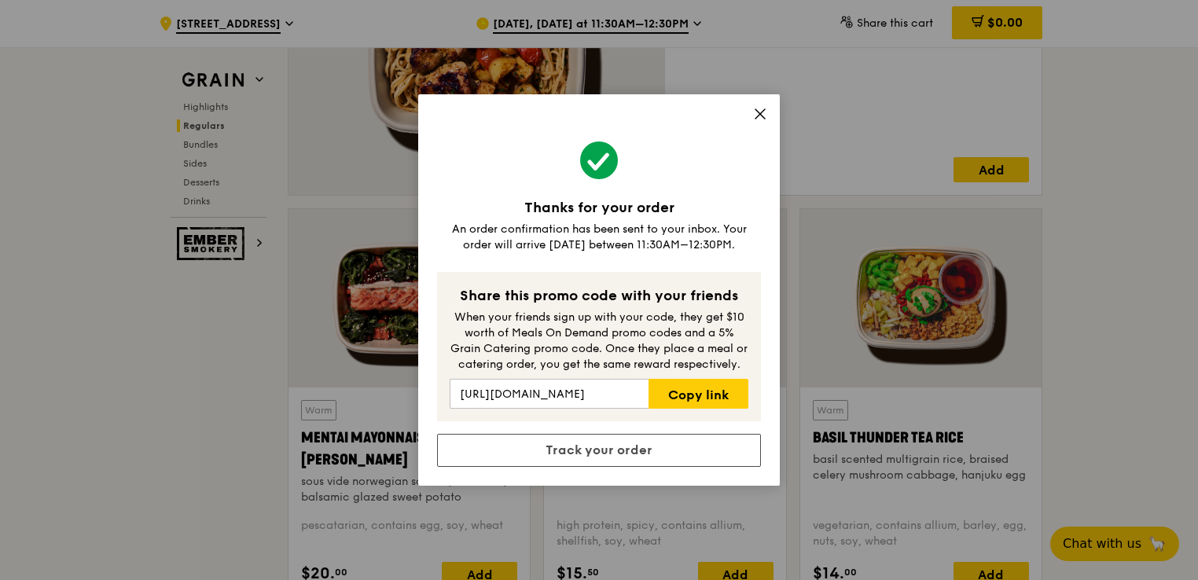
drag, startPoint x: 631, startPoint y: 227, endPoint x: 654, endPoint y: 250, distance: 32.2
click at [654, 249] on div "An order confirmation has been sent to your inbox. Your order will arrive tomor…" at bounding box center [599, 237] width 324 height 31
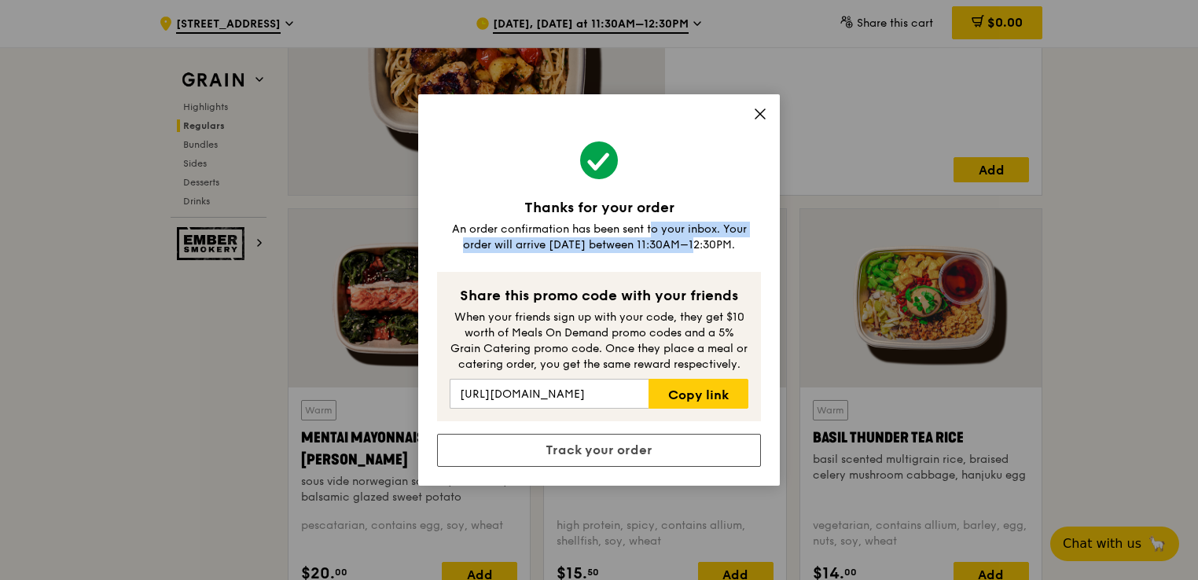
click at [581, 222] on div "An order confirmation has been sent to your inbox. Your order will arrive tomor…" at bounding box center [599, 237] width 324 height 31
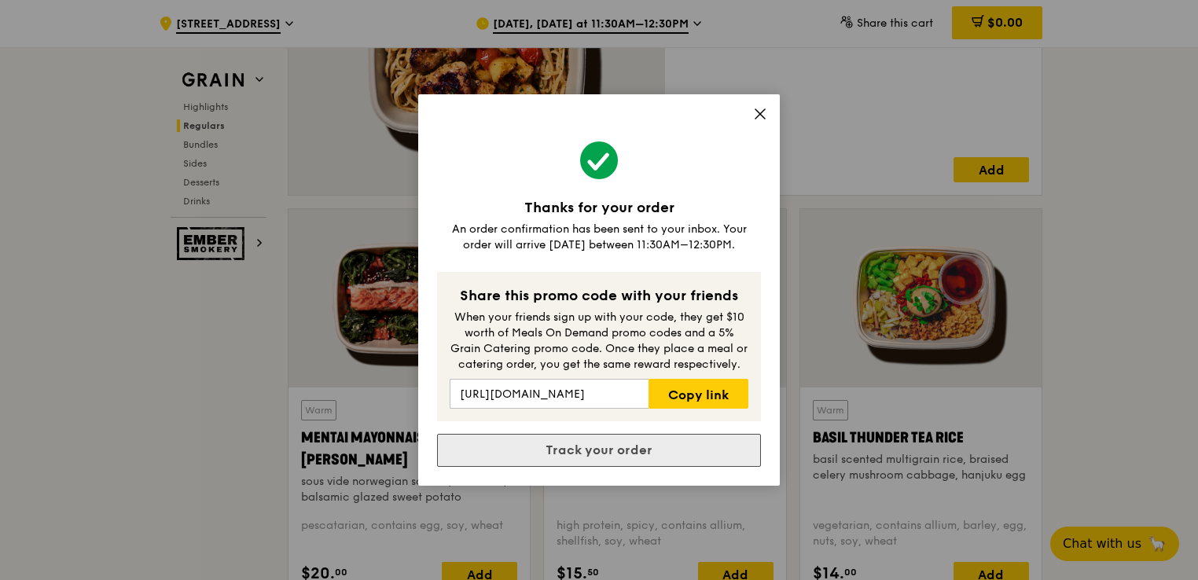
click at [626, 453] on link "Track your order" at bounding box center [599, 450] width 324 height 33
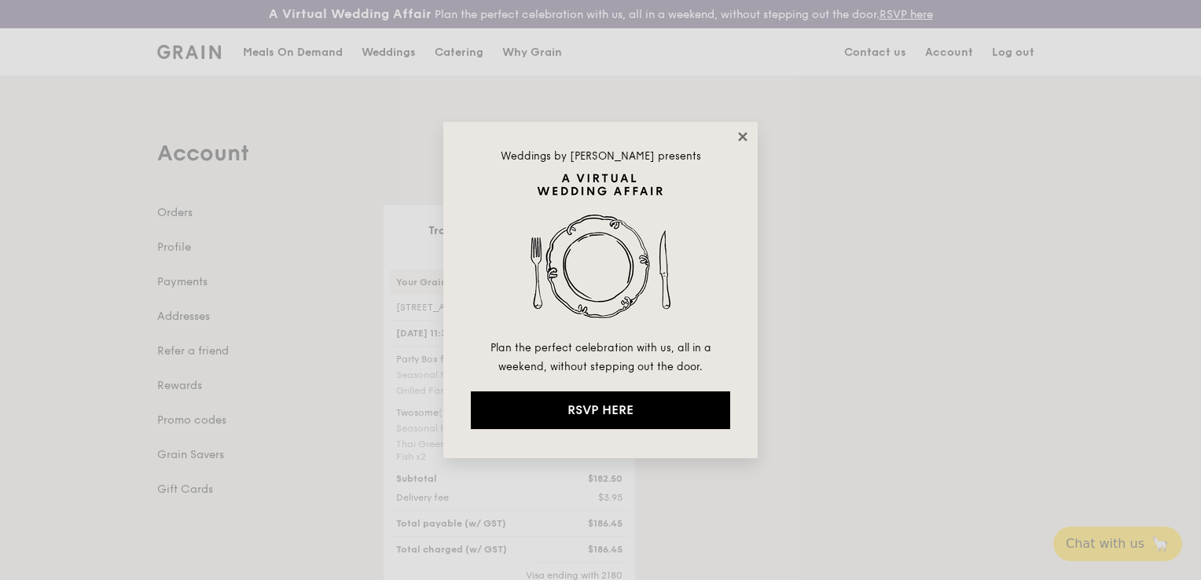
click at [745, 133] on icon at bounding box center [742, 136] width 9 height 9
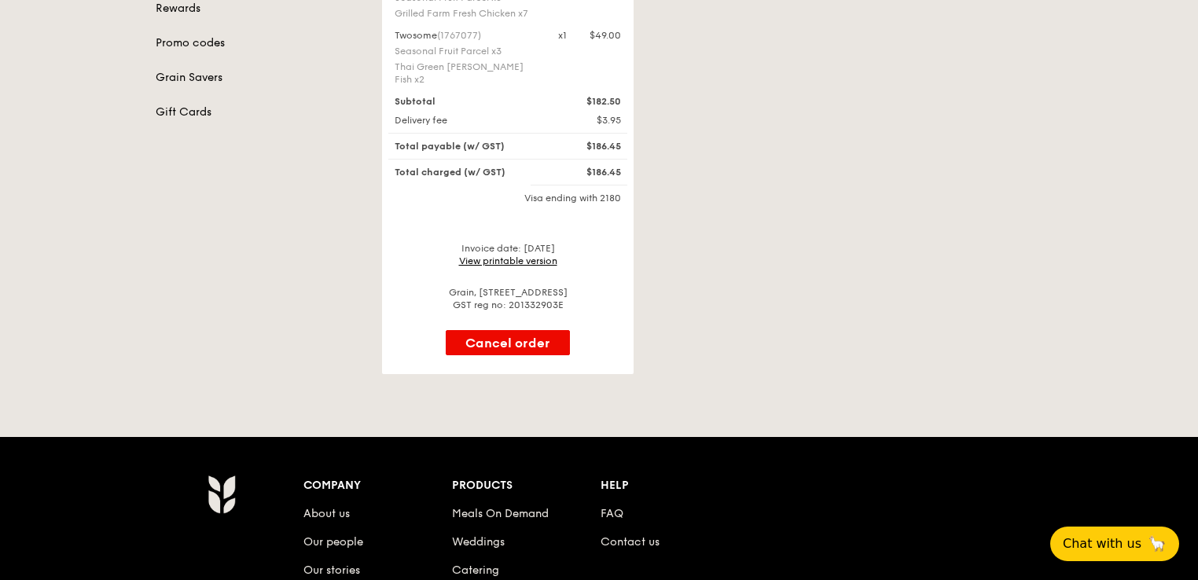
scroll to position [157, 0]
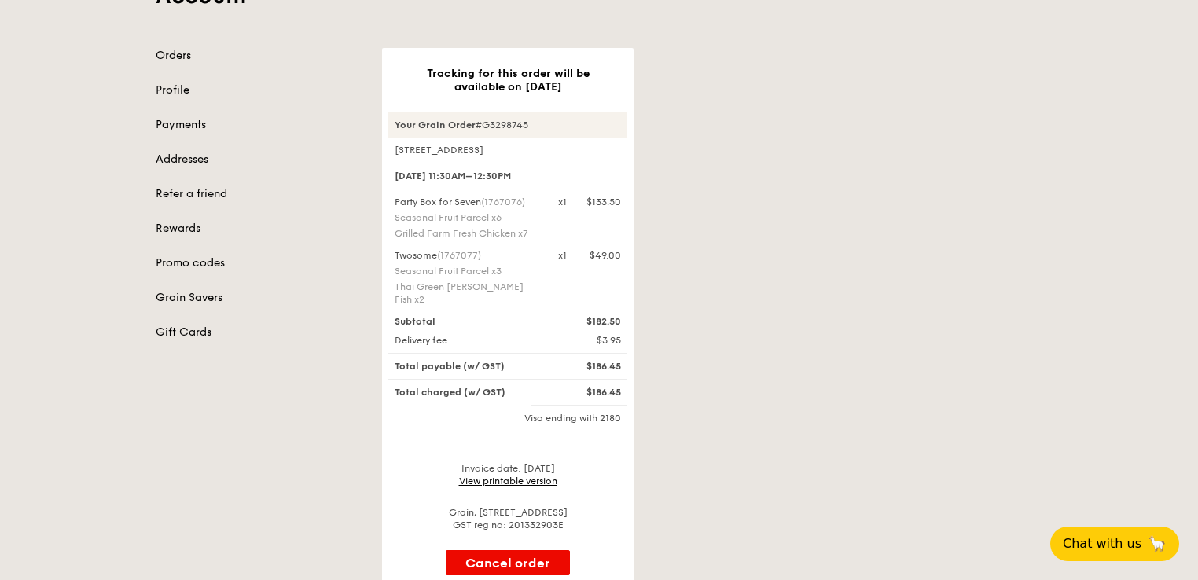
click at [696, 373] on div "Tracking for this order will be available on Oct 9 Your Grain Order #G3298745 1…" at bounding box center [712, 321] width 679 height 546
click at [527, 476] on link "View printable version" at bounding box center [508, 481] width 98 height 11
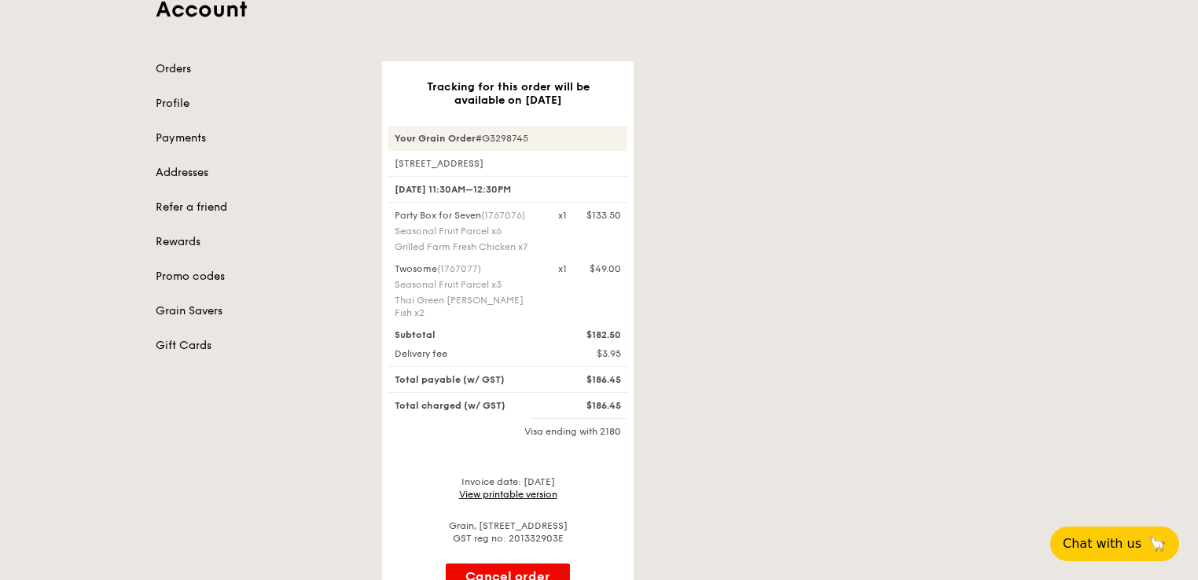
scroll to position [0, 0]
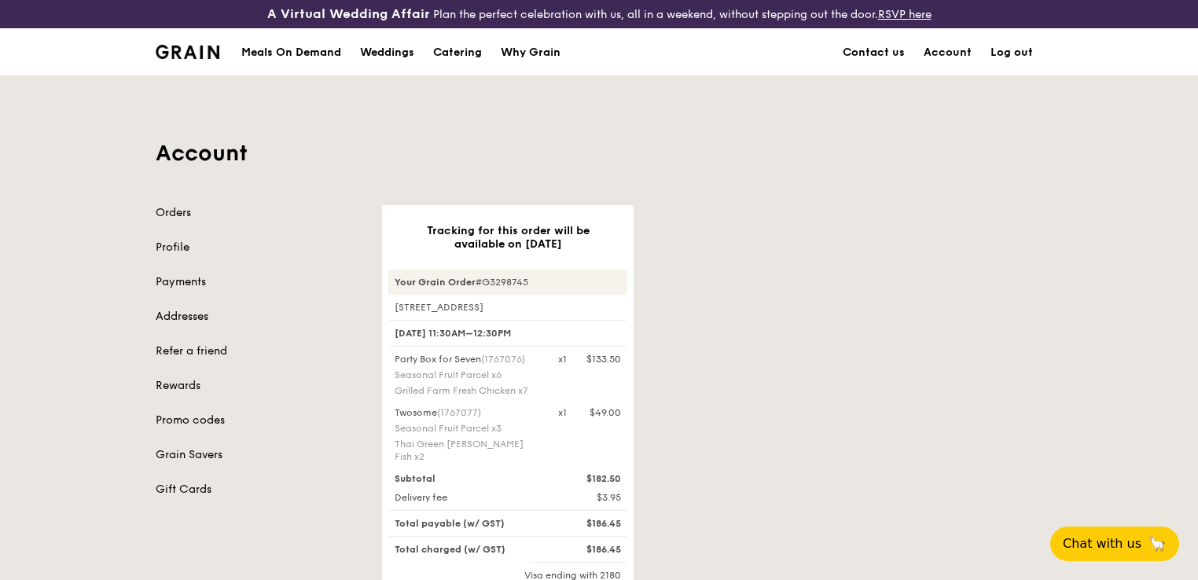
click at [1020, 54] on link "Log out" at bounding box center [1011, 52] width 61 height 47
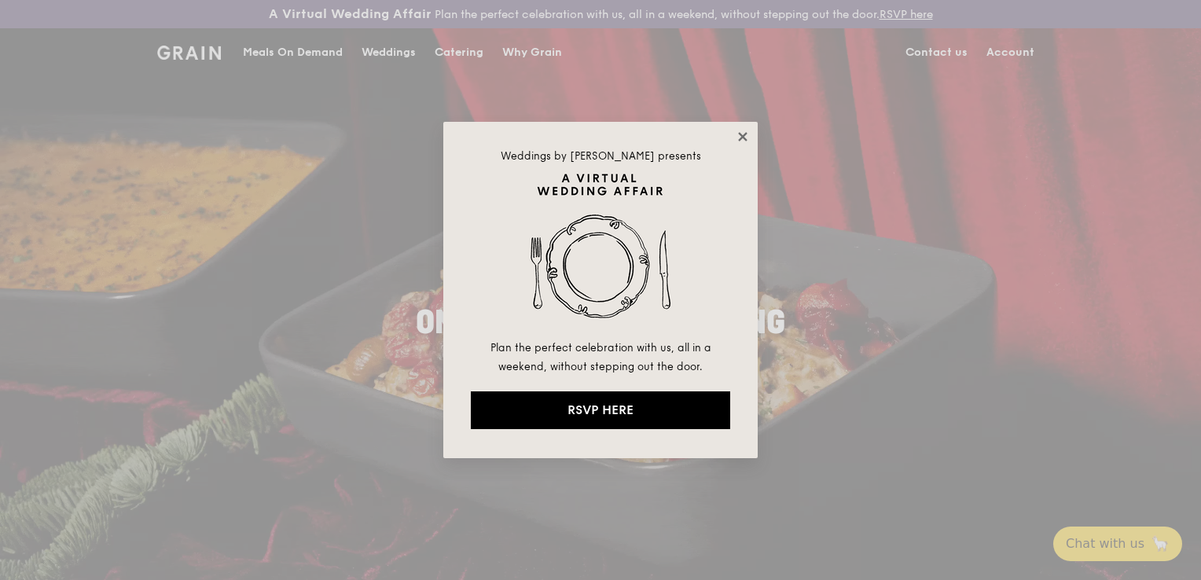
click at [738, 141] on icon at bounding box center [743, 137] width 14 height 14
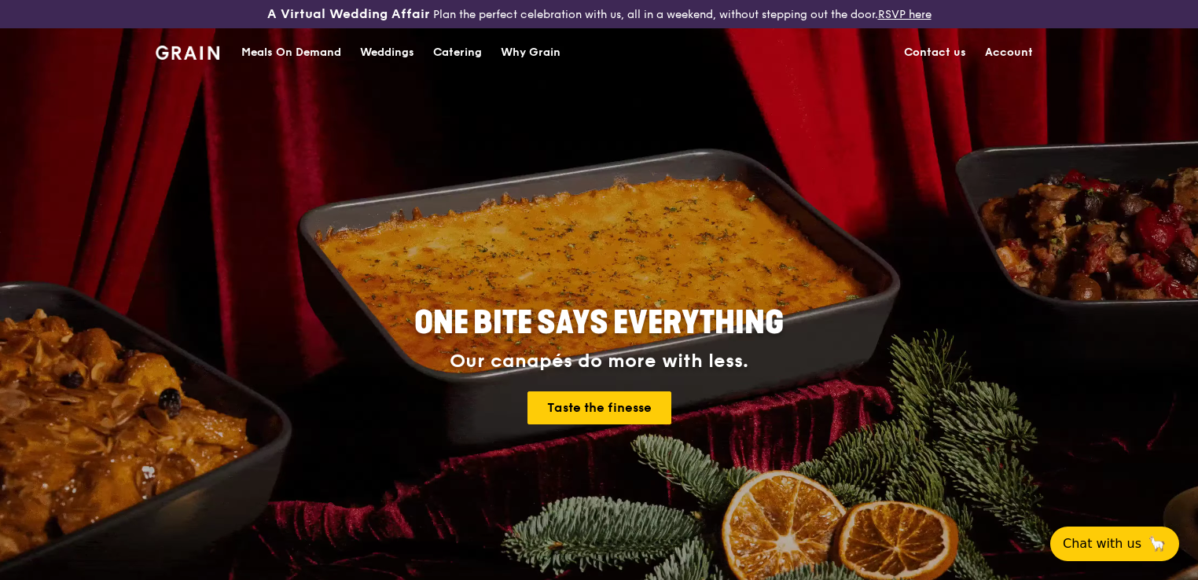
click at [330, 50] on div "Meals On Demand" at bounding box center [291, 52] width 100 height 47
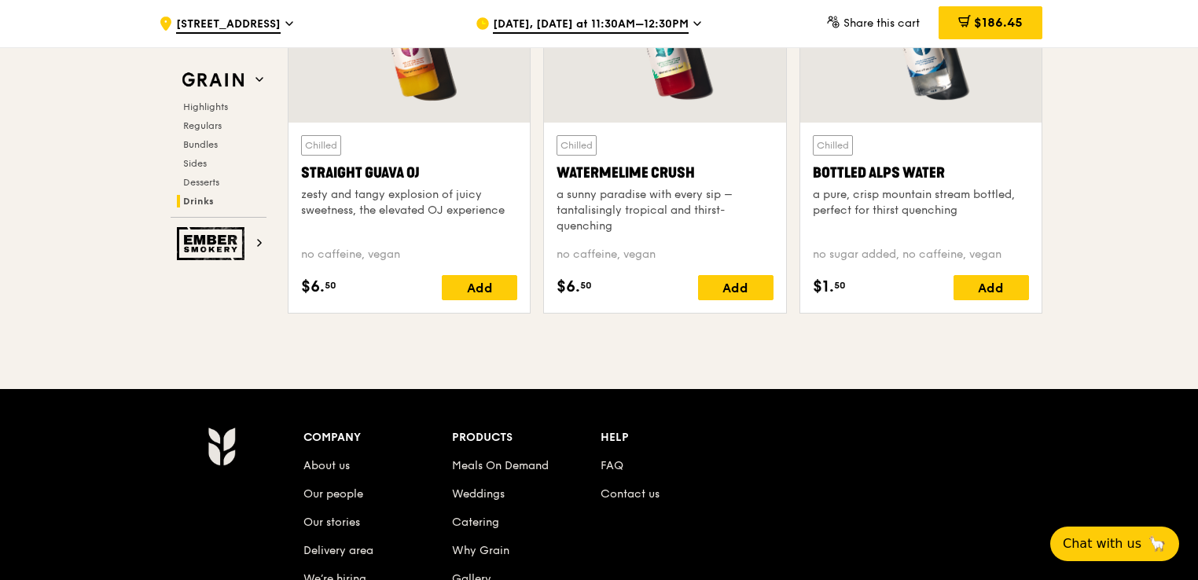
scroll to position [6647, 0]
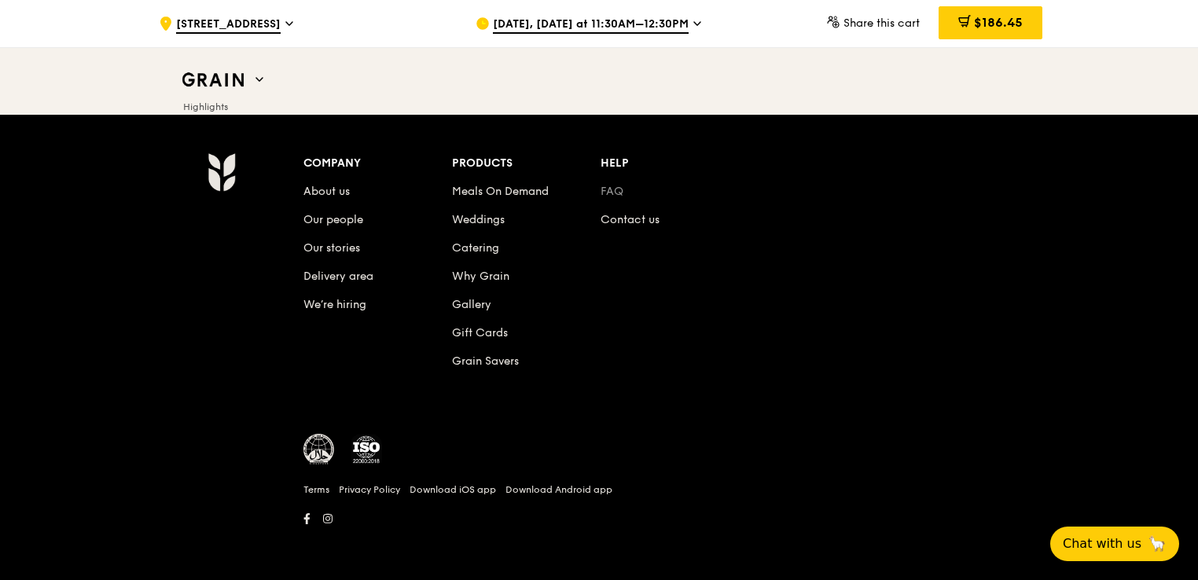
click at [602, 192] on link "FAQ" at bounding box center [612, 191] width 23 height 13
